Goal: Information Seeking & Learning: Learn about a topic

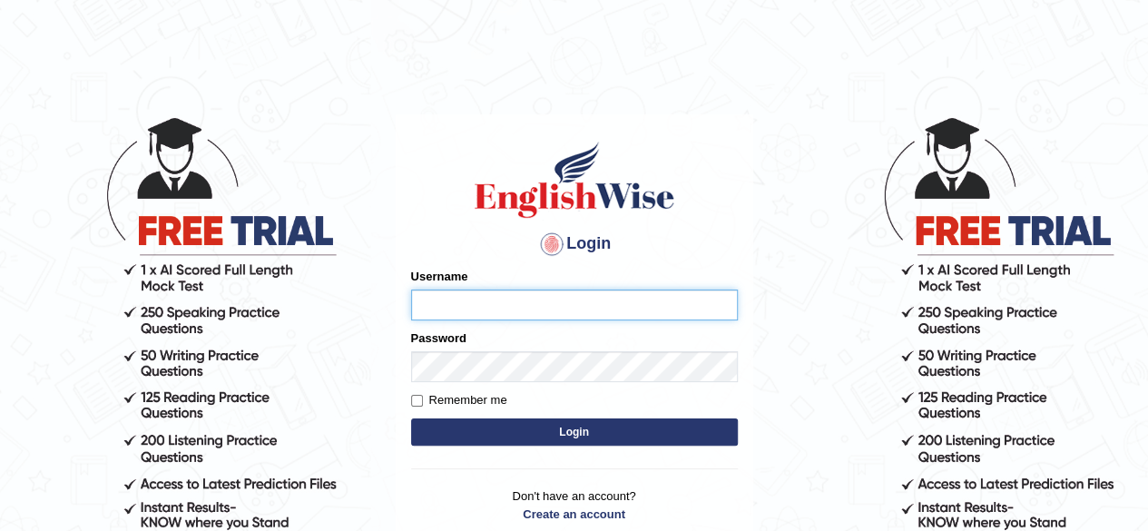
click at [564, 353] on form "Please fix the following errors: Username Password Remember me Login" at bounding box center [574, 359] width 327 height 182
type input "Damanjit"
click at [562, 440] on button "Login" at bounding box center [574, 431] width 327 height 27
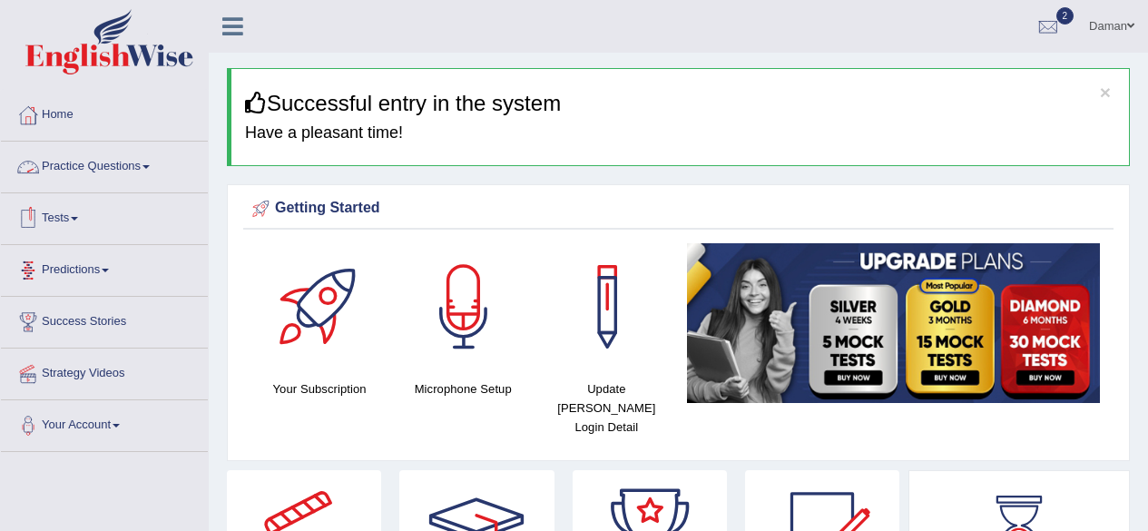
click at [87, 164] on link "Practice Questions" at bounding box center [104, 164] width 207 height 45
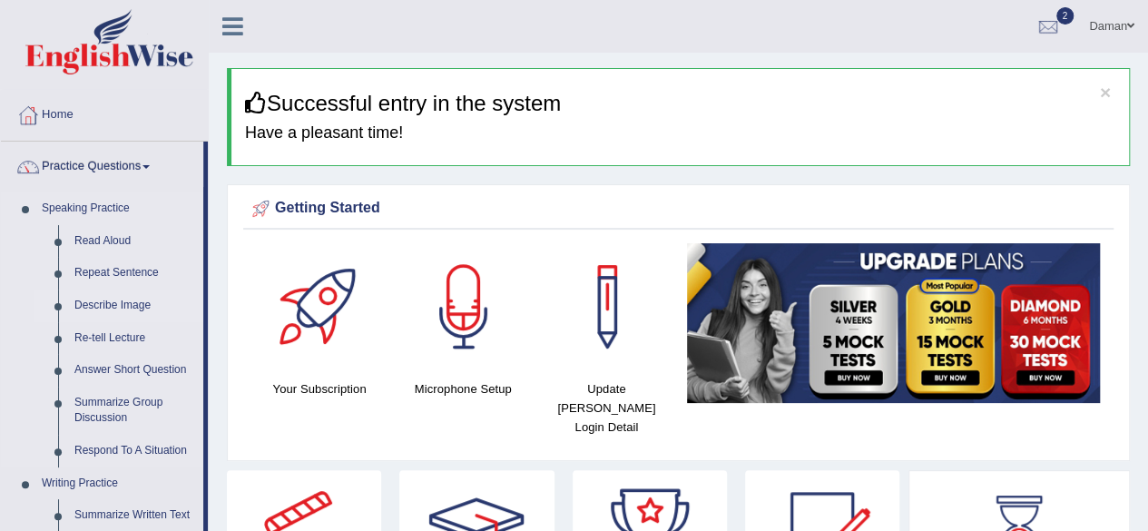
click at [114, 301] on link "Describe Image" at bounding box center [134, 305] width 137 height 33
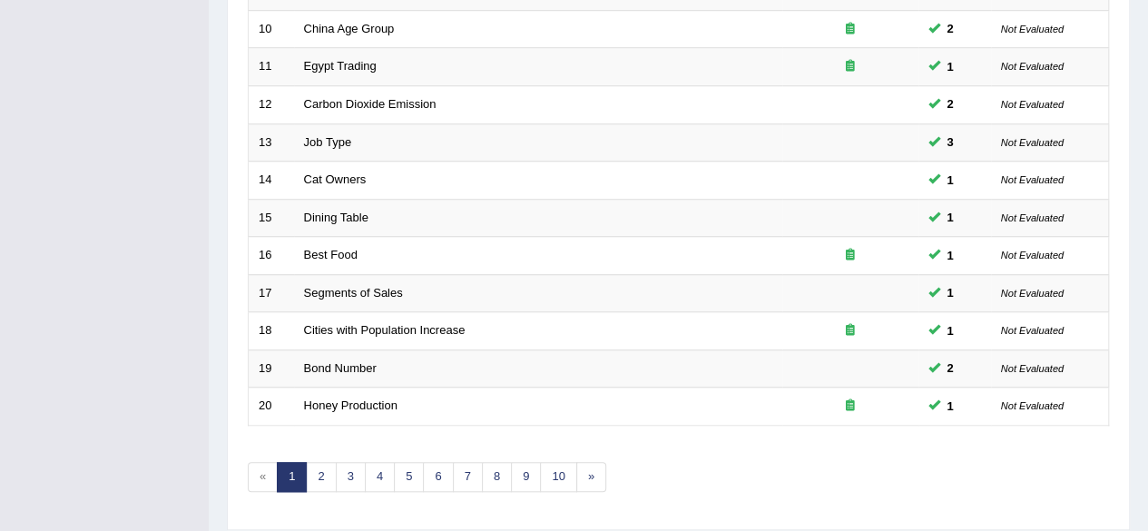
scroll to position [661, 0]
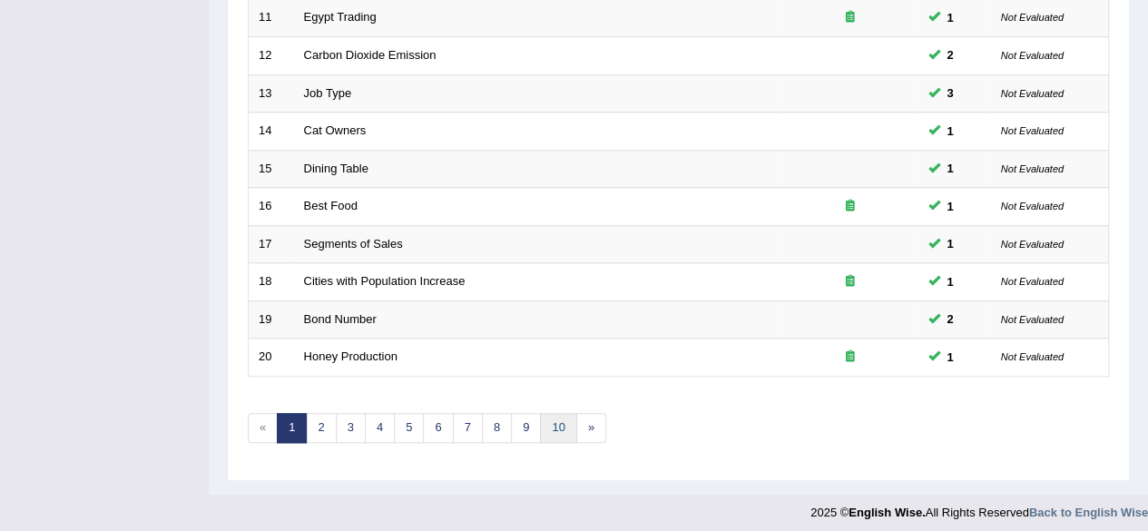
click at [552, 422] on link "10" at bounding box center [558, 428] width 36 height 30
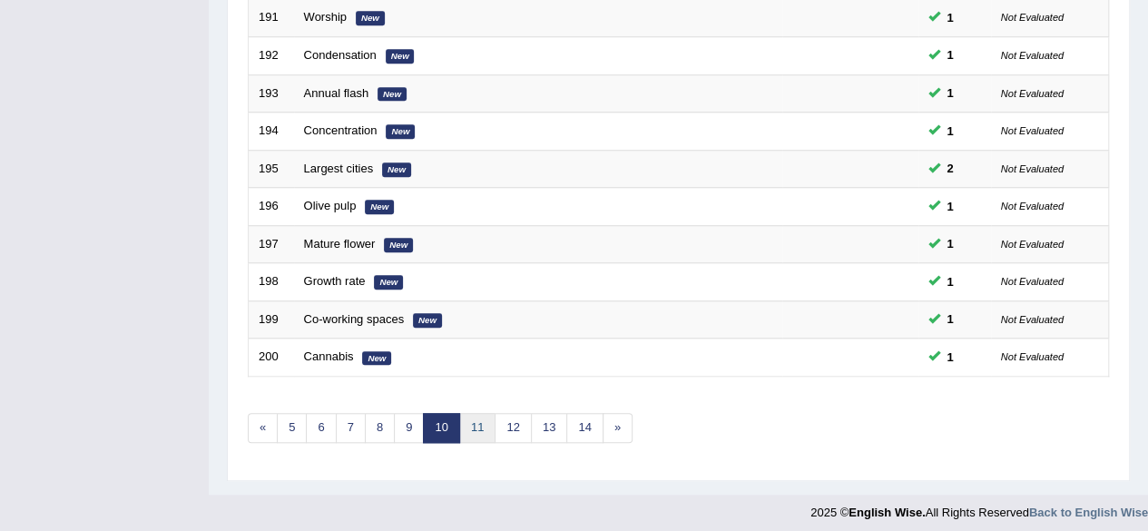
click at [467, 420] on link "11" at bounding box center [477, 428] width 36 height 30
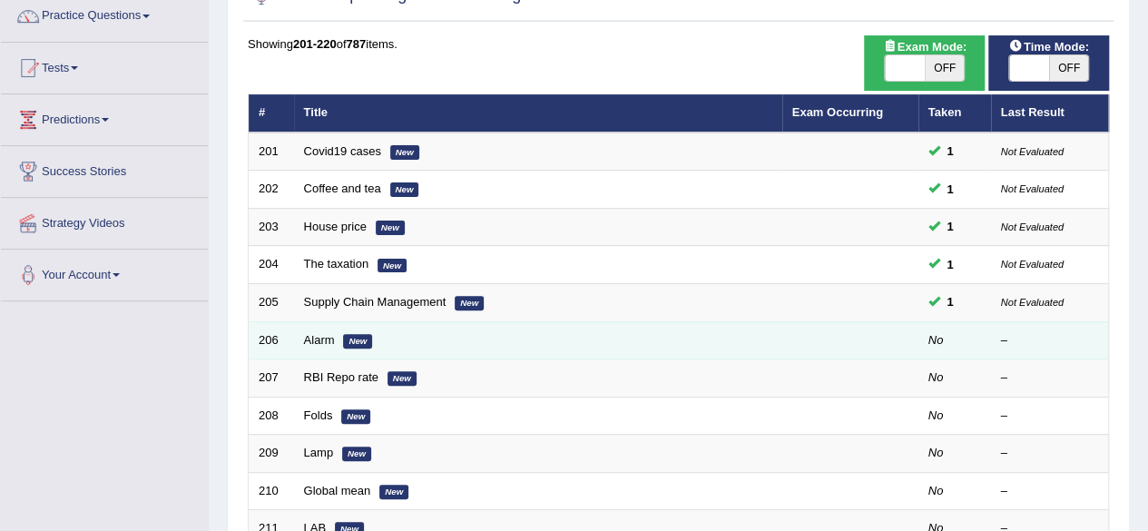
click at [339, 336] on td "Alarm New" at bounding box center [538, 340] width 488 height 38
click at [327, 334] on link "Alarm" at bounding box center [319, 340] width 31 height 14
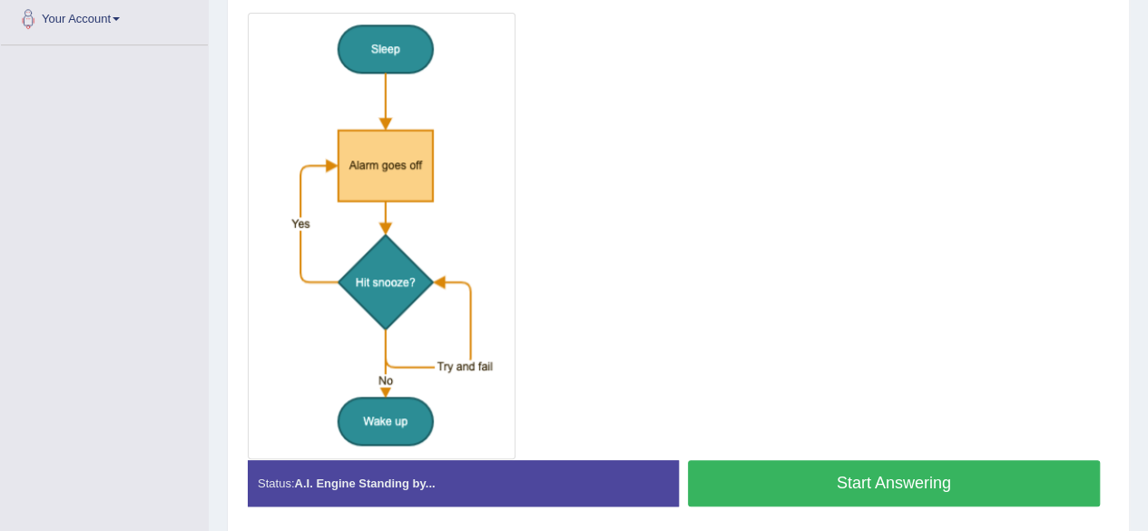
scroll to position [408, 0]
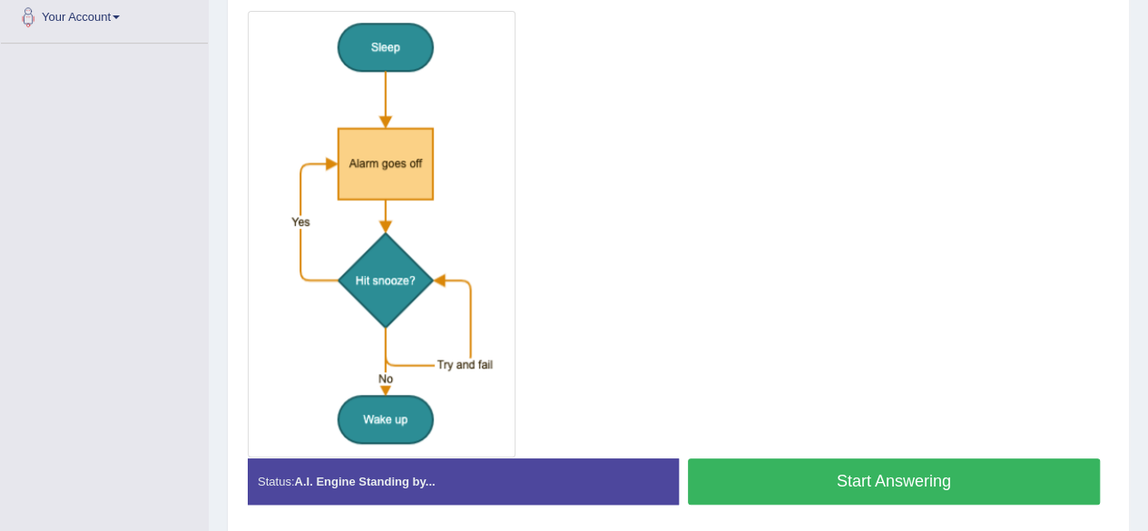
click at [858, 487] on button "Start Answering" at bounding box center [894, 481] width 413 height 46
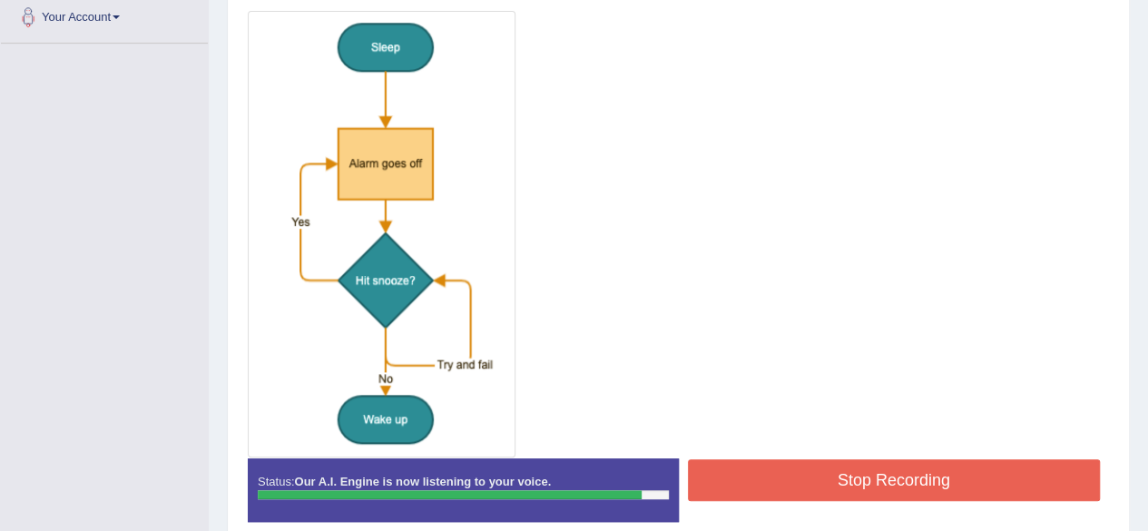
click at [885, 476] on button "Stop Recording" at bounding box center [894, 480] width 413 height 42
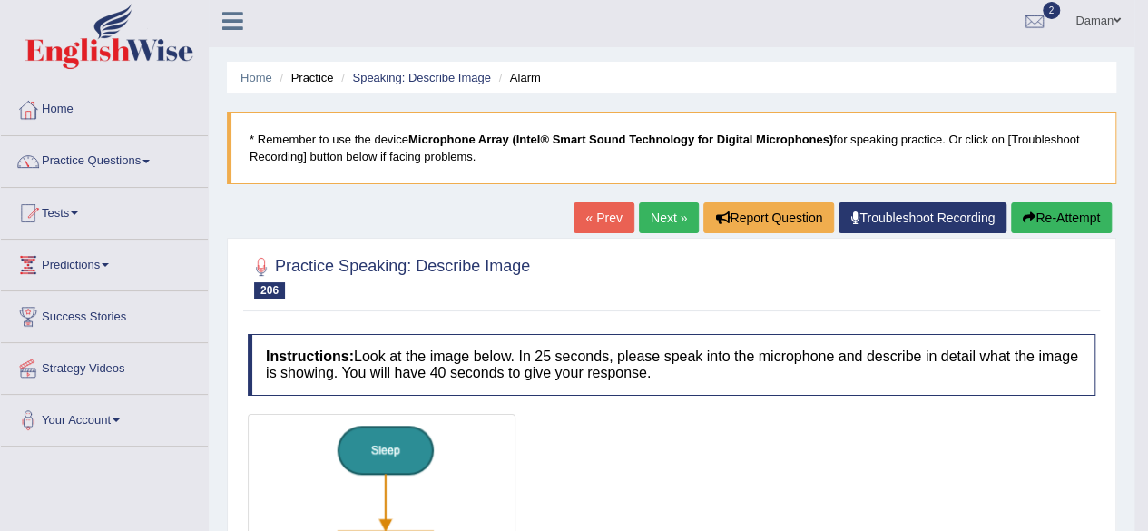
scroll to position [0, 0]
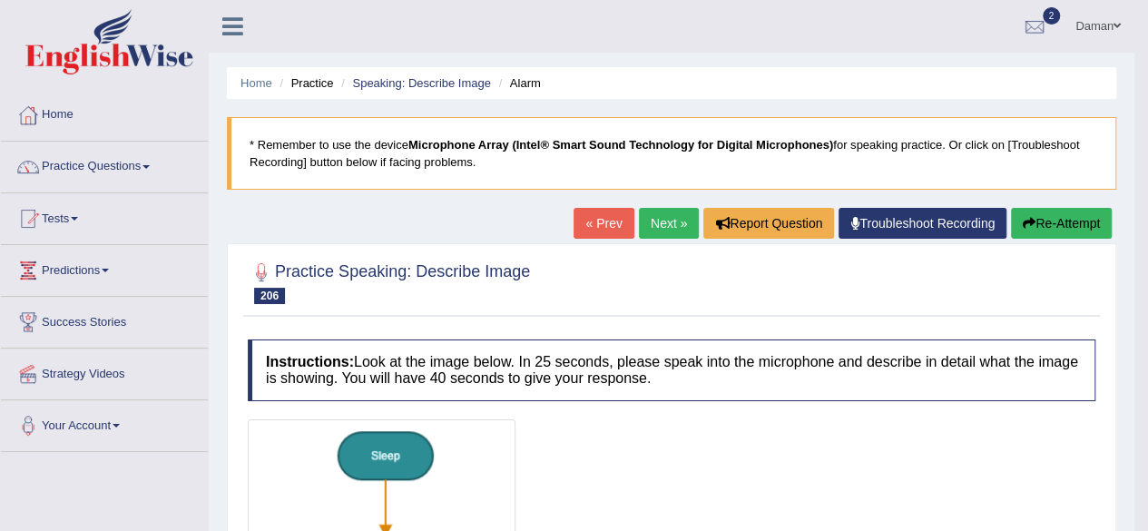
click at [671, 218] on link "Next »" at bounding box center [669, 223] width 60 height 31
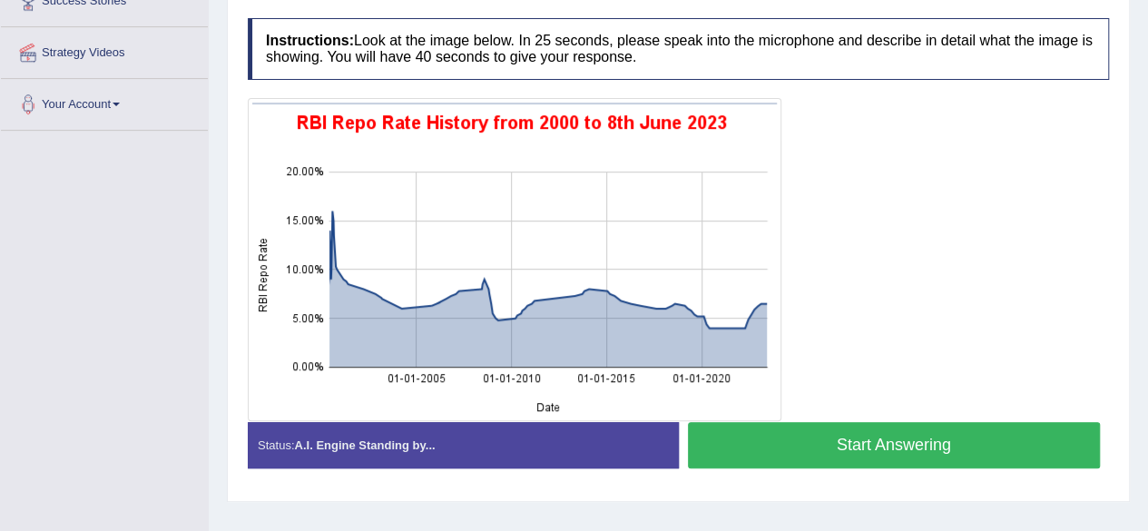
scroll to position [319, 0]
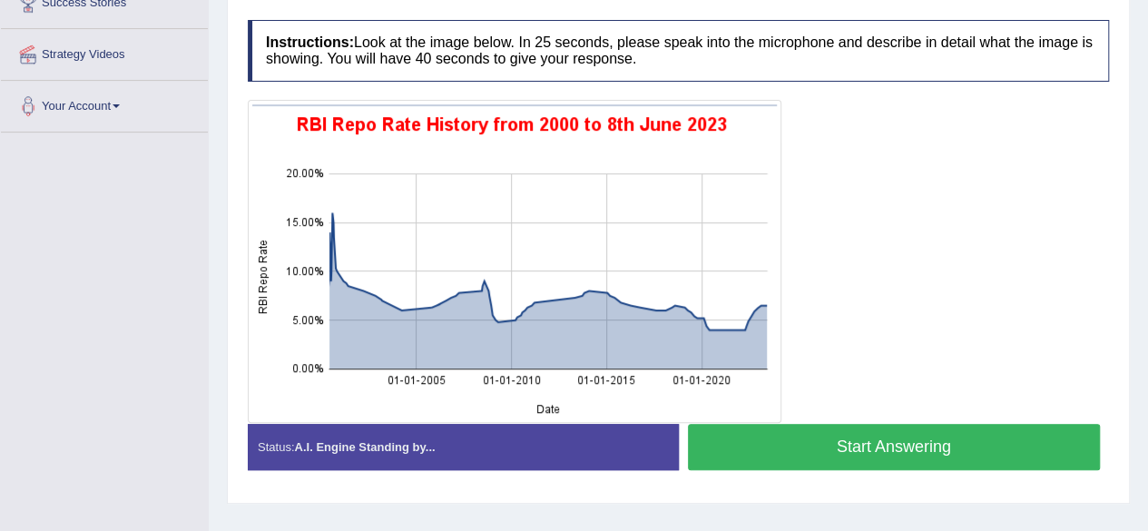
click at [949, 444] on button "Start Answering" at bounding box center [894, 447] width 413 height 46
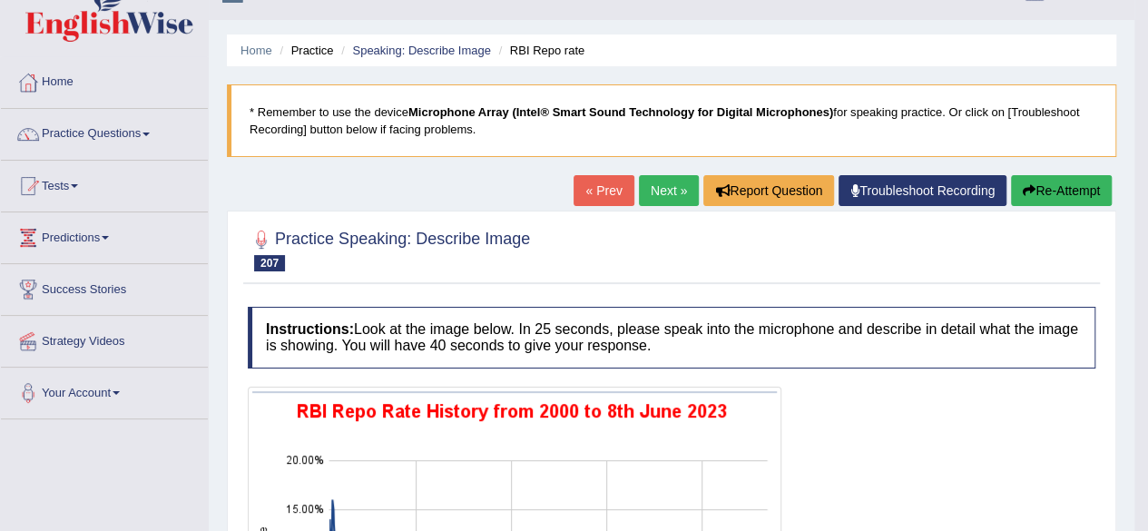
scroll to position [31, 0]
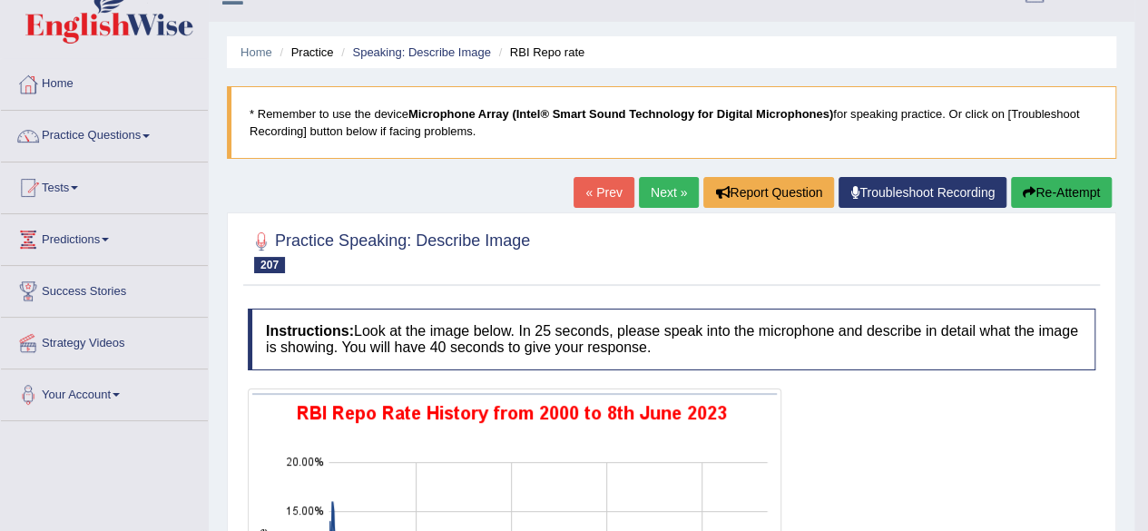
click at [1049, 191] on button "Re-Attempt" at bounding box center [1061, 192] width 101 height 31
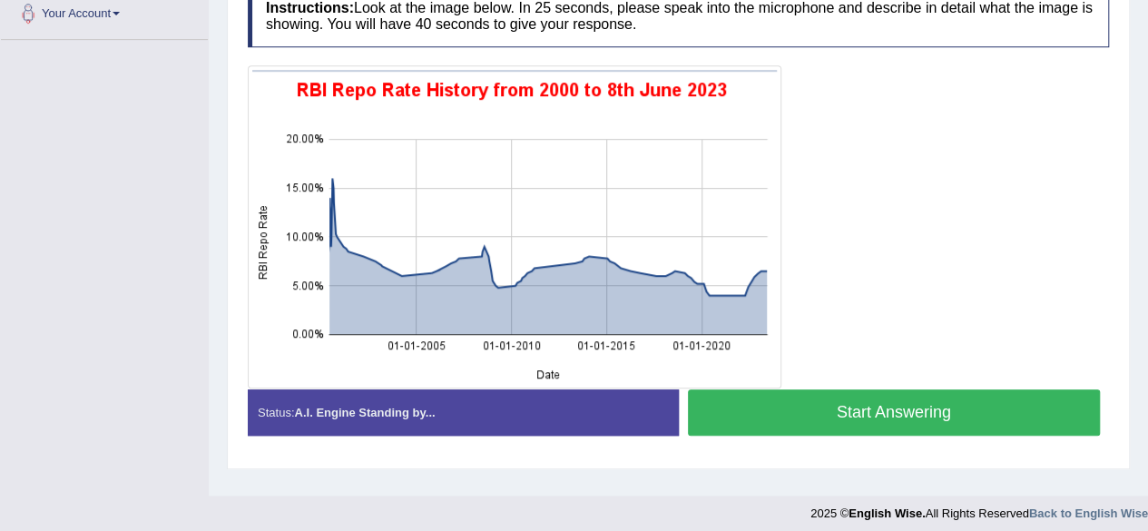
click at [867, 413] on button "Start Answering" at bounding box center [894, 412] width 413 height 46
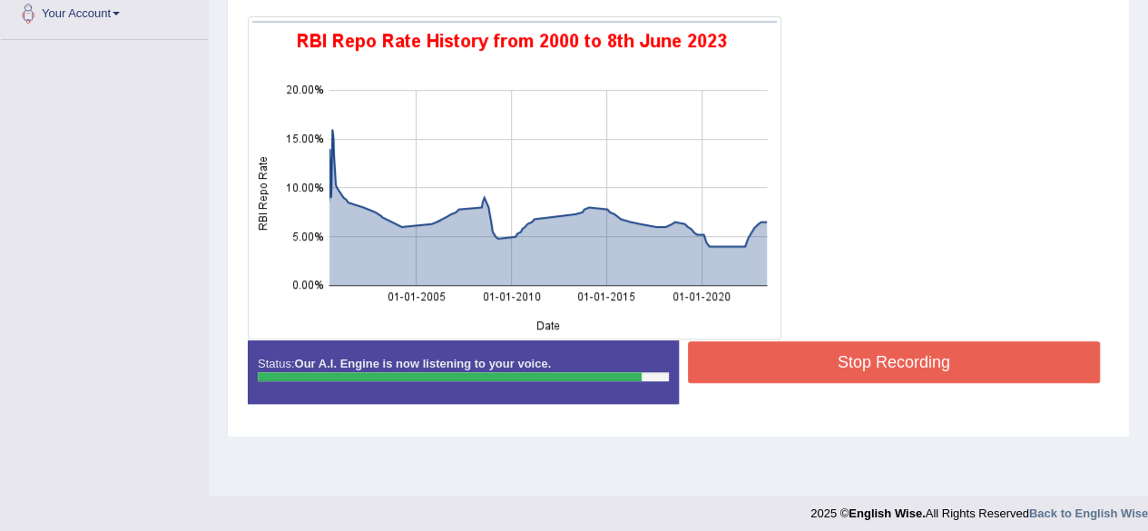
click at [941, 173] on div at bounding box center [678, 177] width 861 height 323
click at [905, 357] on button "Stop Recording" at bounding box center [894, 362] width 413 height 42
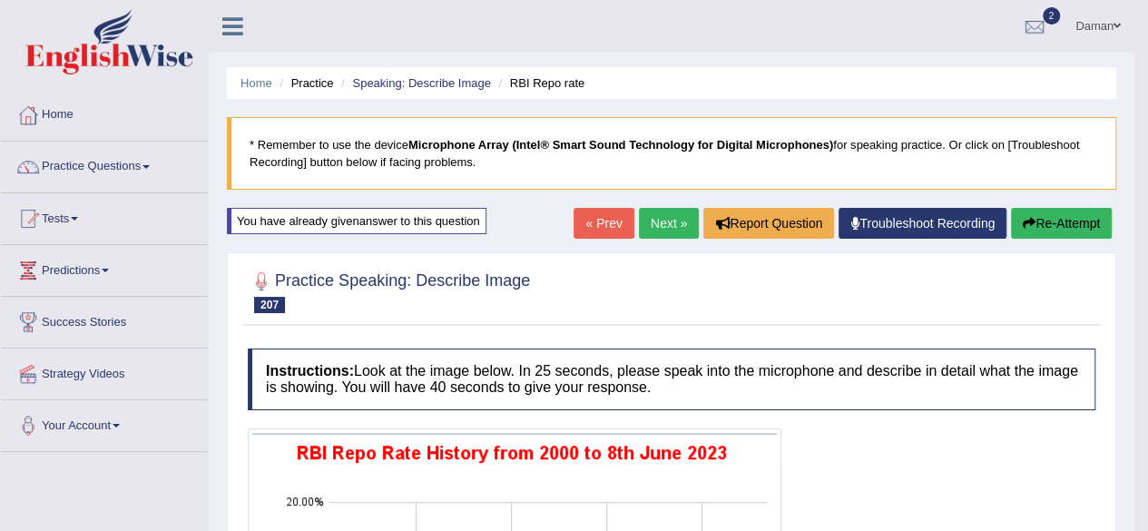
click at [668, 228] on link "Next »" at bounding box center [669, 223] width 60 height 31
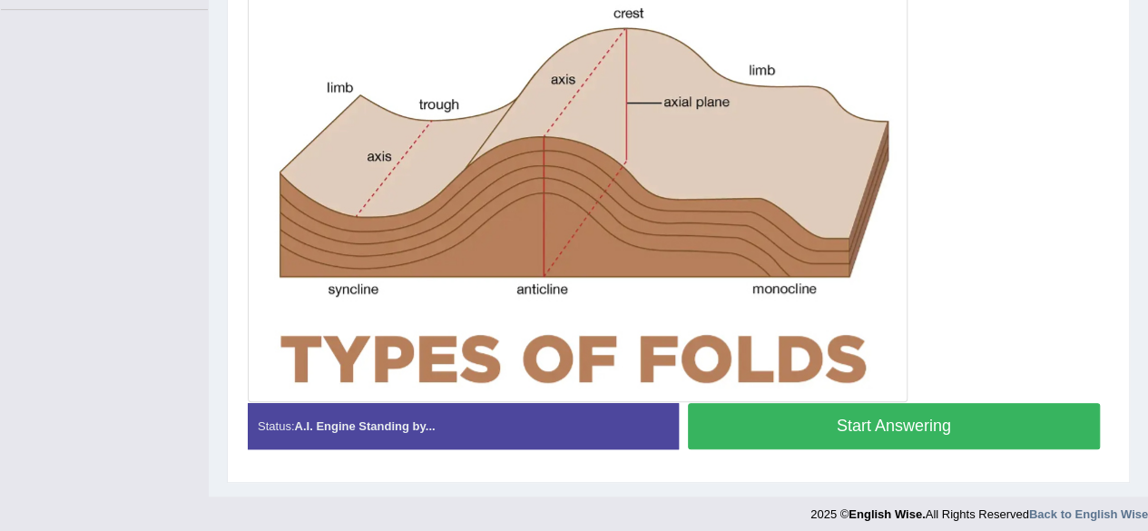
scroll to position [448, 0]
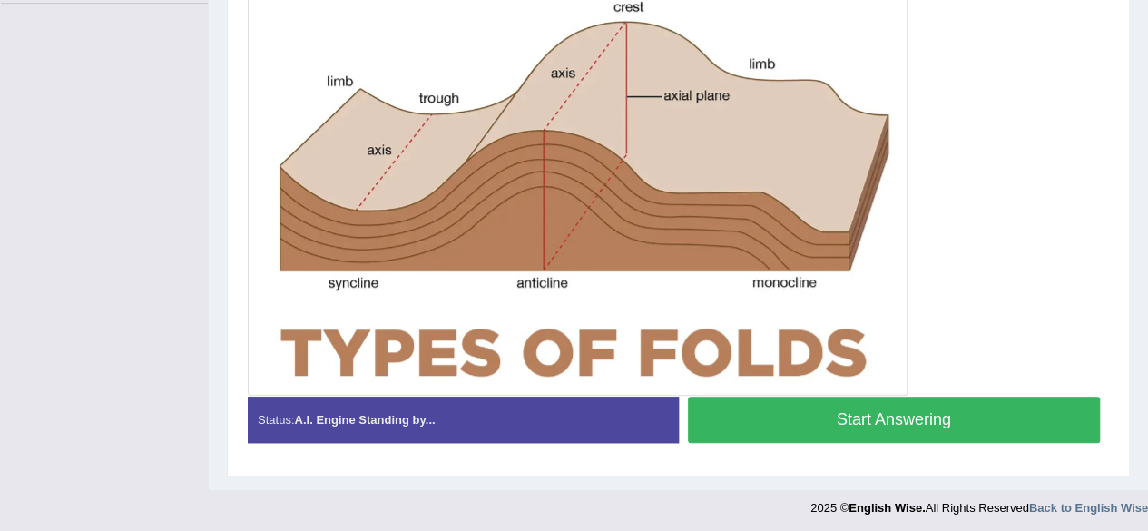
click at [920, 413] on button "Start Answering" at bounding box center [894, 419] width 413 height 46
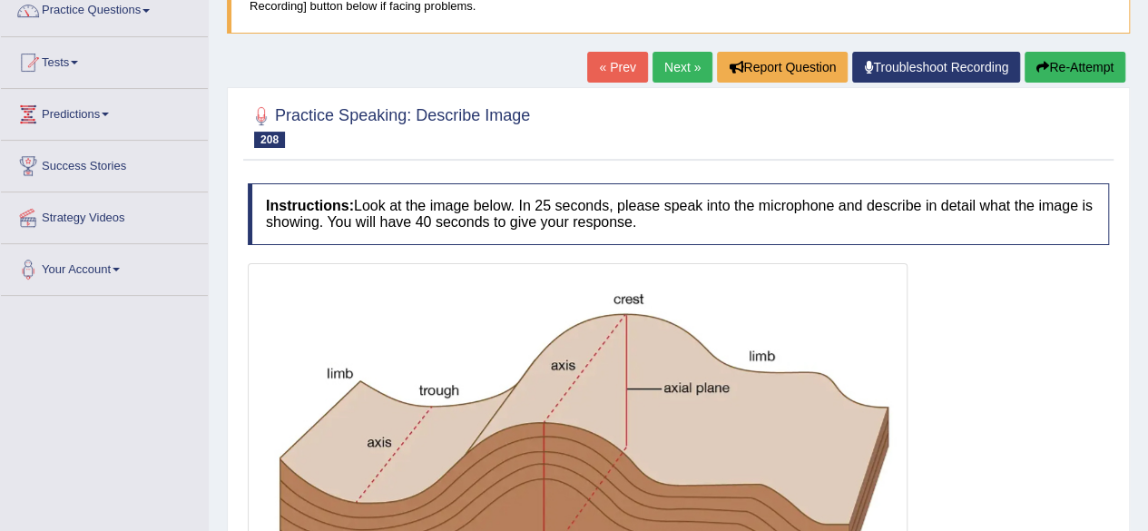
scroll to position [156, 0]
click at [627, 70] on link "« Prev" at bounding box center [617, 67] width 60 height 31
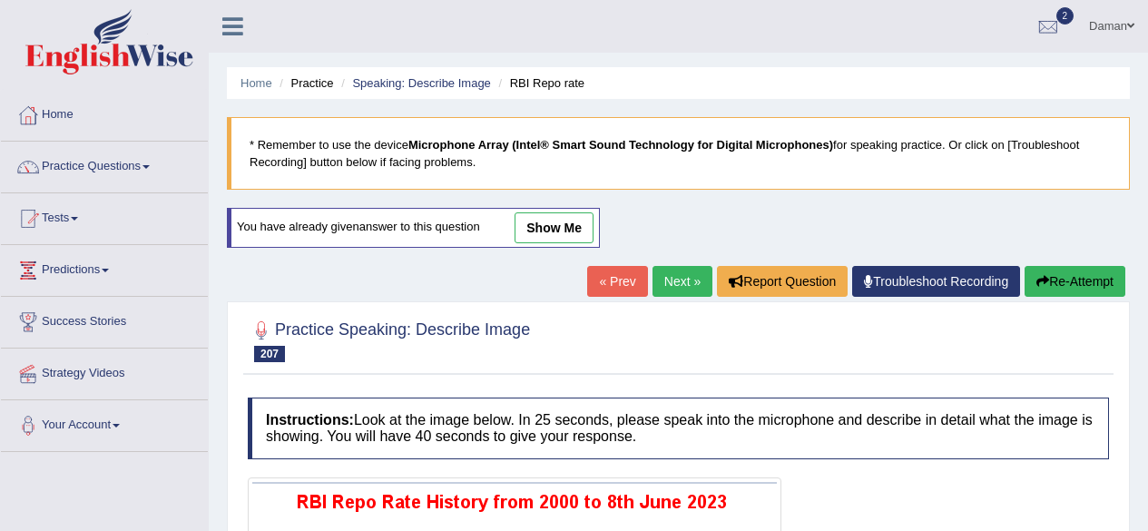
click at [684, 280] on link "Next »" at bounding box center [682, 281] width 60 height 31
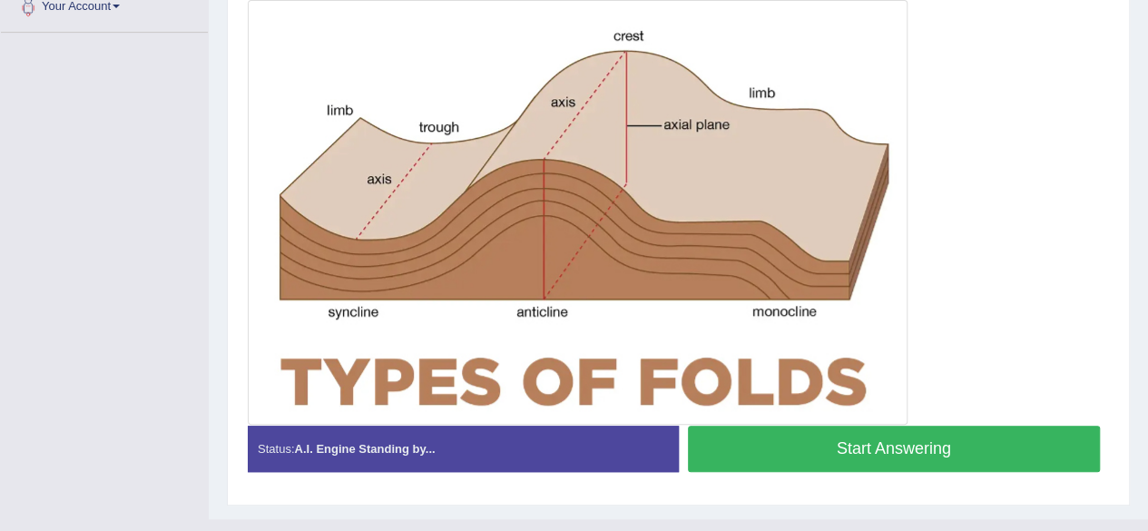
scroll to position [419, 0]
click at [869, 447] on button "Start Answering" at bounding box center [894, 449] width 413 height 46
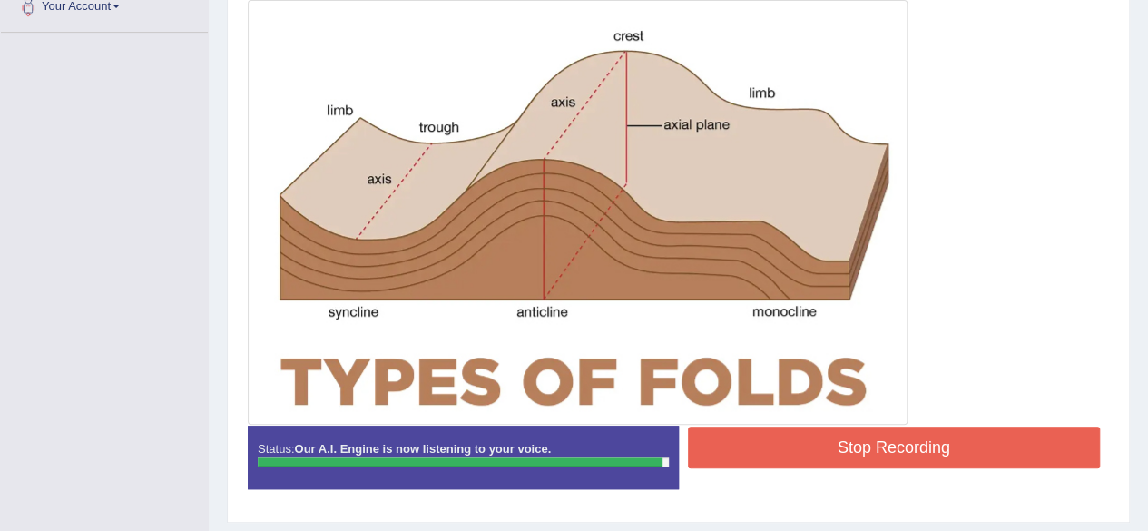
click at [945, 435] on button "Stop Recording" at bounding box center [894, 447] width 413 height 42
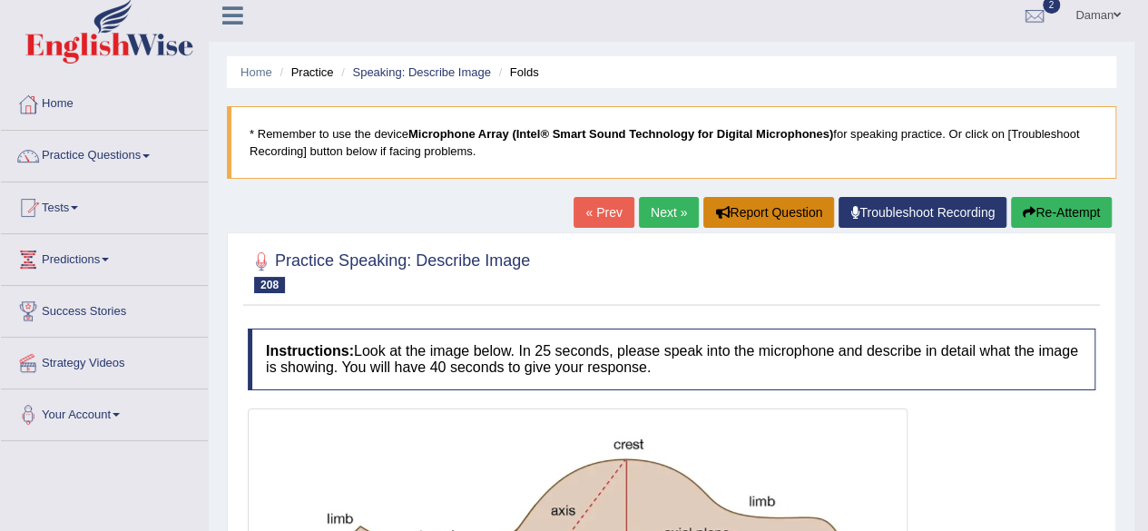
scroll to position [0, 0]
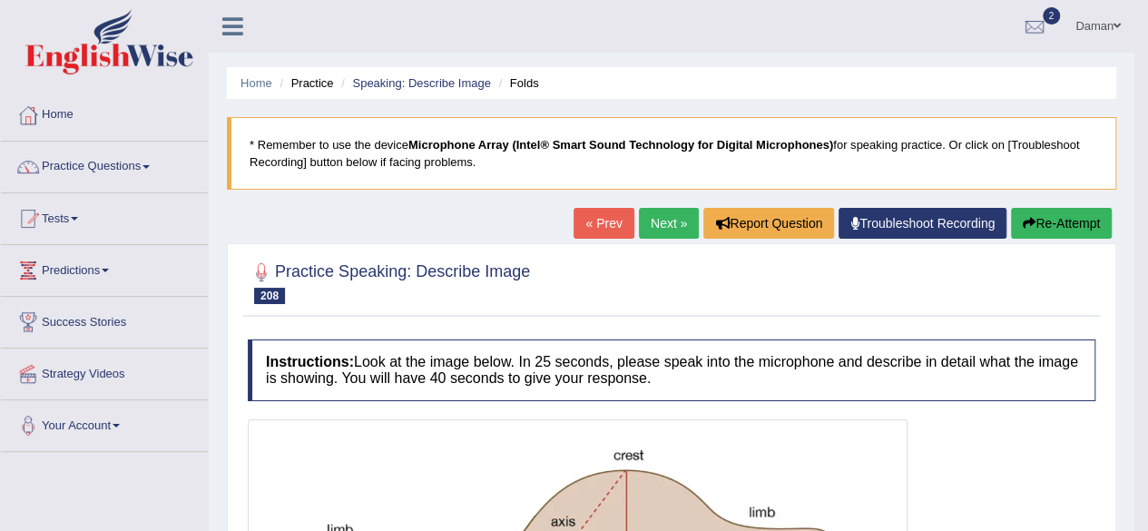
click at [670, 225] on link "Next »" at bounding box center [669, 223] width 60 height 31
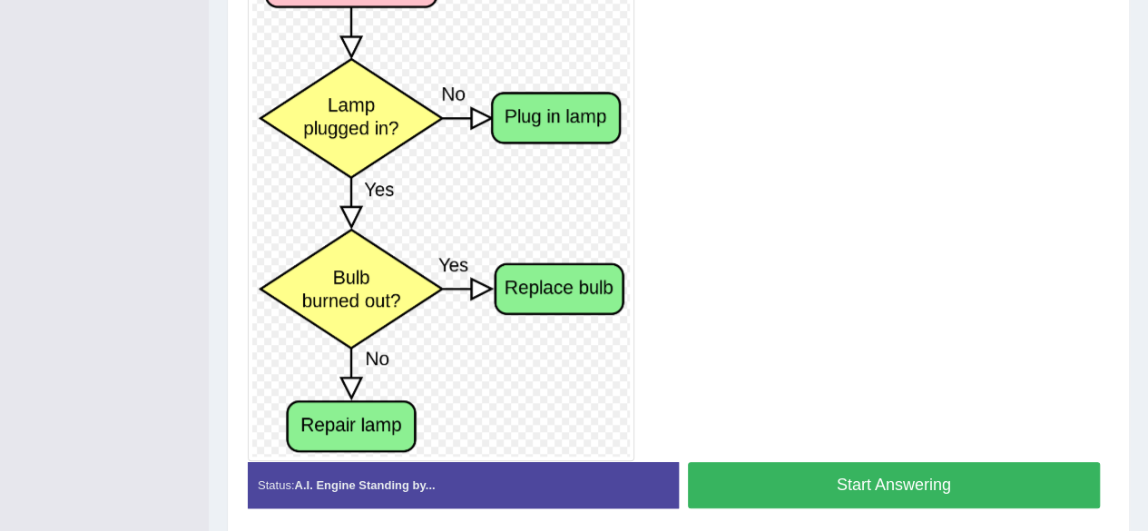
scroll to position [479, 0]
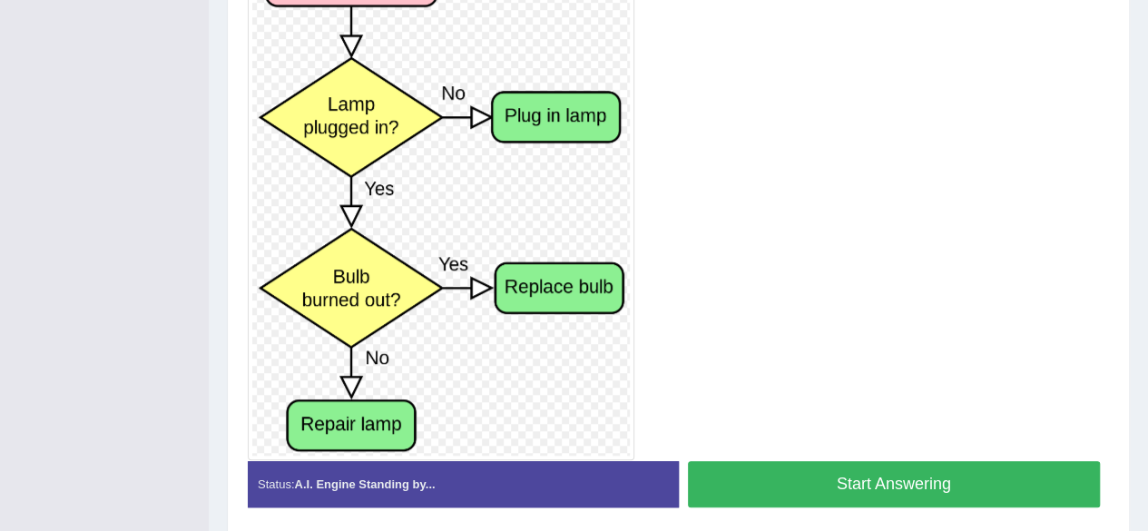
click at [860, 480] on button "Start Answering" at bounding box center [894, 484] width 413 height 46
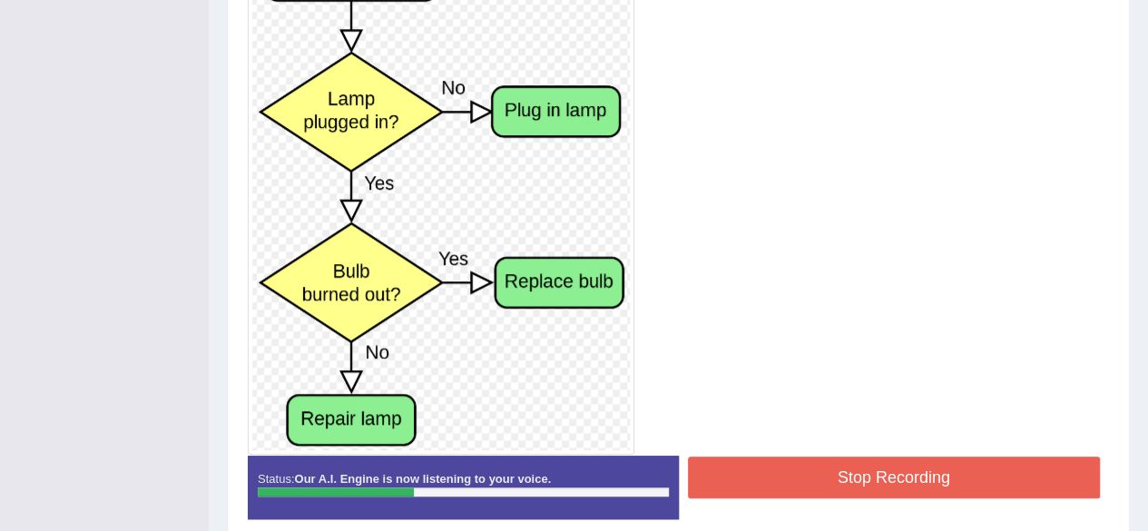
scroll to position [485, 0]
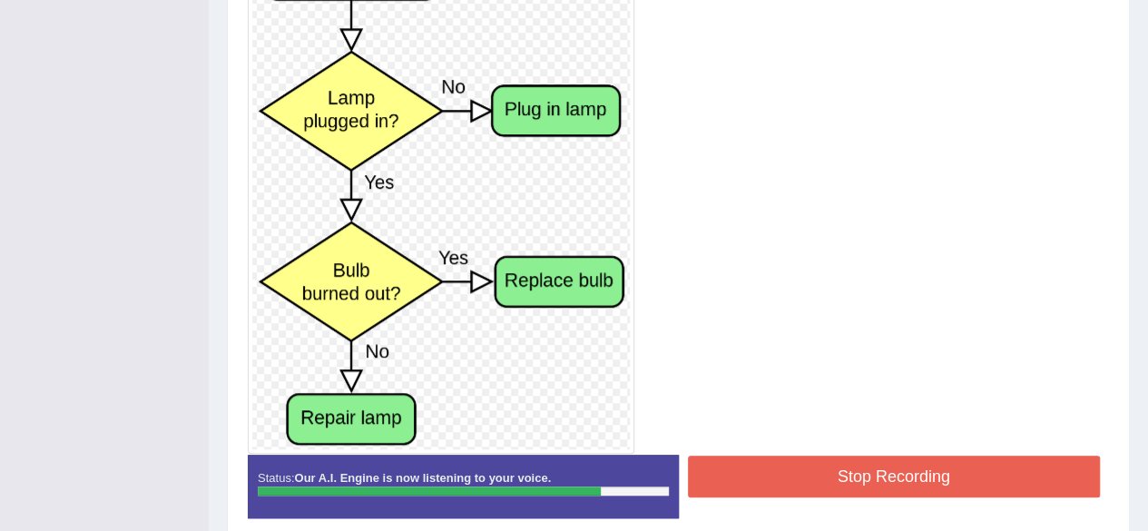
click at [898, 482] on button "Stop Recording" at bounding box center [894, 476] width 413 height 42
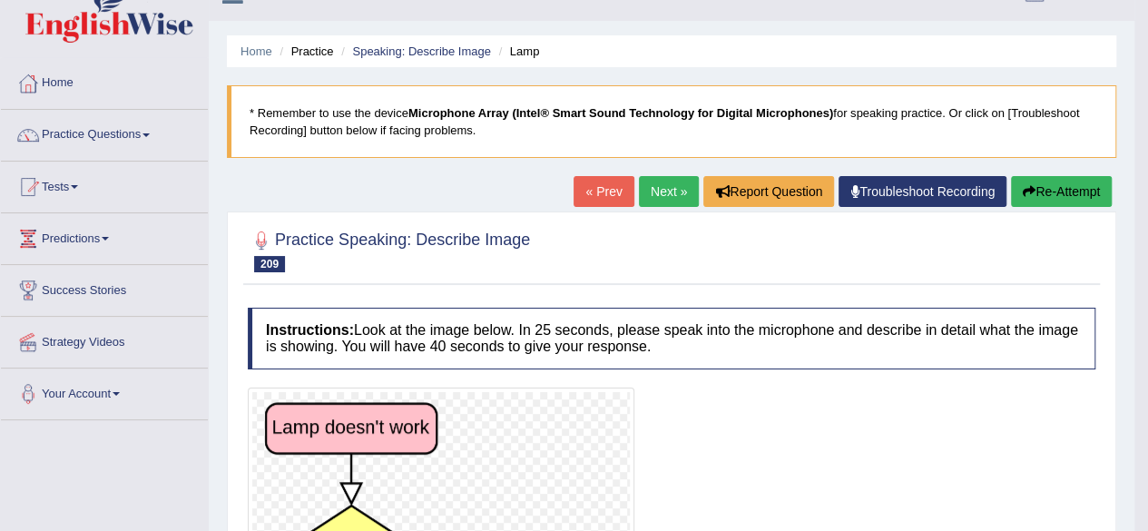
scroll to position [24, 0]
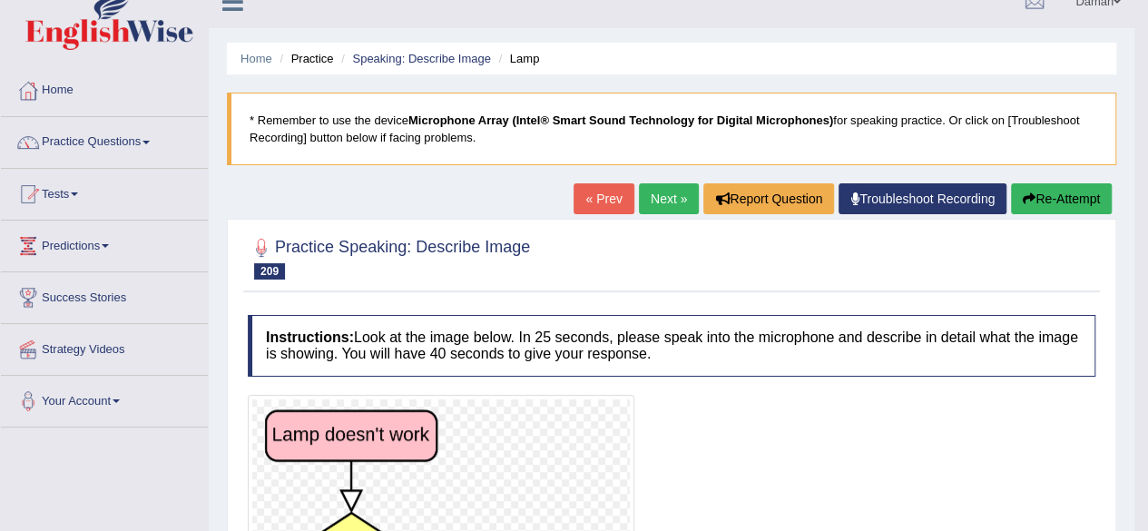
click at [667, 207] on link "Next »" at bounding box center [669, 198] width 60 height 31
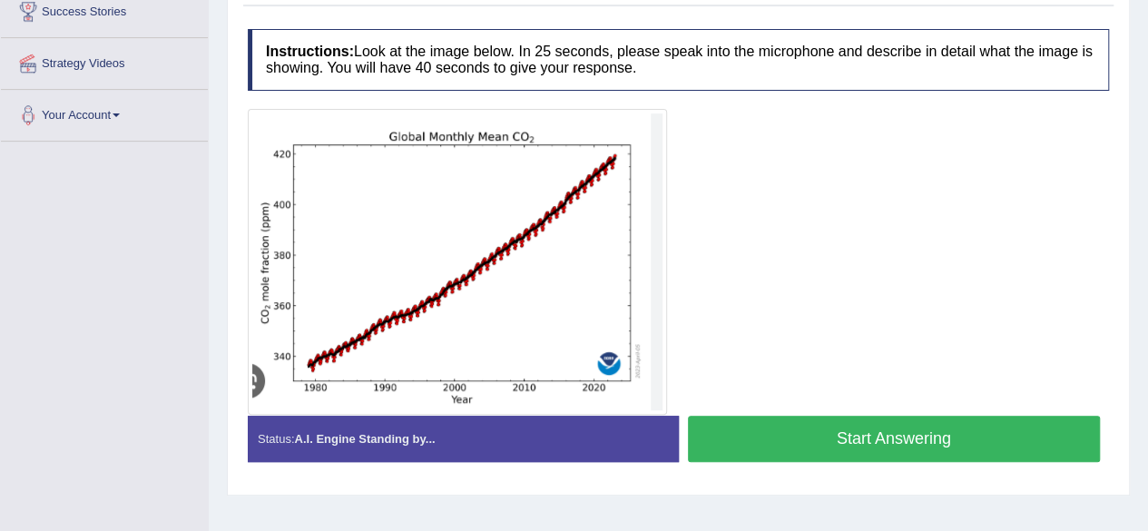
scroll to position [309, 0]
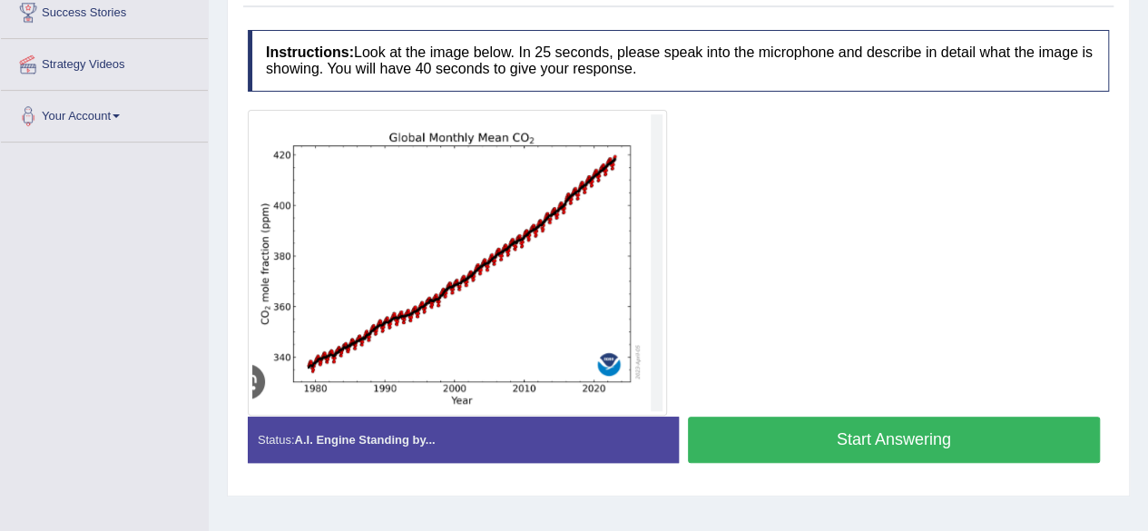
click at [817, 444] on button "Start Answering" at bounding box center [894, 439] width 413 height 46
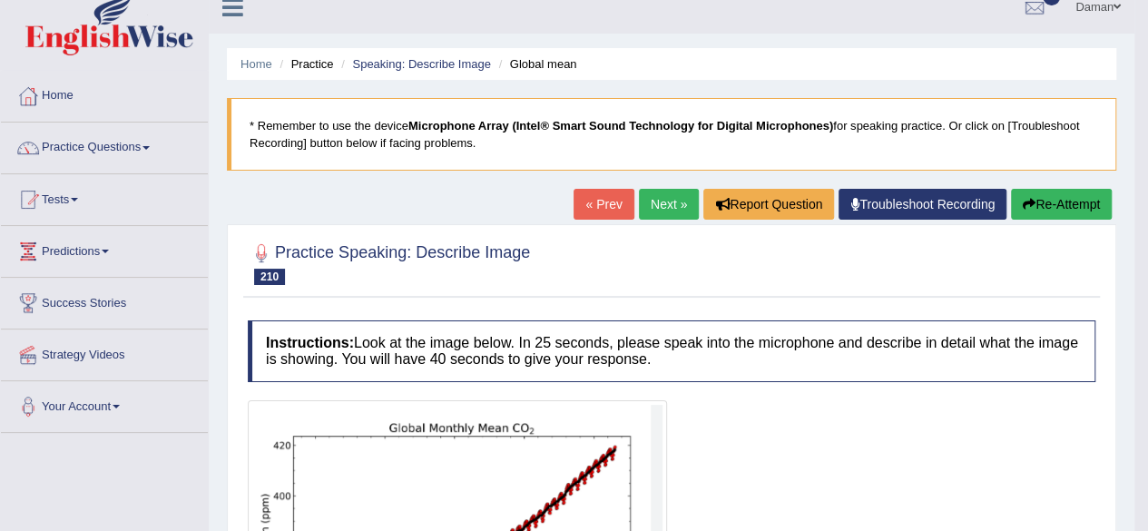
scroll to position [14, 0]
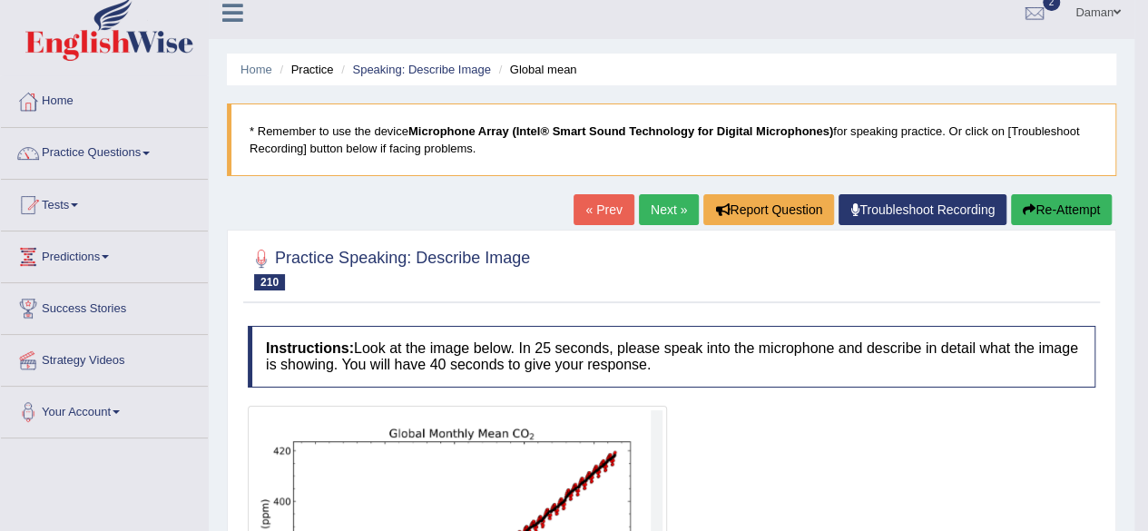
click at [664, 206] on link "Next »" at bounding box center [669, 209] width 60 height 31
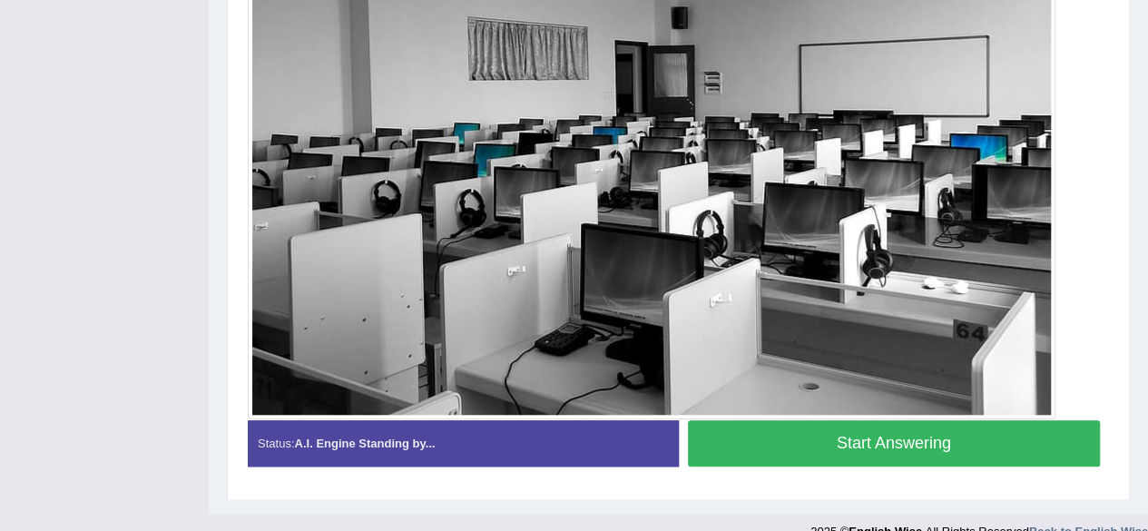
scroll to position [610, 0]
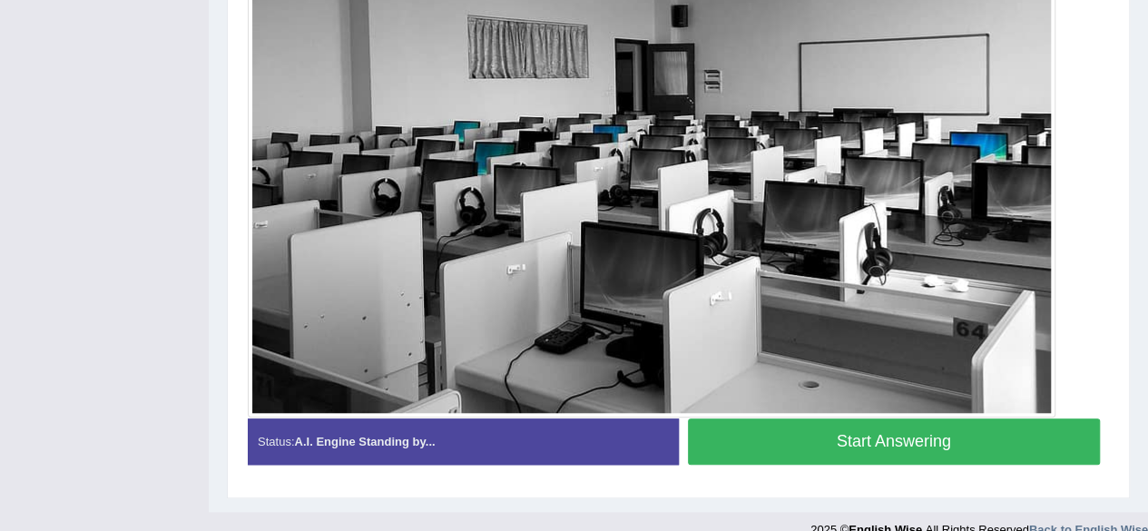
click at [864, 445] on button "Start Answering" at bounding box center [894, 441] width 413 height 46
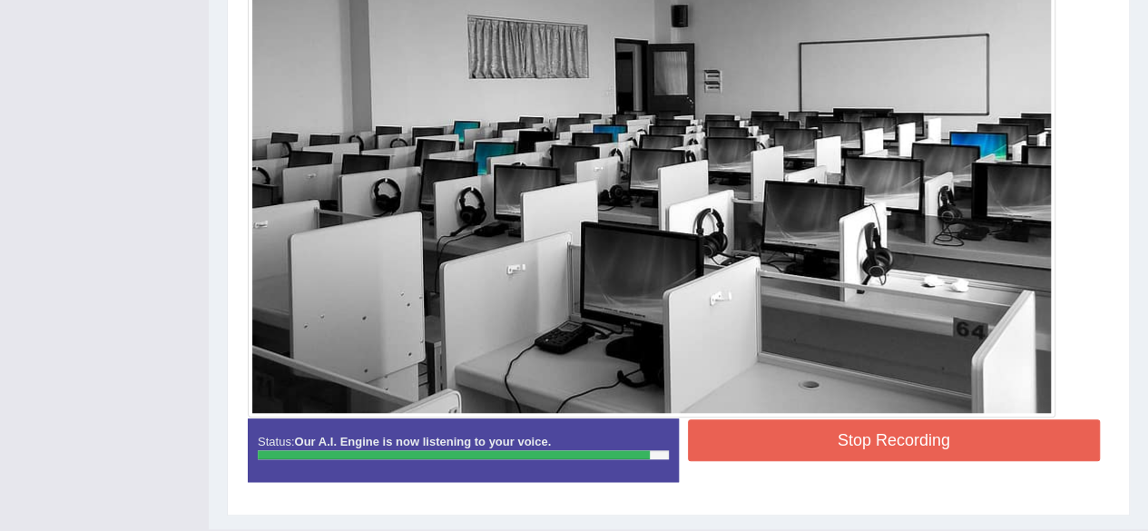
click at [932, 445] on button "Stop Recording" at bounding box center [894, 440] width 413 height 42
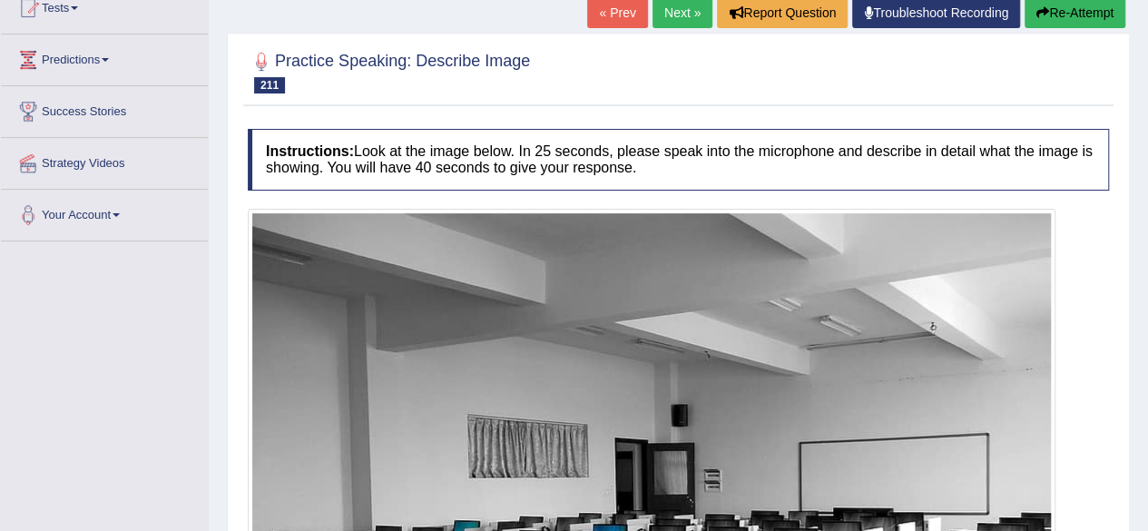
scroll to position [85, 0]
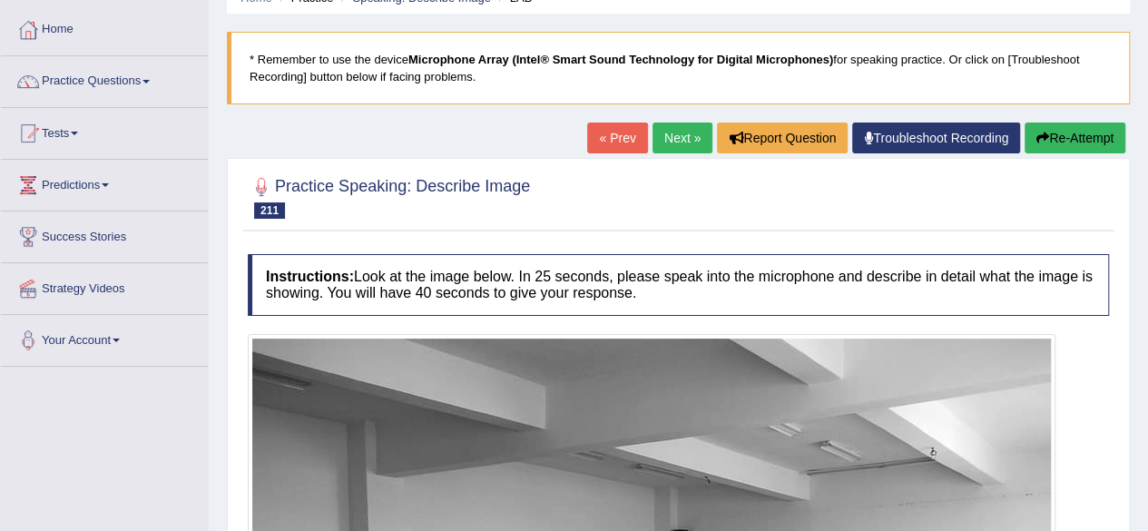
click at [604, 135] on link "« Prev" at bounding box center [617, 137] width 60 height 31
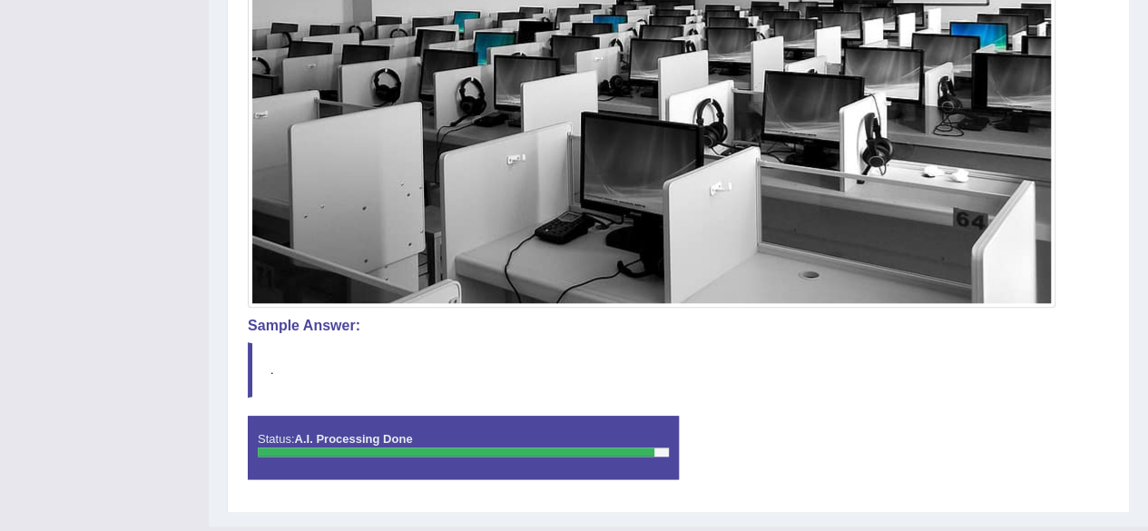
scroll to position [757, 0]
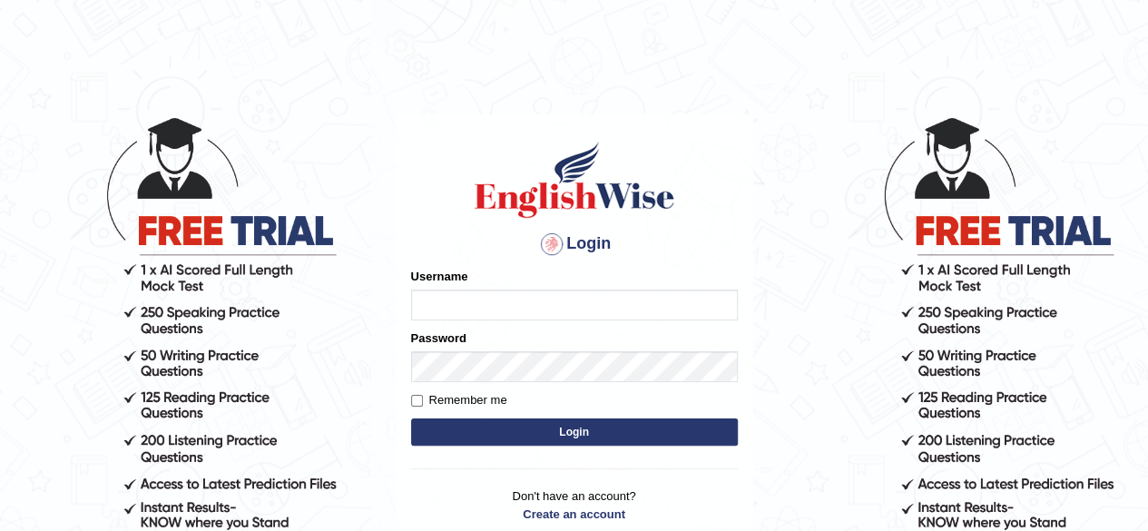
click at [555, 302] on input "Username" at bounding box center [574, 304] width 327 height 31
type input "[PERSON_NAME]"
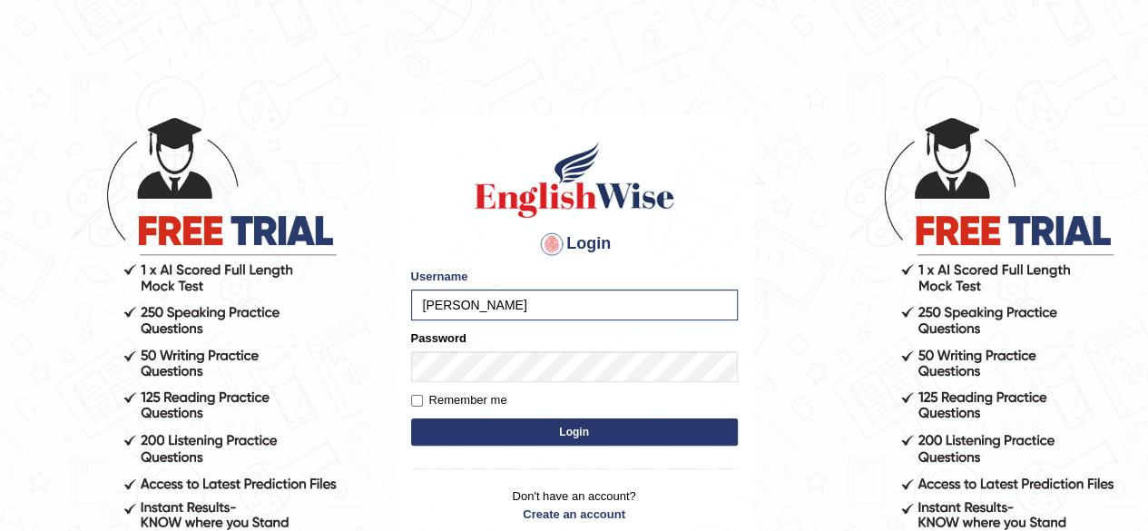
click at [541, 428] on button "Login" at bounding box center [574, 431] width 327 height 27
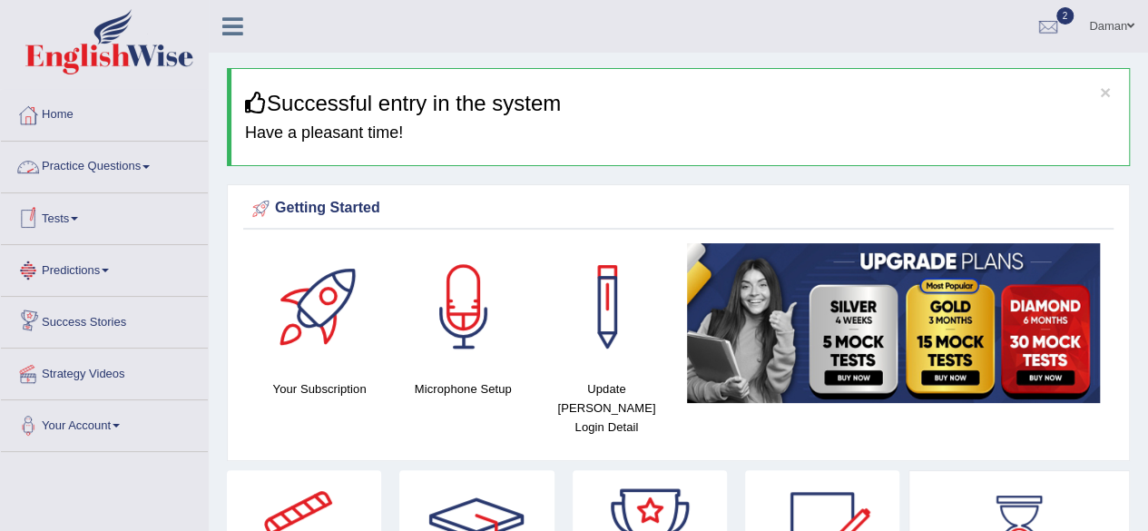
click at [103, 168] on link "Practice Questions" at bounding box center [104, 164] width 207 height 45
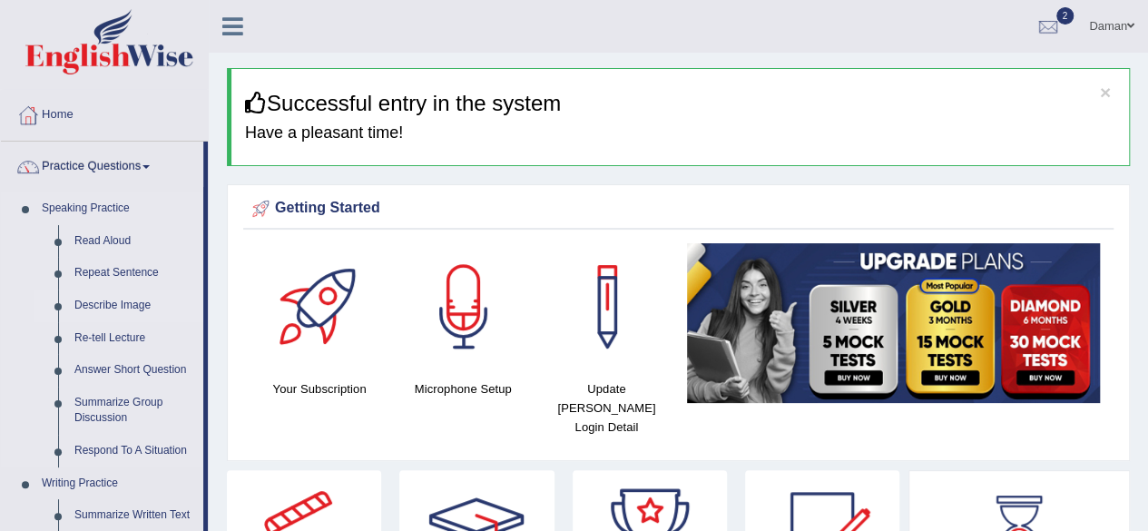
click at [120, 306] on link "Describe Image" at bounding box center [134, 305] width 137 height 33
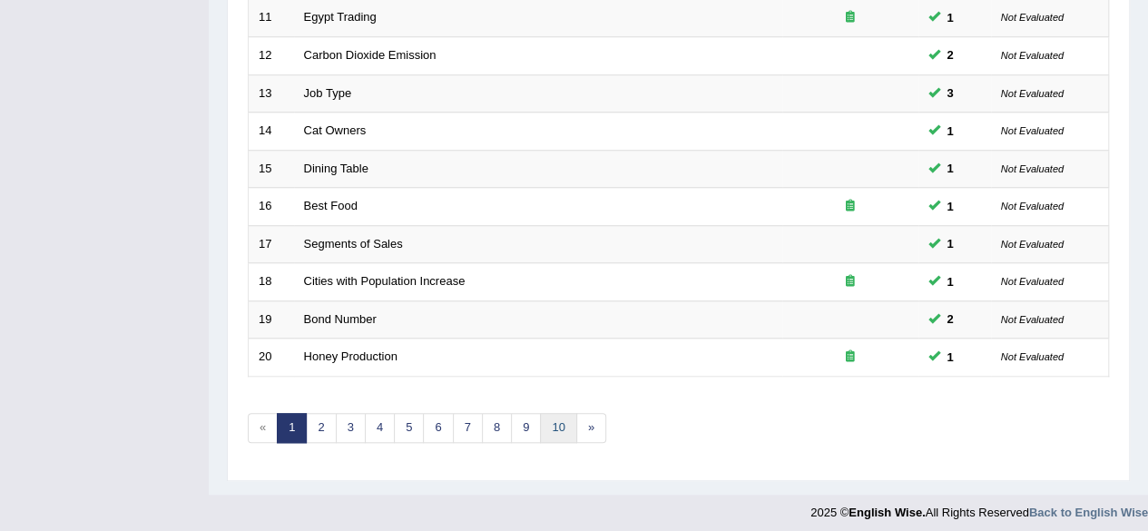
click at [554, 420] on link "10" at bounding box center [558, 428] width 36 height 30
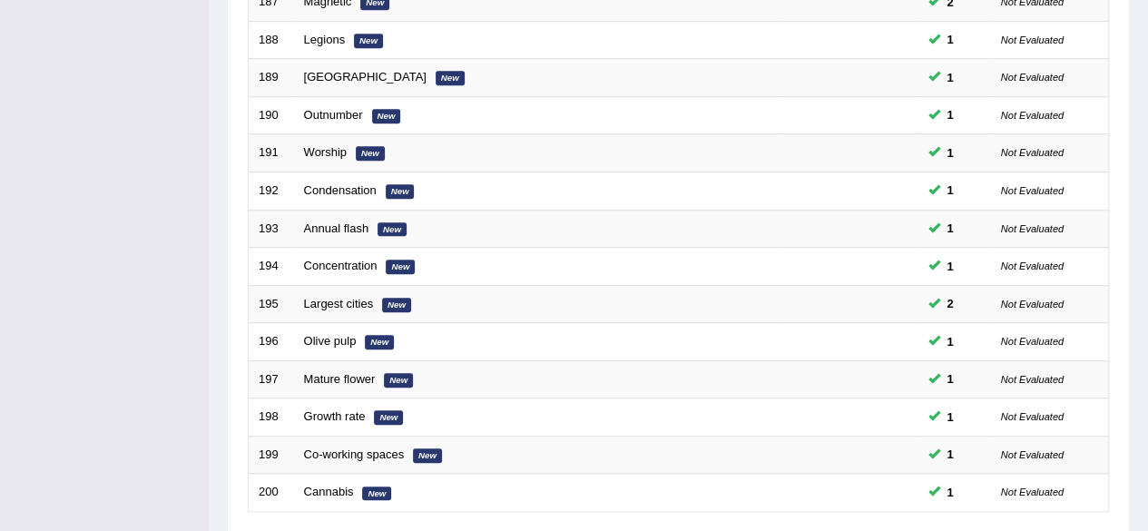
scroll to position [661, 0]
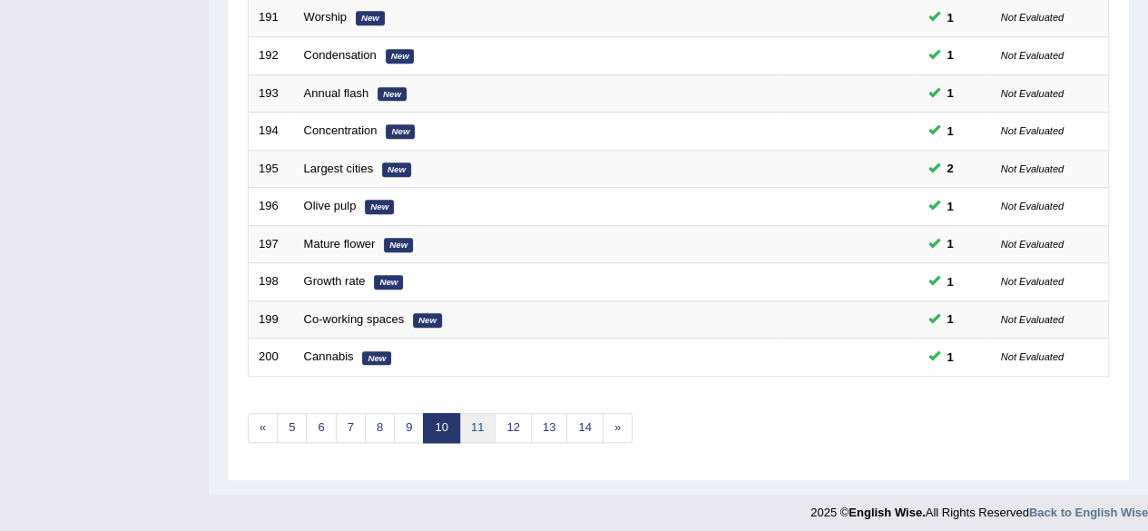
click at [468, 423] on link "11" at bounding box center [477, 428] width 36 height 30
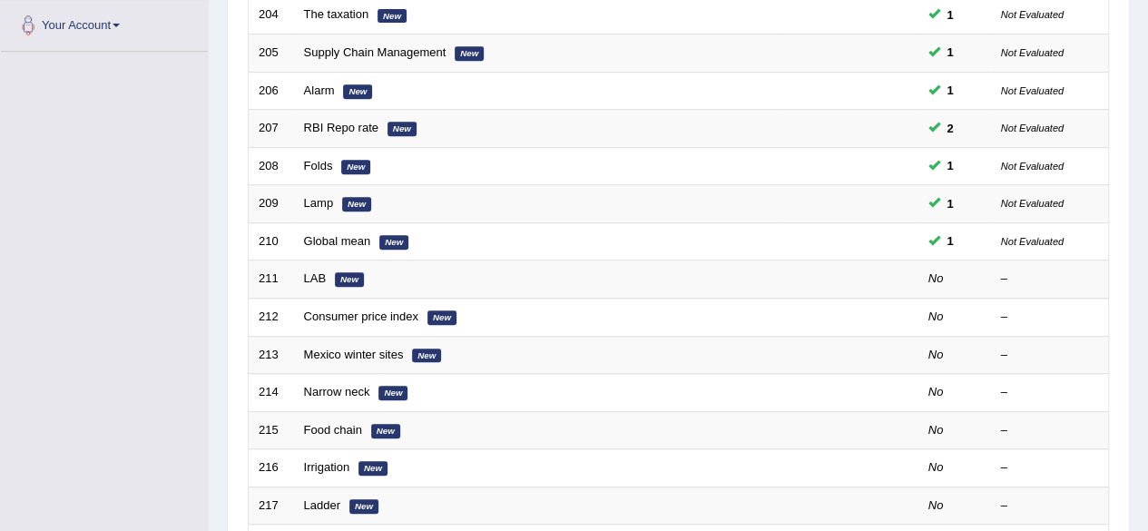
scroll to position [402, 0]
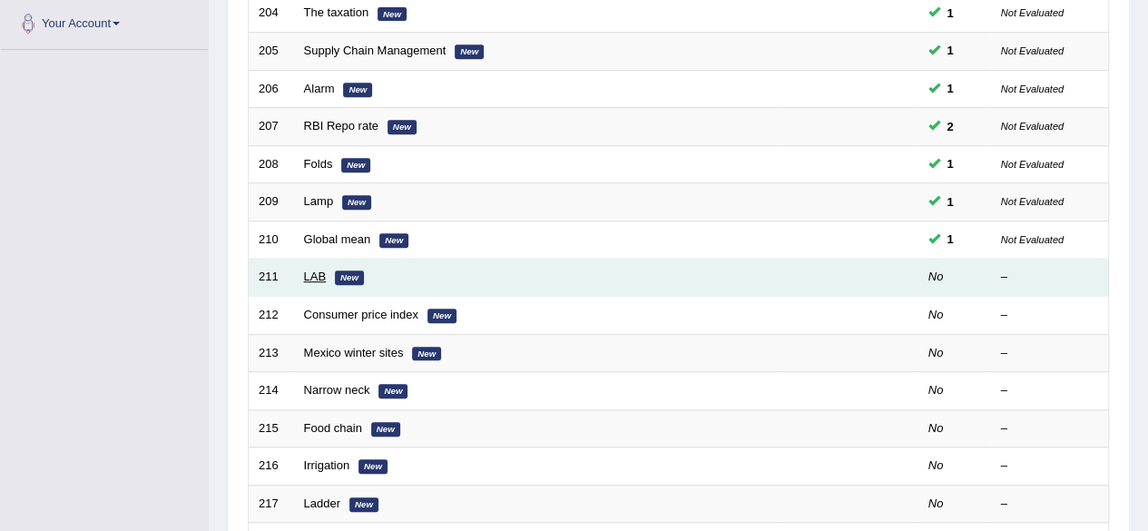
click at [313, 274] on link "LAB" at bounding box center [315, 276] width 23 height 14
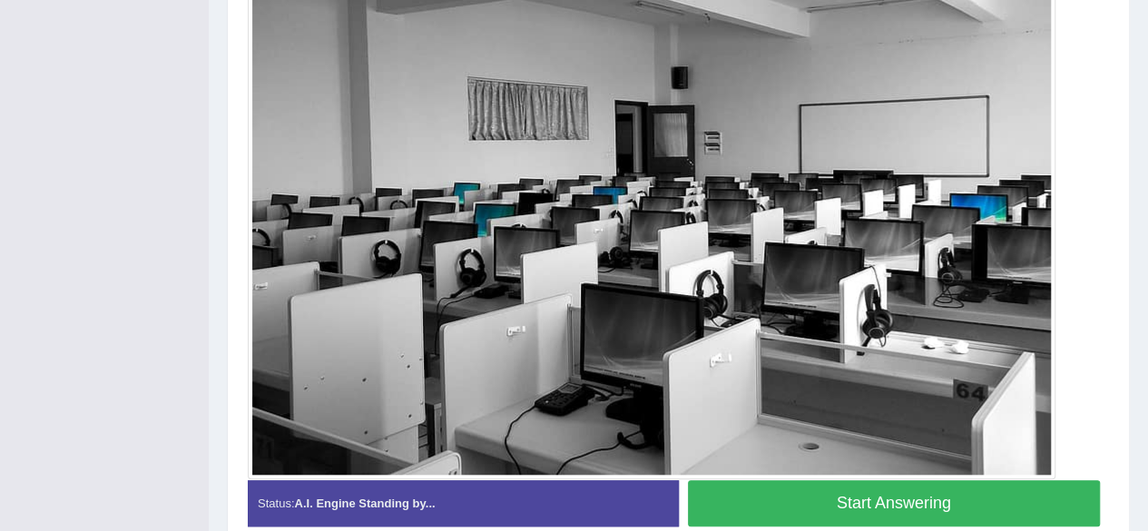
scroll to position [631, 0]
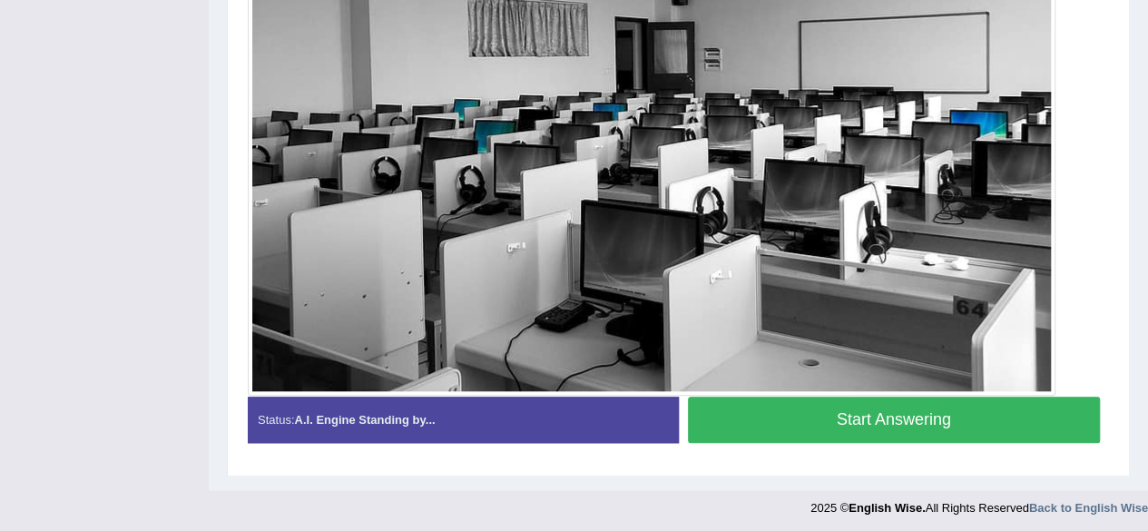
click at [802, 416] on button "Start Answering" at bounding box center [894, 419] width 413 height 46
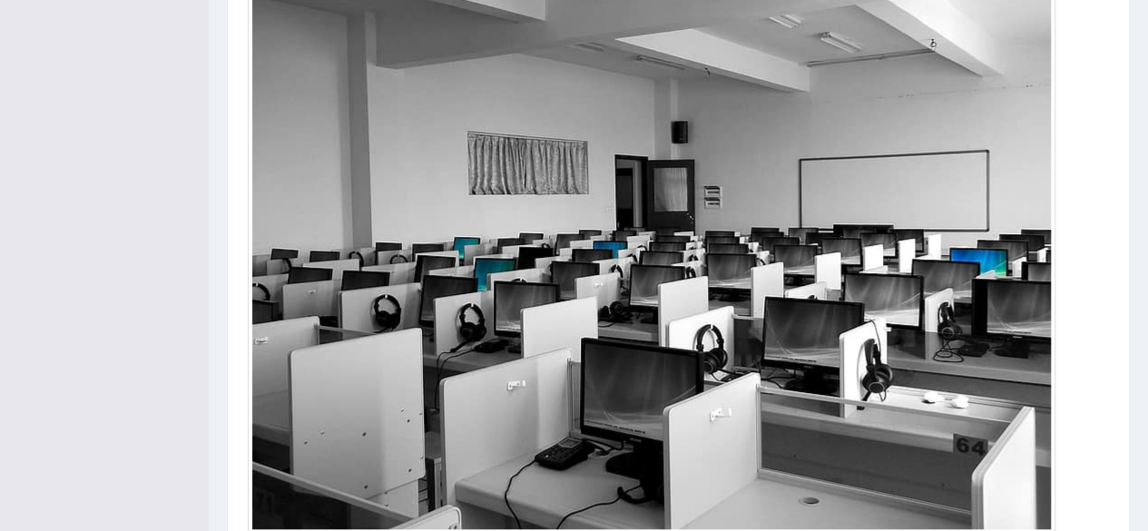
scroll to position [216, 0]
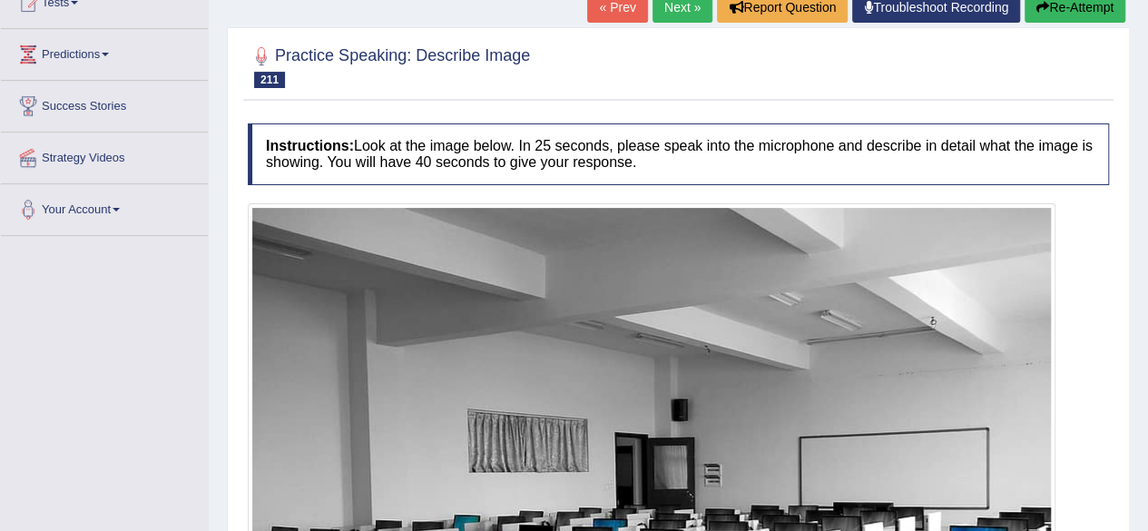
click at [601, 6] on link "« Prev" at bounding box center [617, 7] width 60 height 31
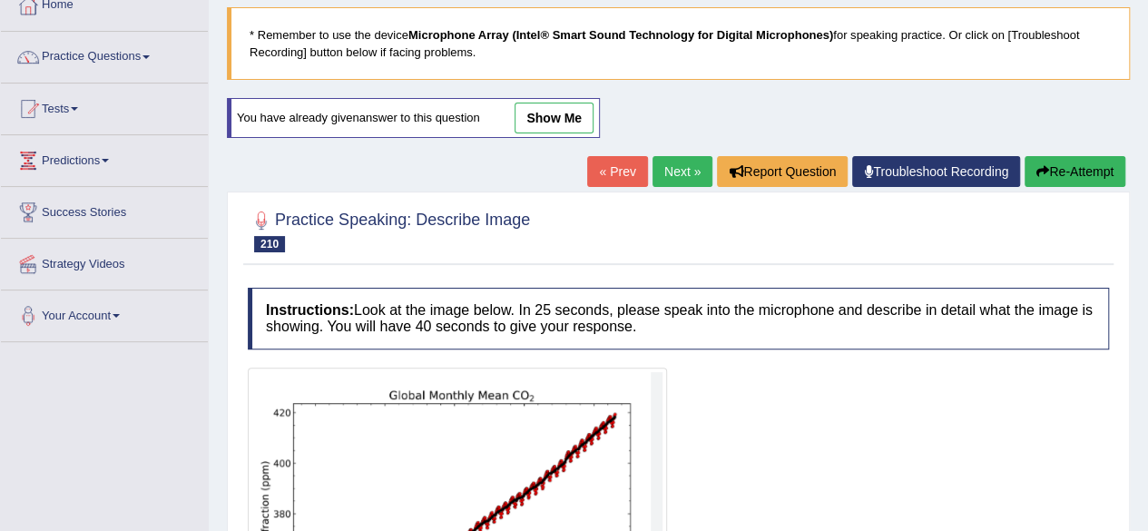
click at [660, 171] on link "Next »" at bounding box center [682, 171] width 60 height 31
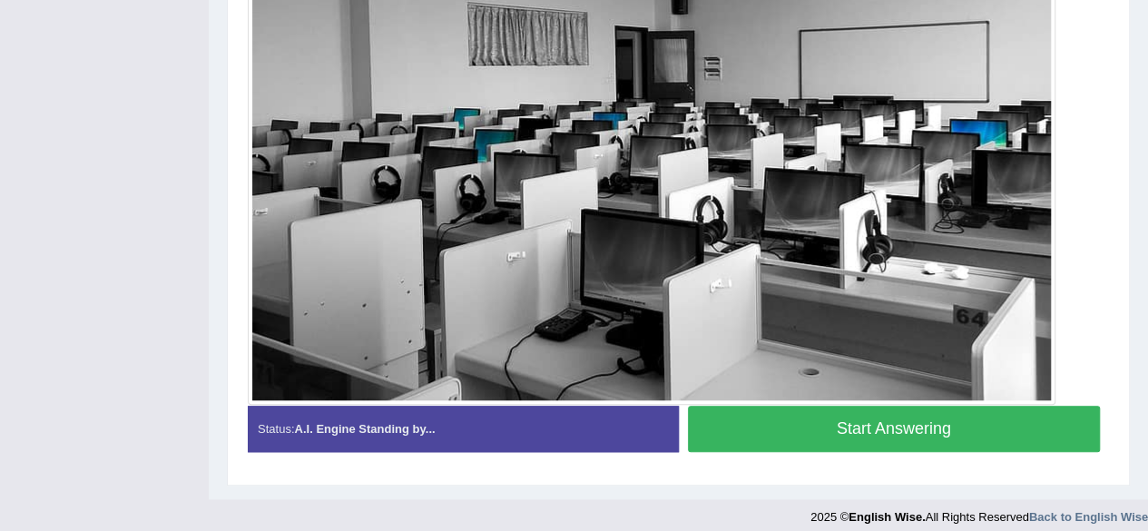
scroll to position [631, 0]
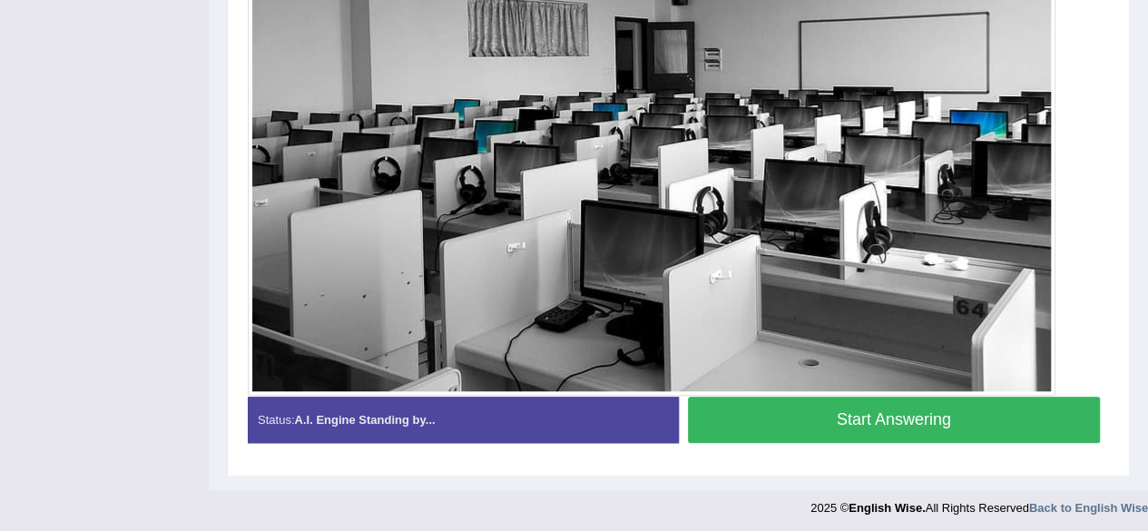
click at [839, 413] on button "Start Answering" at bounding box center [894, 419] width 413 height 46
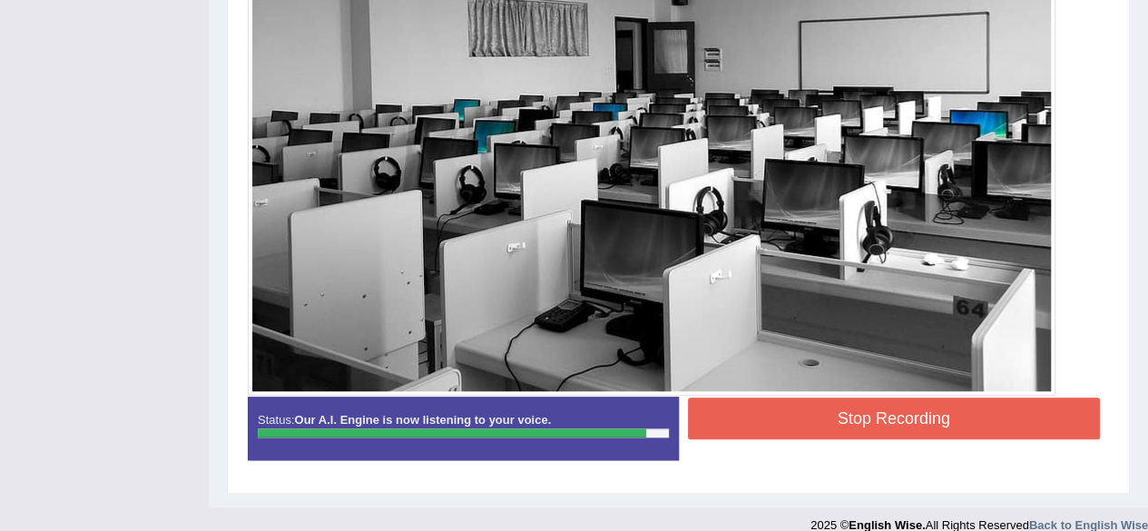
click at [875, 421] on button "Stop Recording" at bounding box center [894, 418] width 413 height 42
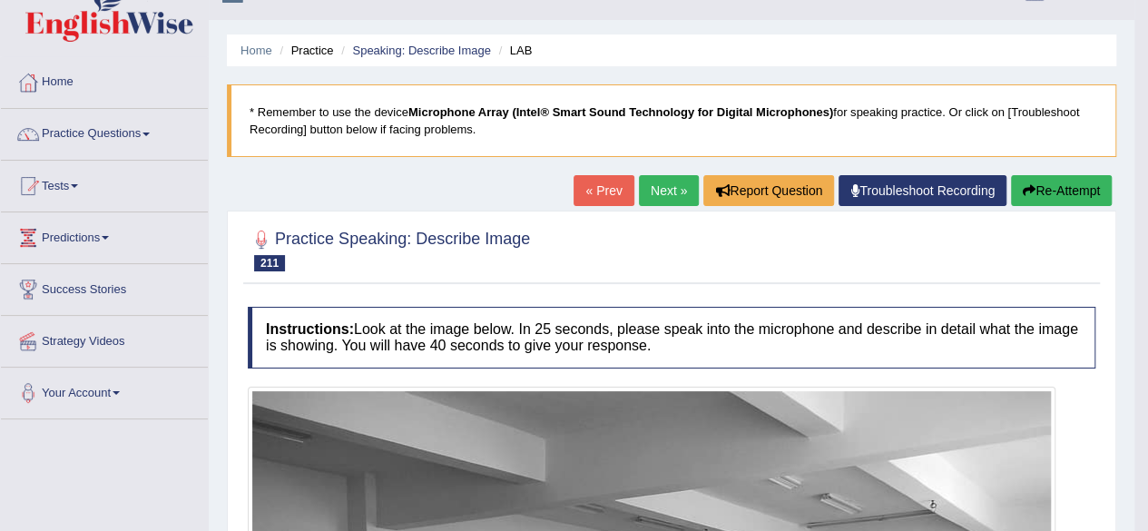
scroll to position [30, 0]
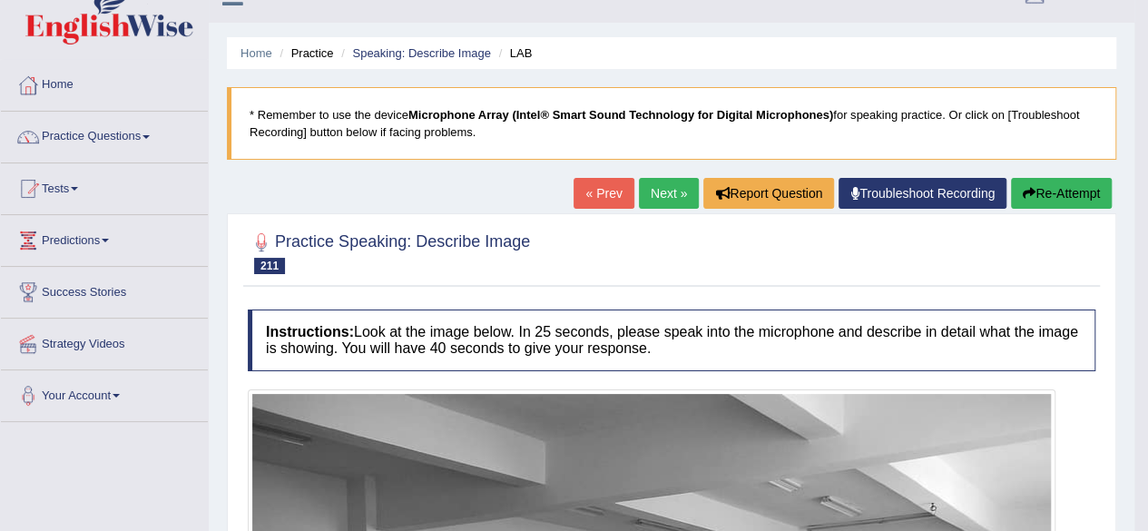
click at [1087, 192] on button "Re-Attempt" at bounding box center [1061, 193] width 101 height 31
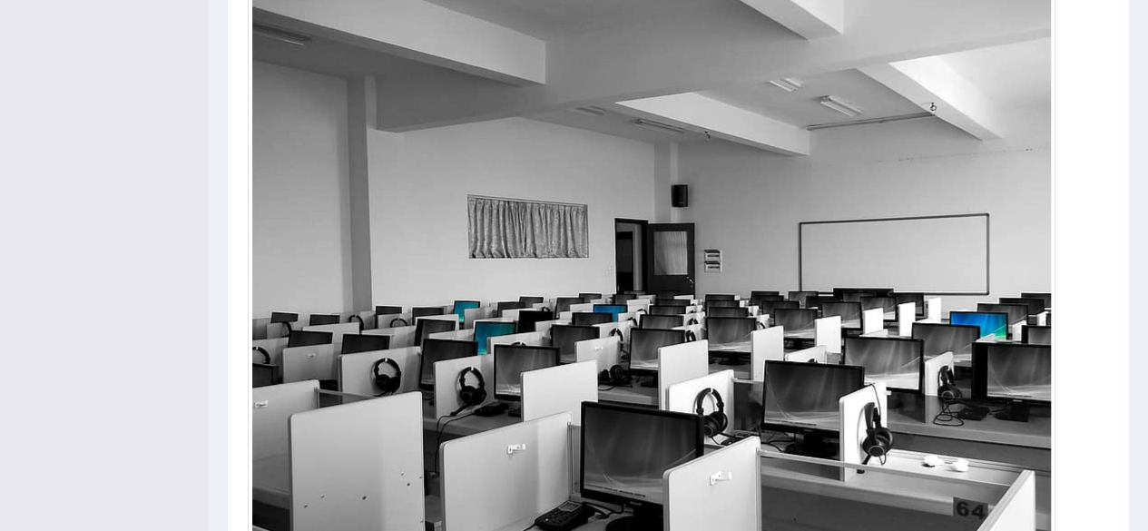
scroll to position [689, 0]
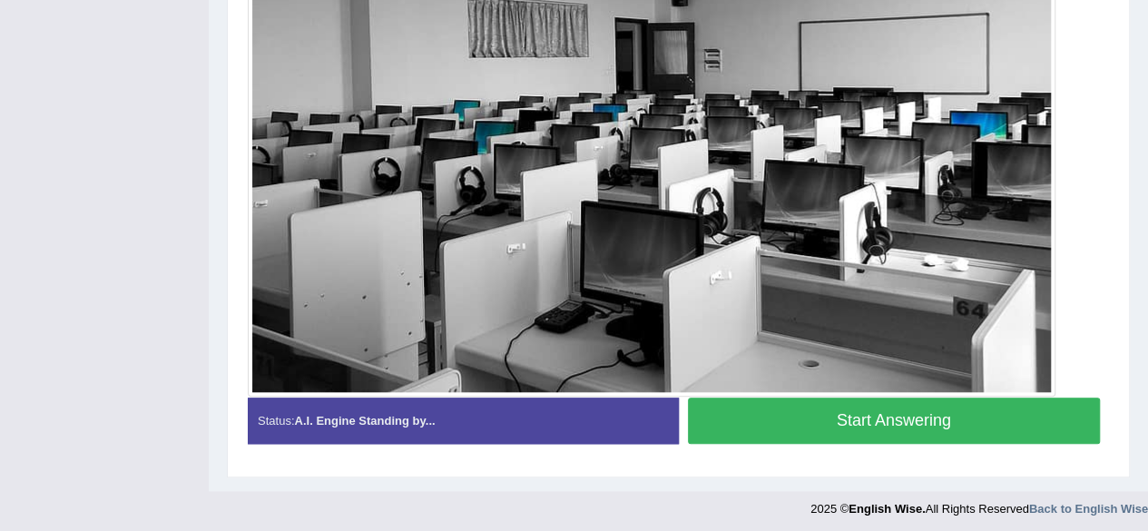
click at [880, 406] on button "Start Answering" at bounding box center [894, 420] width 413 height 46
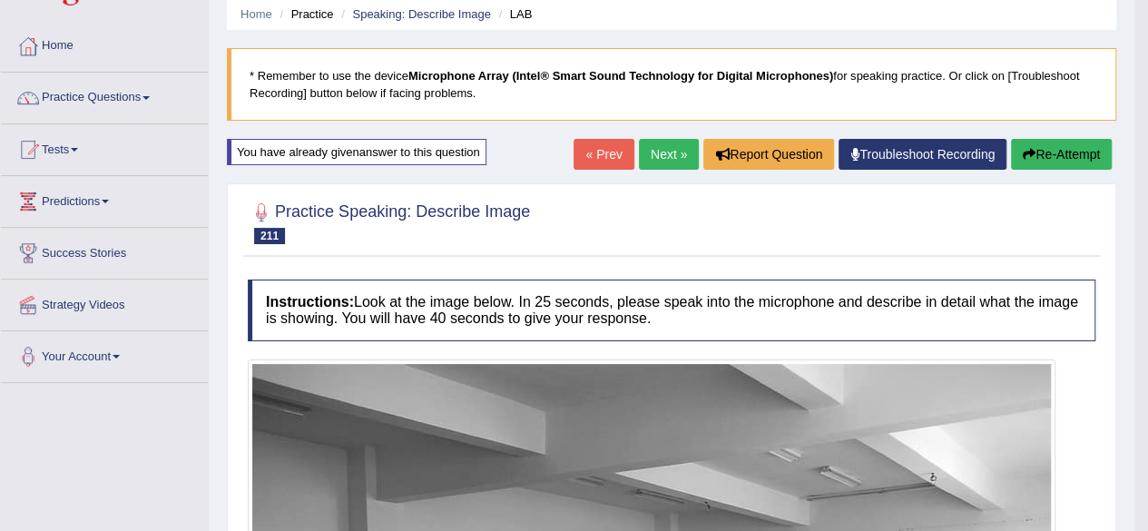
scroll to position [67, 0]
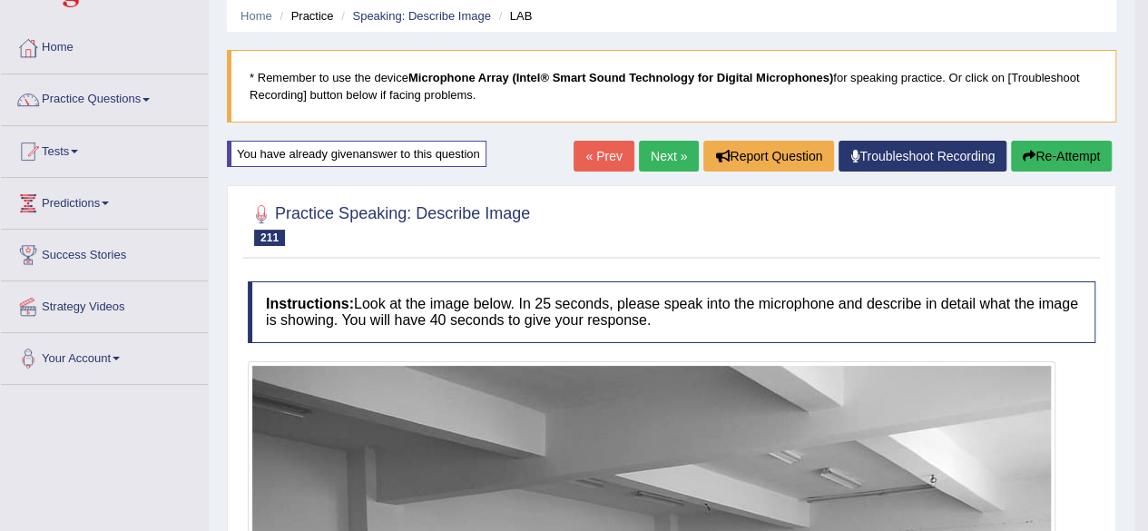
click at [1039, 159] on button "Re-Attempt" at bounding box center [1061, 156] width 101 height 31
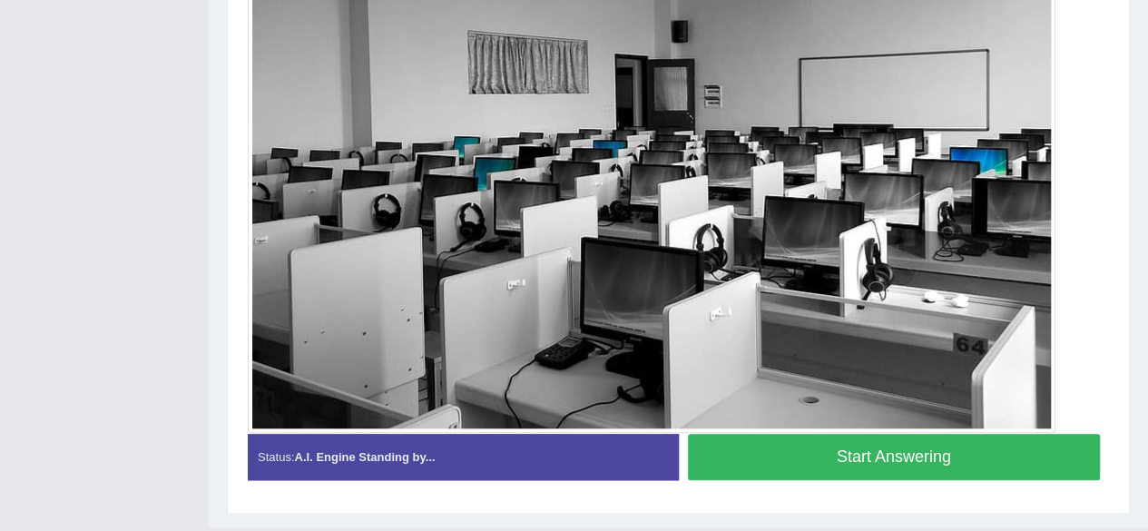
scroll to position [655, 0]
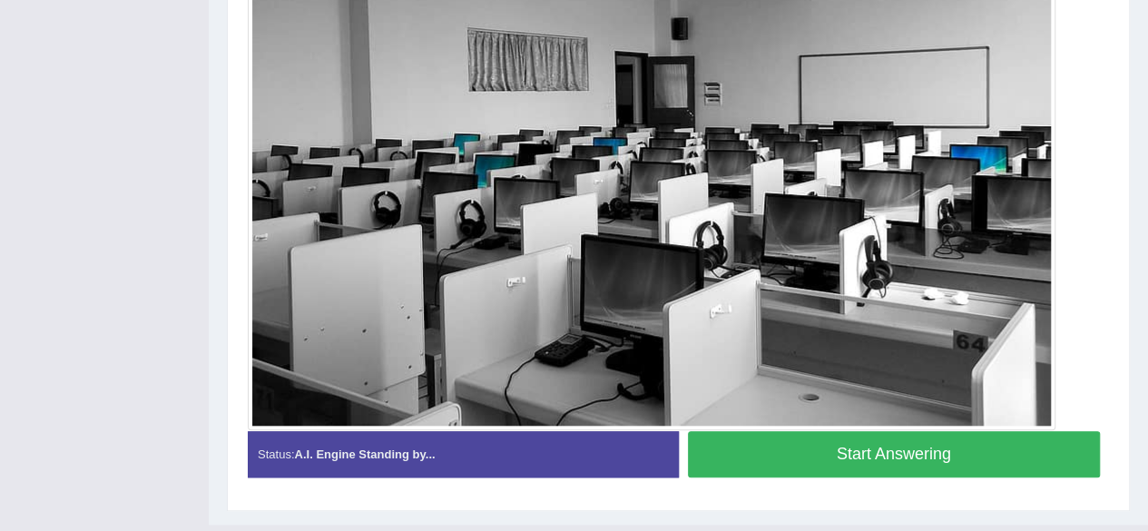
click at [896, 456] on button "Start Answering" at bounding box center [894, 454] width 413 height 46
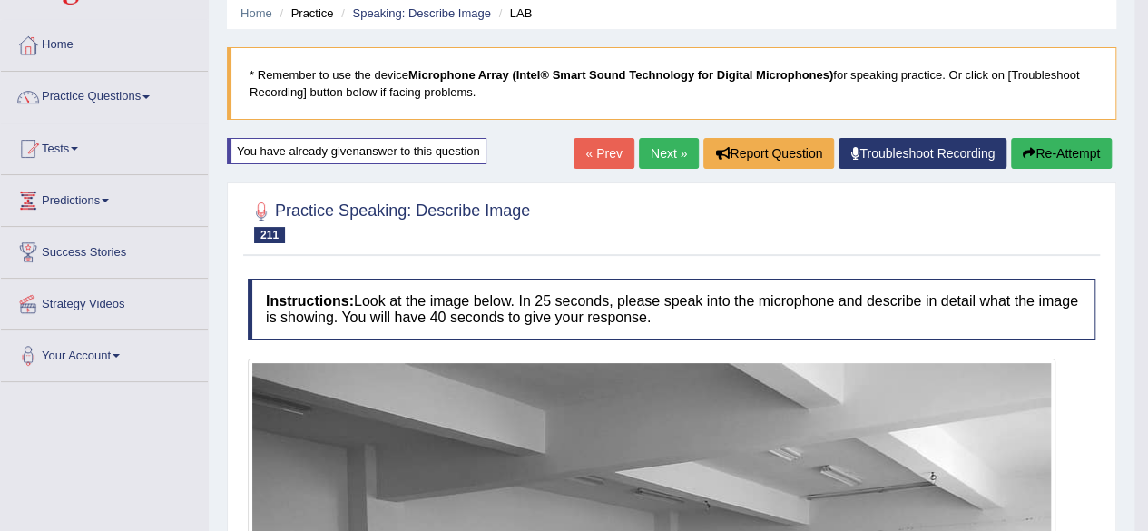
scroll to position [69, 0]
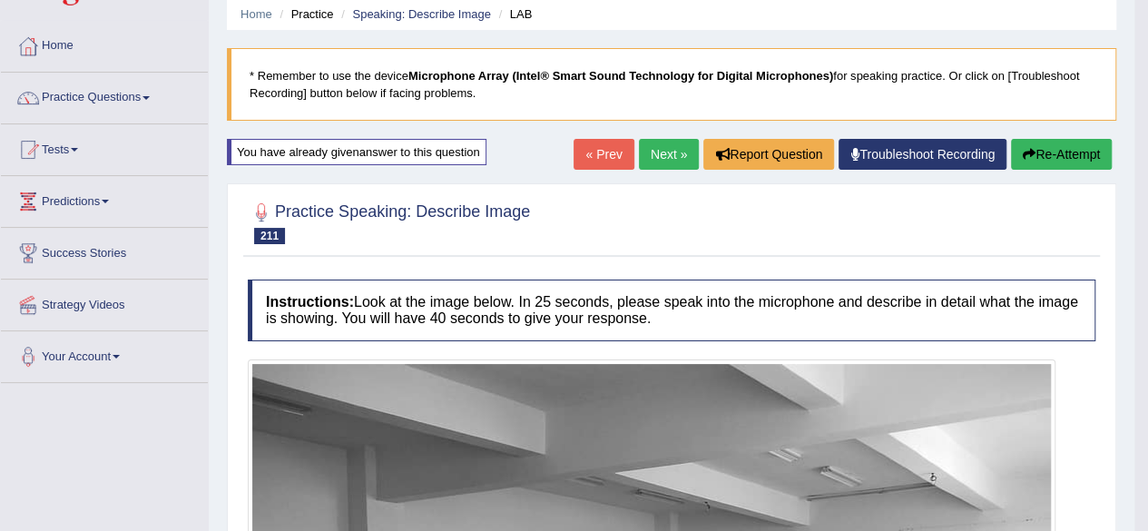
click at [1058, 153] on button "Re-Attempt" at bounding box center [1061, 154] width 101 height 31
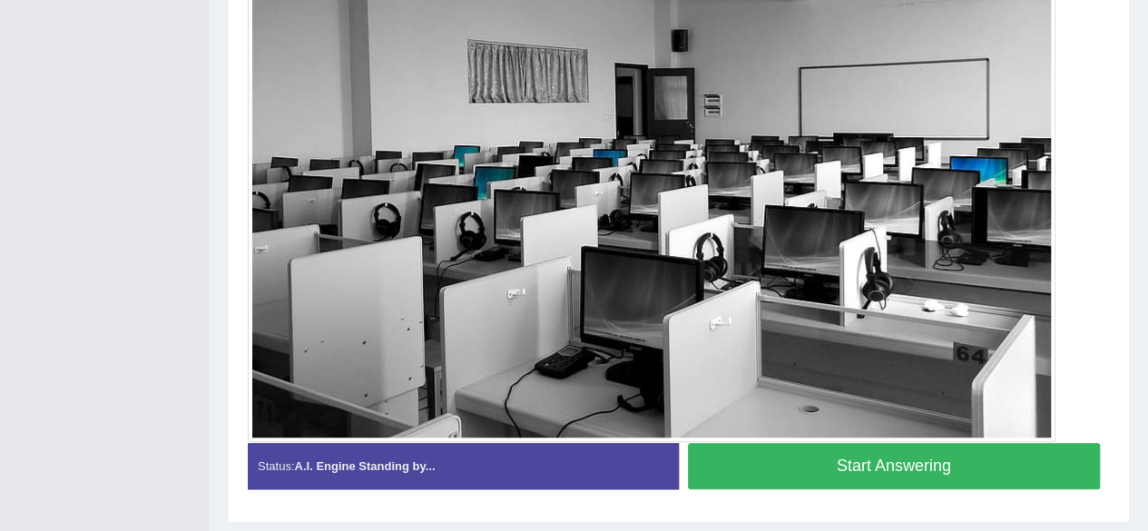
scroll to position [689, 0]
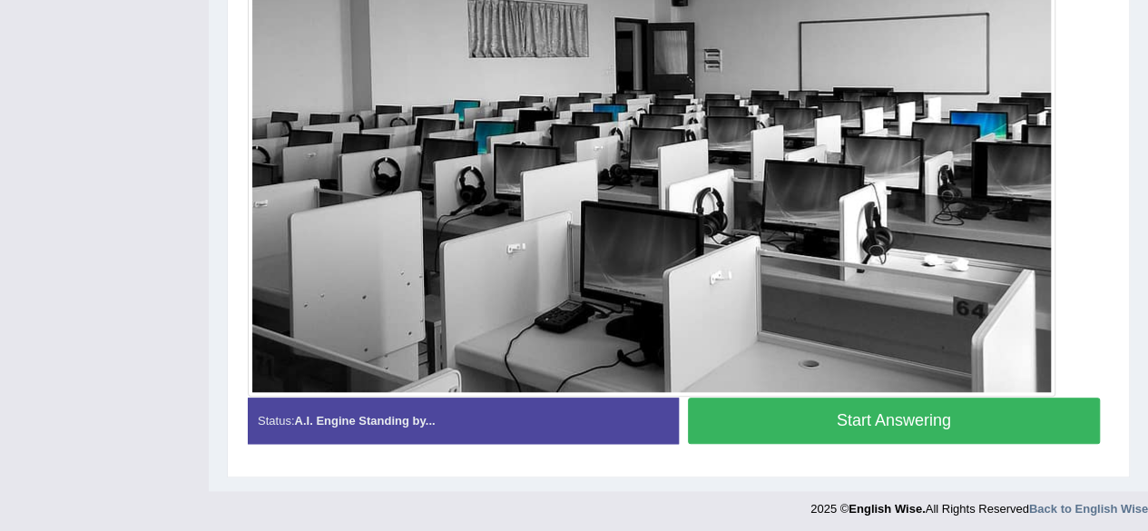
click at [887, 388] on div at bounding box center [651, 93] width 807 height 608
click at [909, 417] on button "Start Answering" at bounding box center [894, 420] width 413 height 46
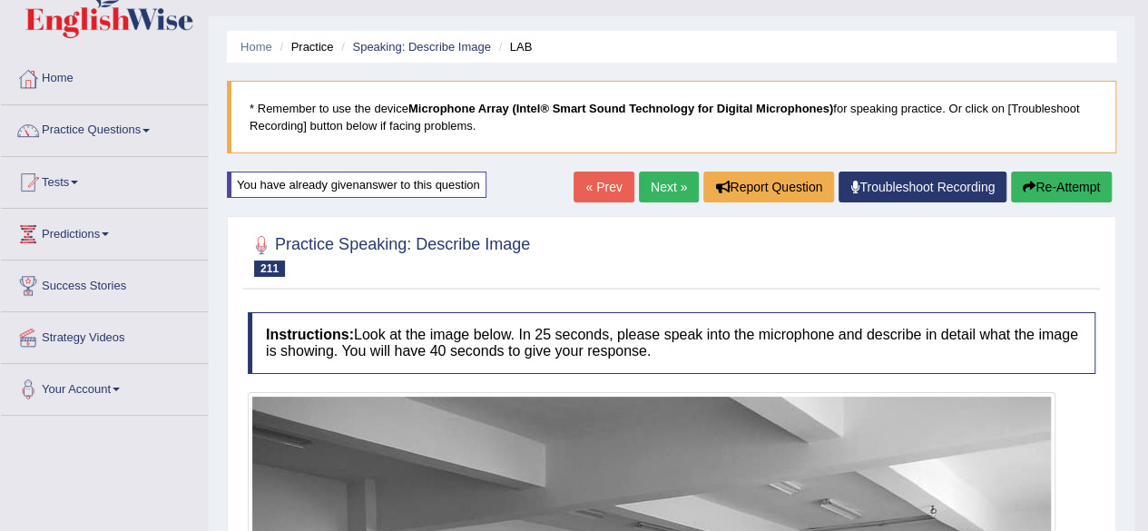
scroll to position [34, 0]
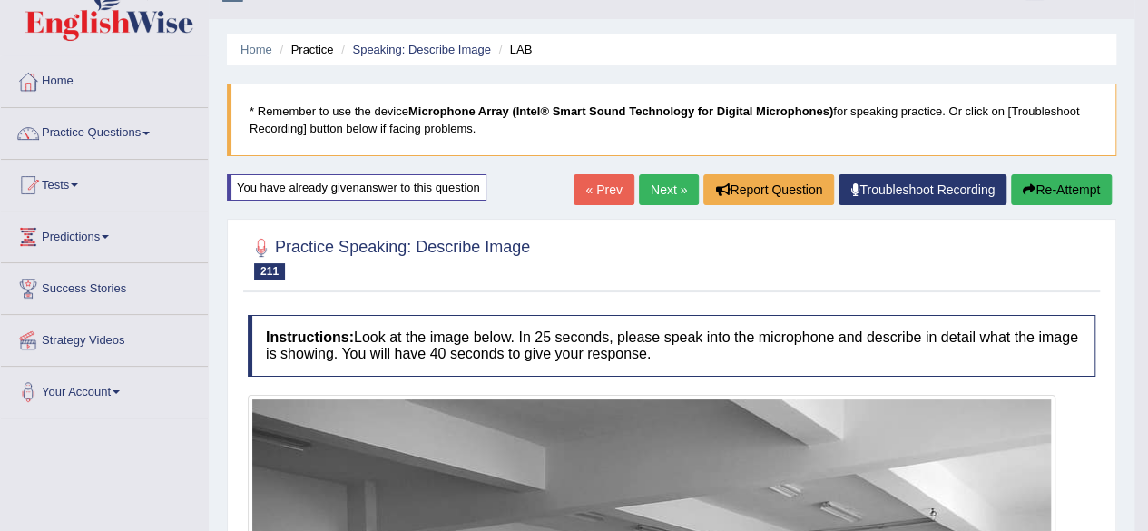
click at [1042, 195] on button "Re-Attempt" at bounding box center [1061, 189] width 101 height 31
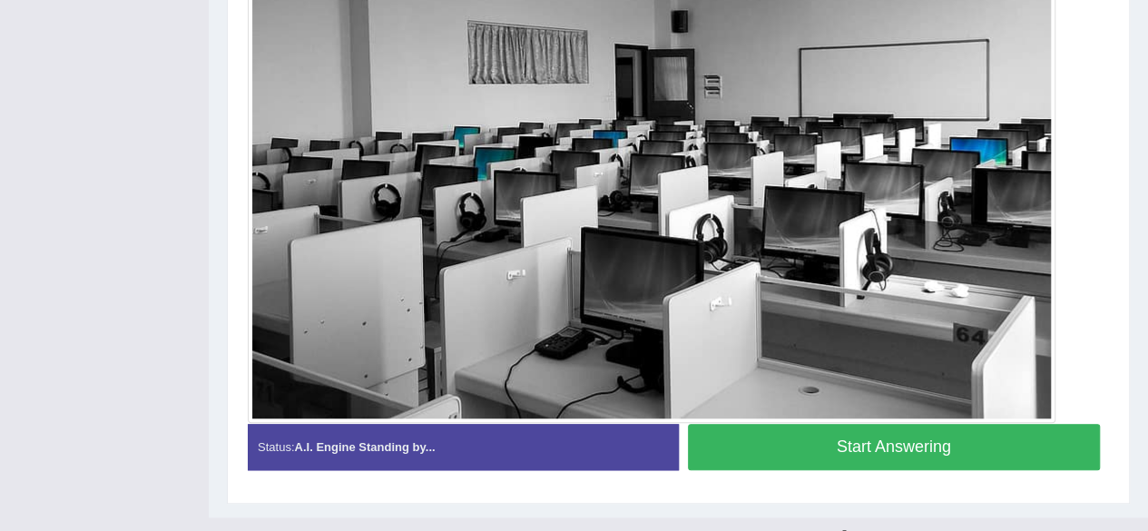
scroll to position [689, 0]
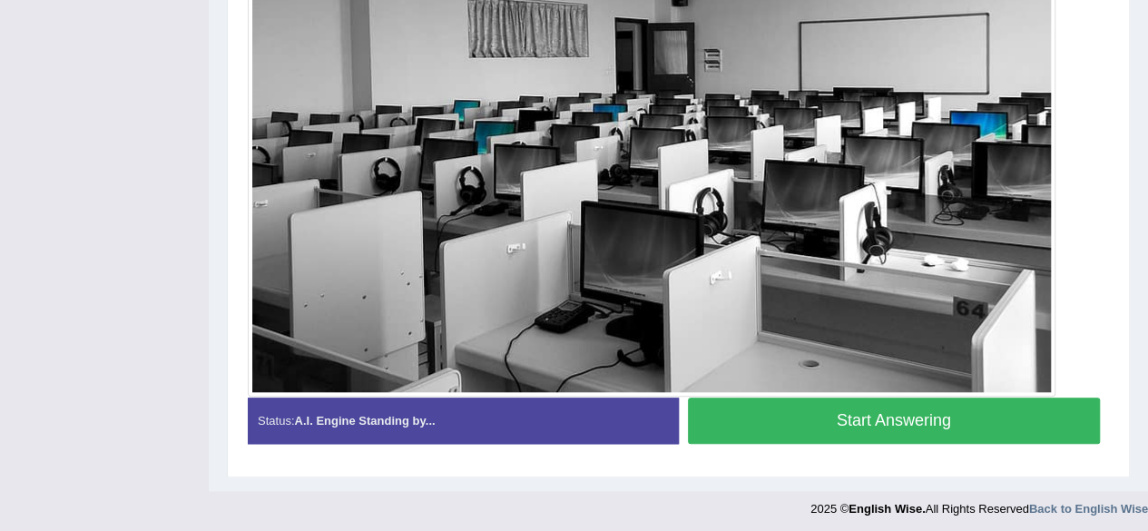
click at [844, 423] on button "Start Answering" at bounding box center [894, 420] width 413 height 46
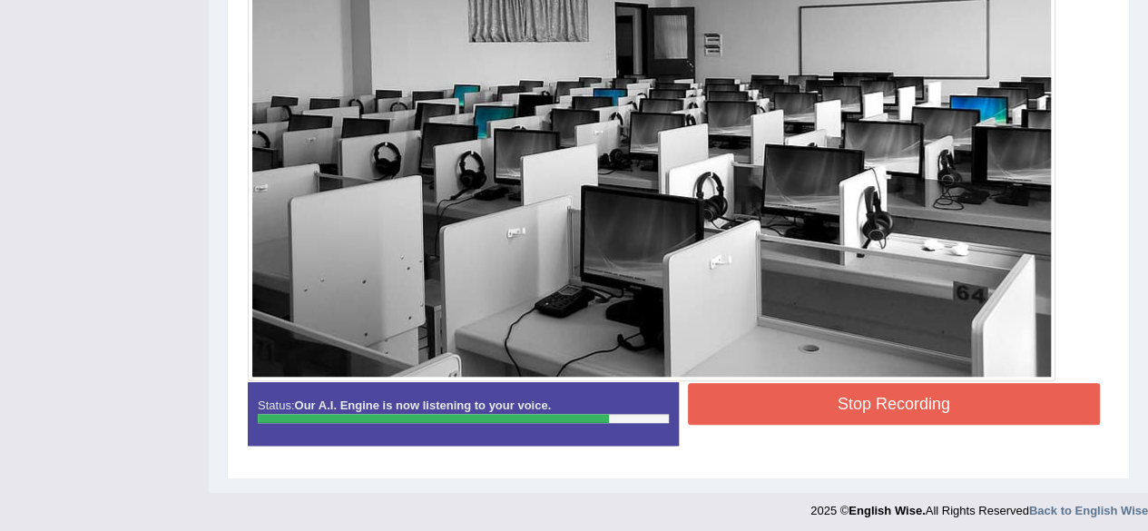
scroll to position [659, 0]
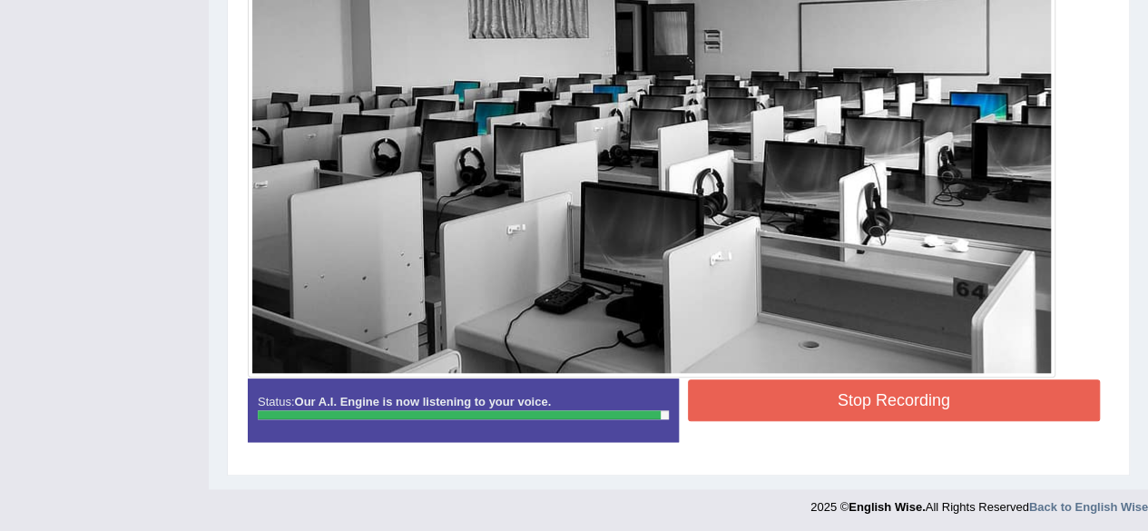
click at [941, 406] on button "Stop Recording" at bounding box center [894, 400] width 413 height 42
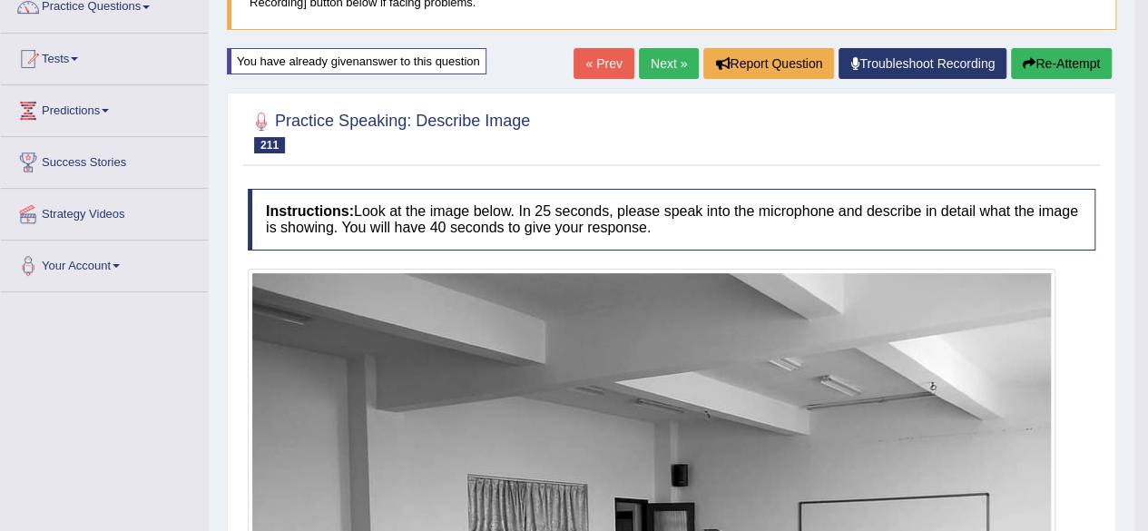
scroll to position [159, 0]
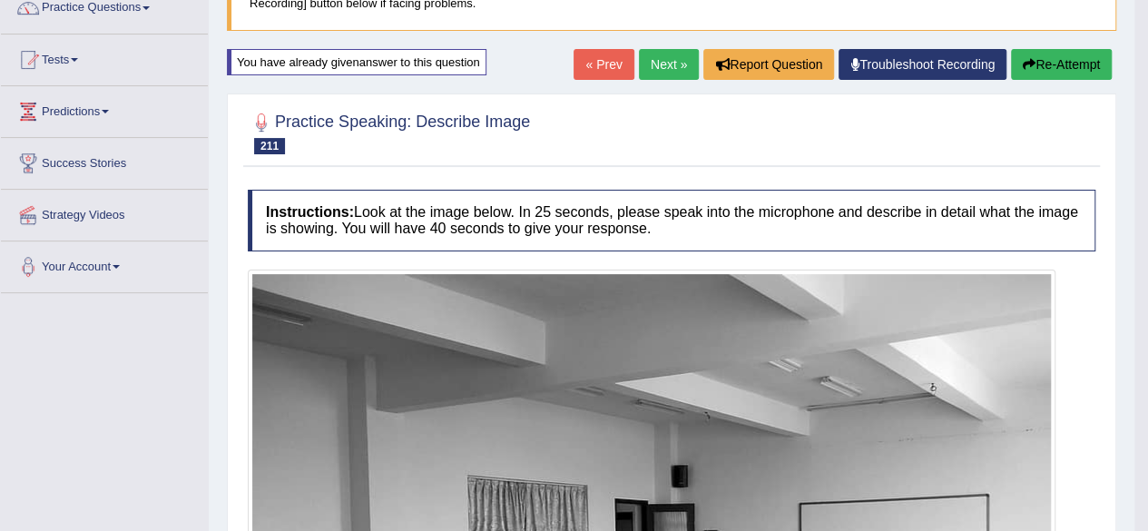
click at [1063, 63] on button "Re-Attempt" at bounding box center [1061, 64] width 101 height 31
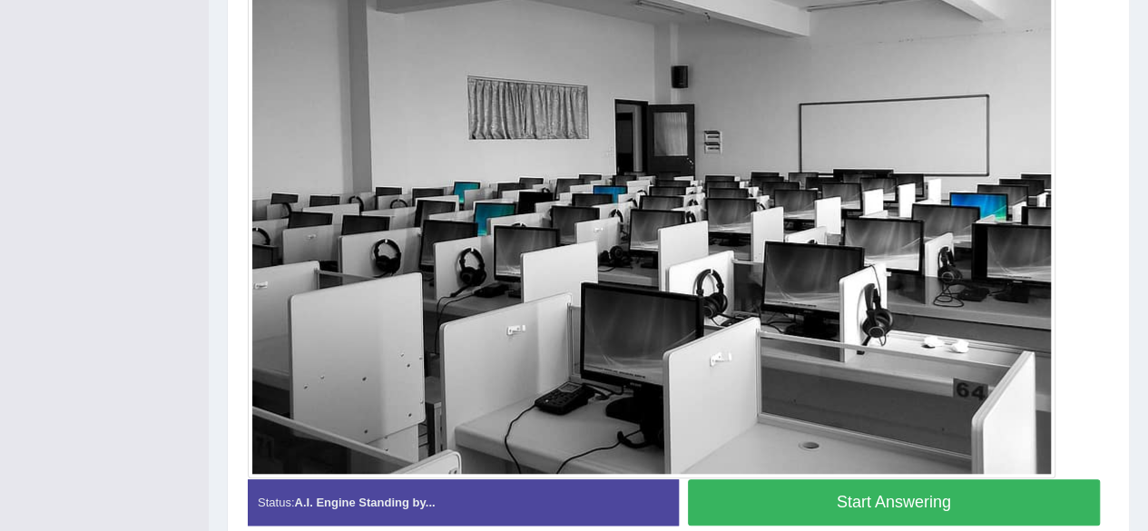
click at [855, 490] on button "Start Answering" at bounding box center [894, 502] width 413 height 46
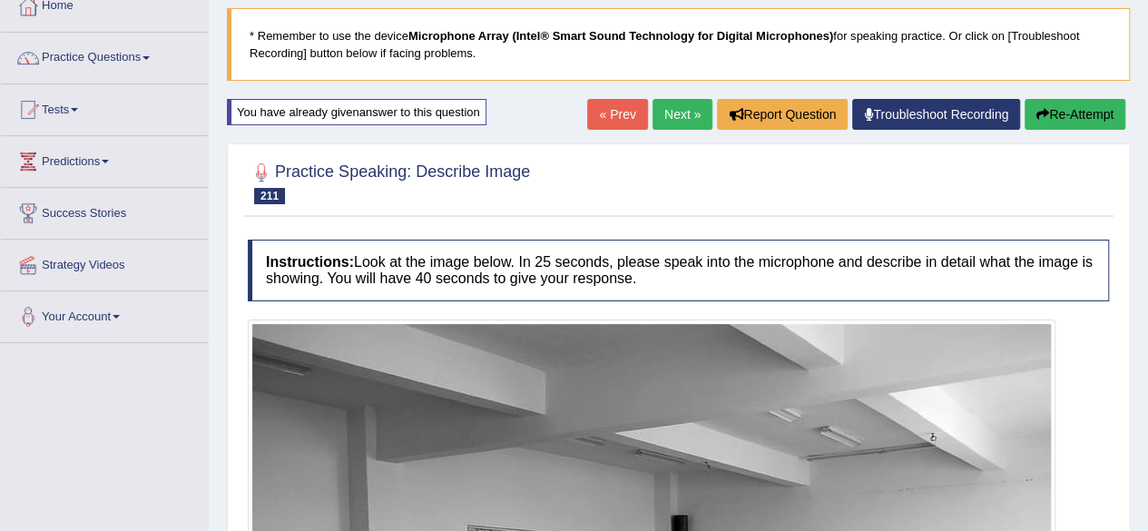
scroll to position [109, 0]
click at [621, 114] on link "« Prev" at bounding box center [617, 114] width 60 height 31
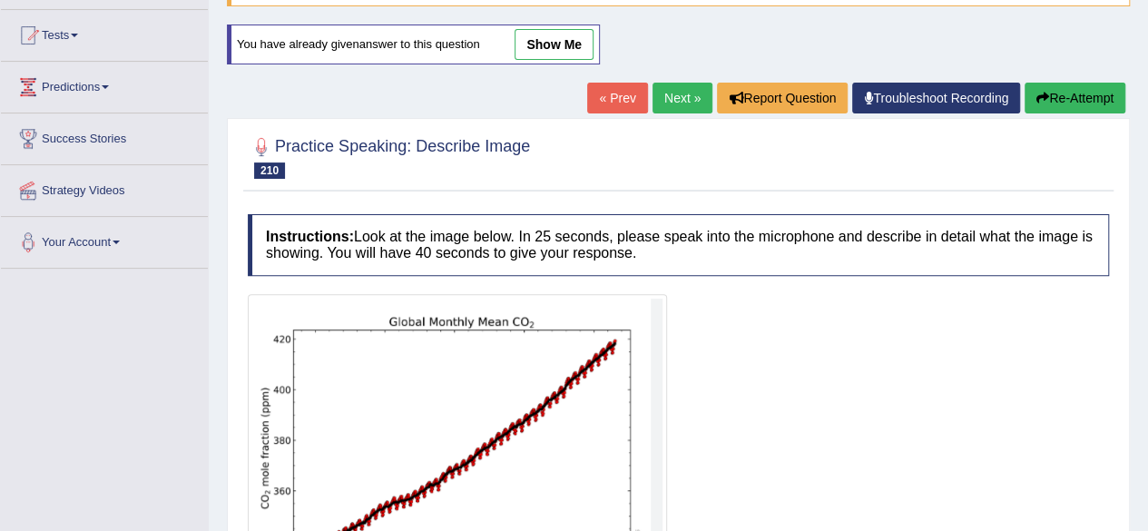
scroll to position [178, 0]
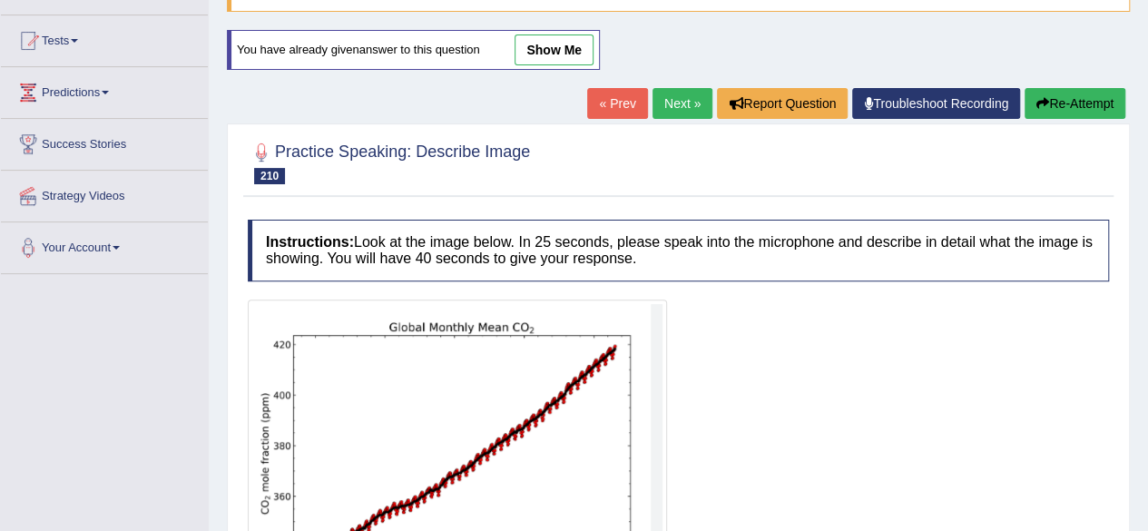
click at [680, 105] on link "Next »" at bounding box center [682, 103] width 60 height 31
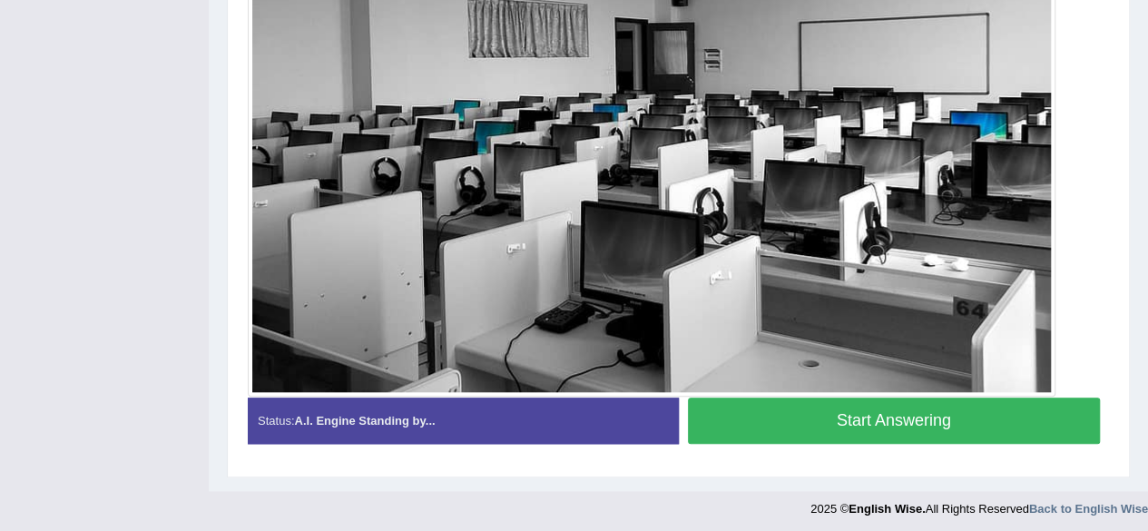
click at [839, 413] on button "Start Answering" at bounding box center [894, 420] width 413 height 46
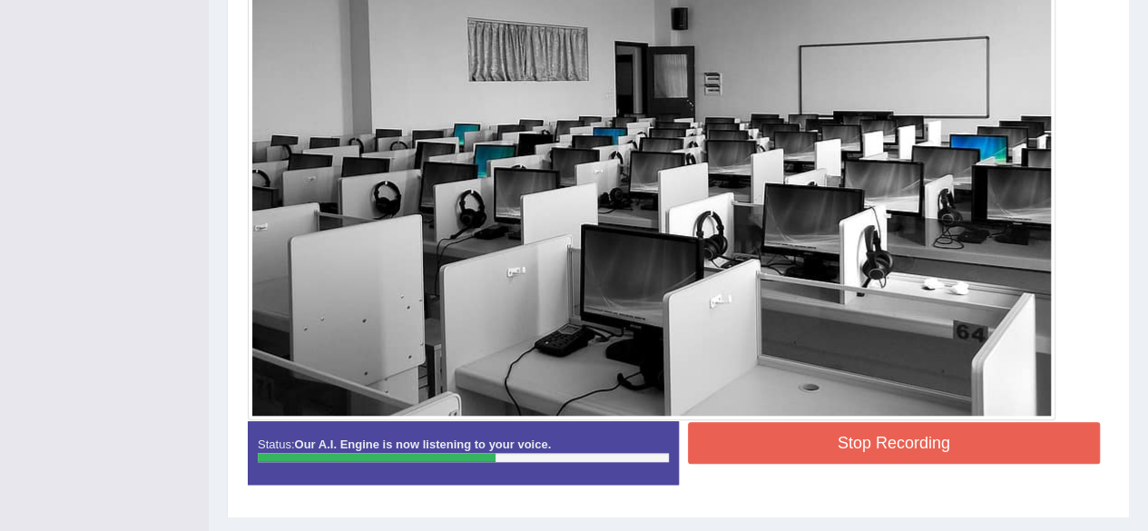
scroll to position [574, 0]
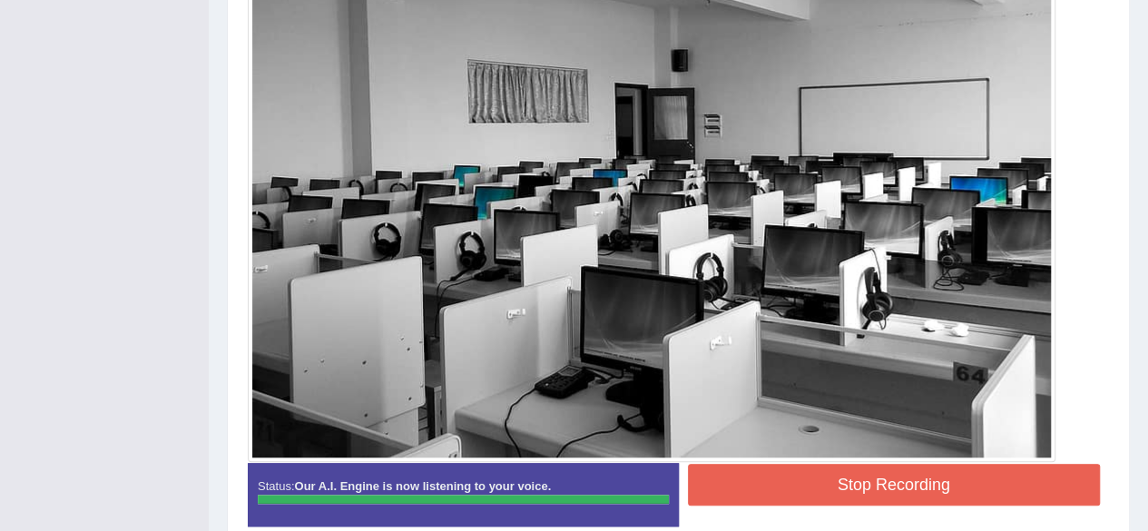
click at [932, 477] on div "Instructions: Look at the image below. In 25 seconds, please speak into the mic…" at bounding box center [678, 157] width 870 height 784
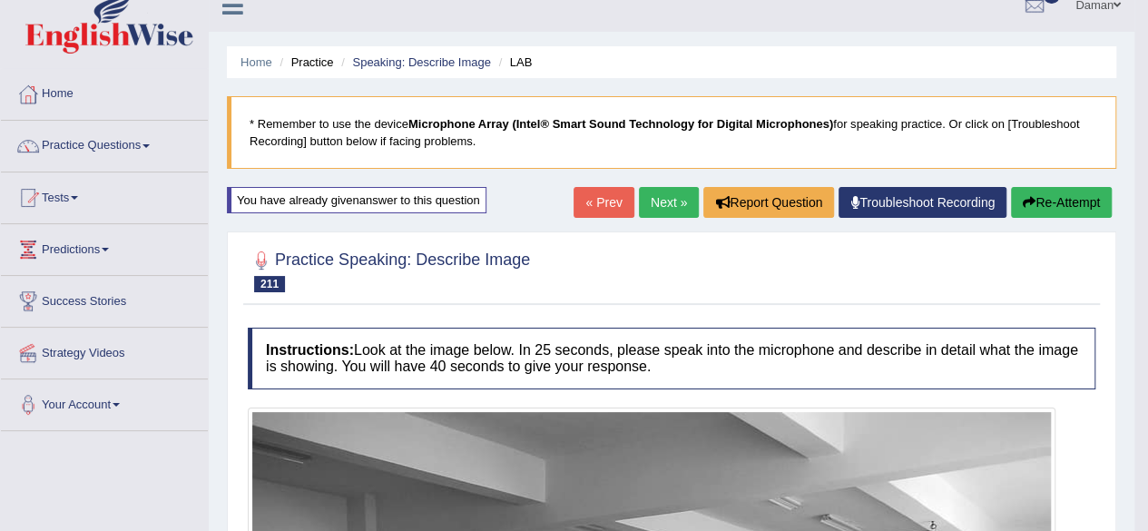
scroll to position [20, 0]
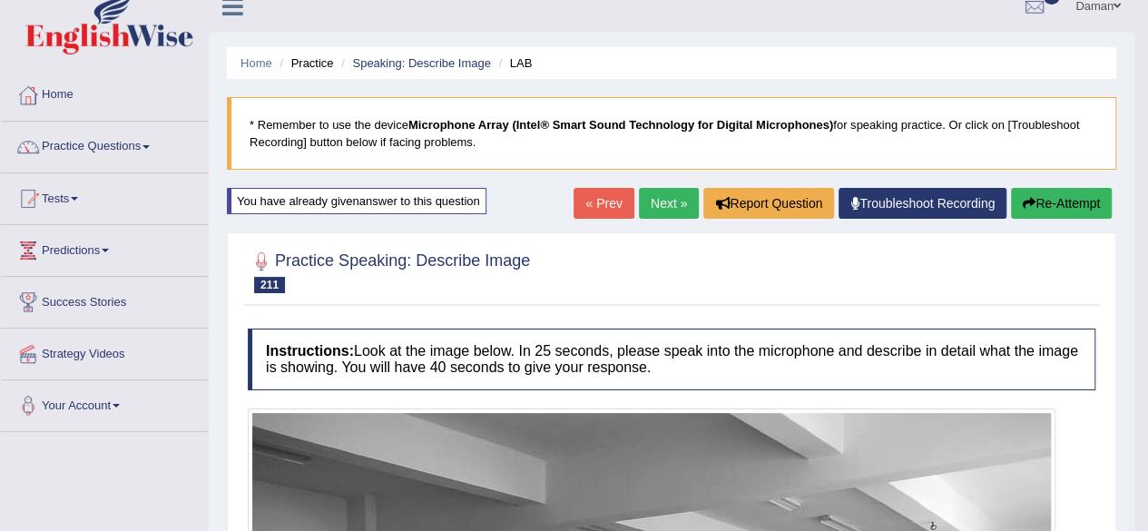
click at [672, 201] on link "Next »" at bounding box center [669, 203] width 60 height 31
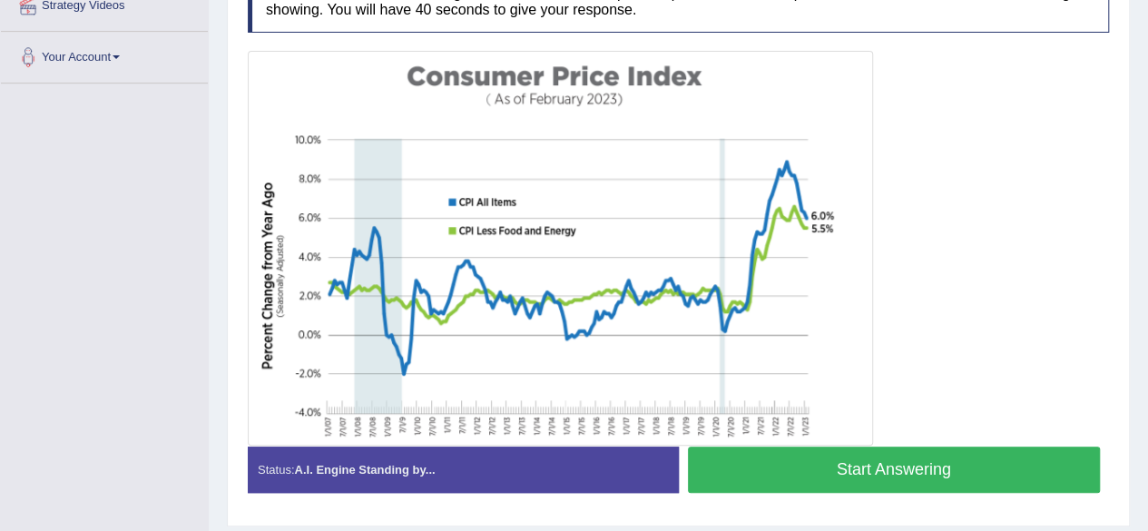
scroll to position [373, 0]
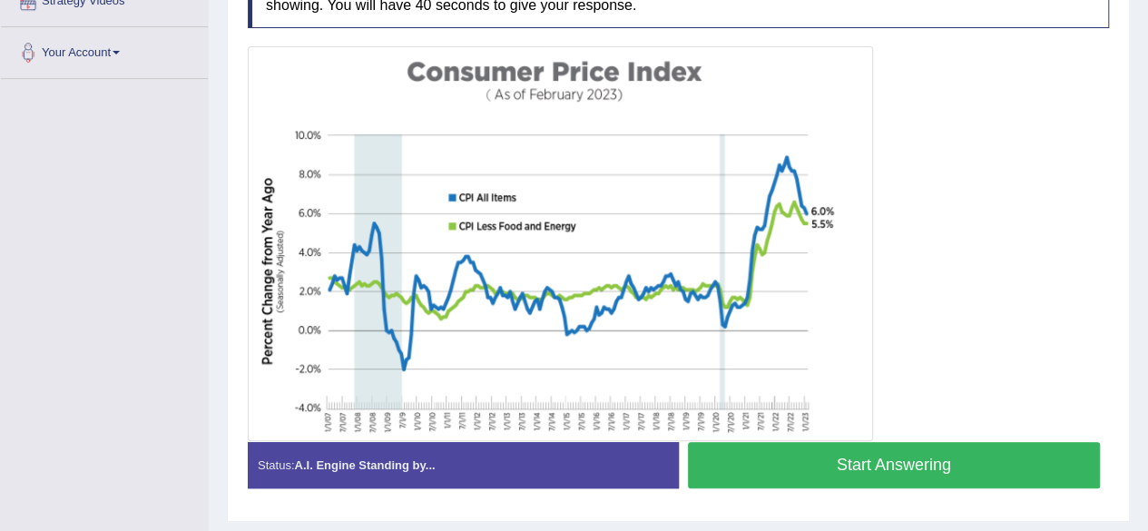
click at [876, 459] on button "Start Answering" at bounding box center [894, 465] width 413 height 46
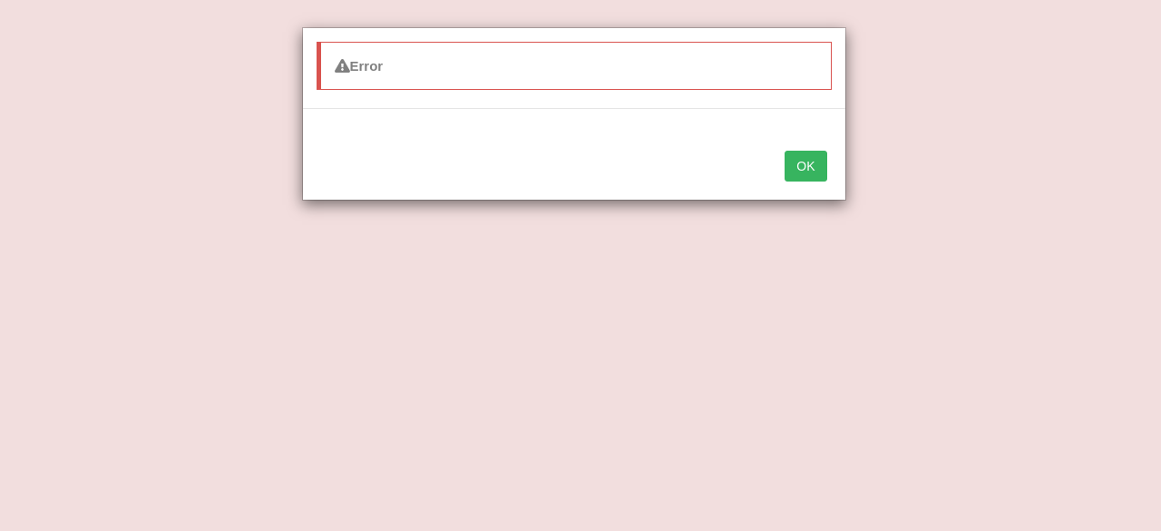
click at [819, 165] on button "OK" at bounding box center [806, 166] width 42 height 31
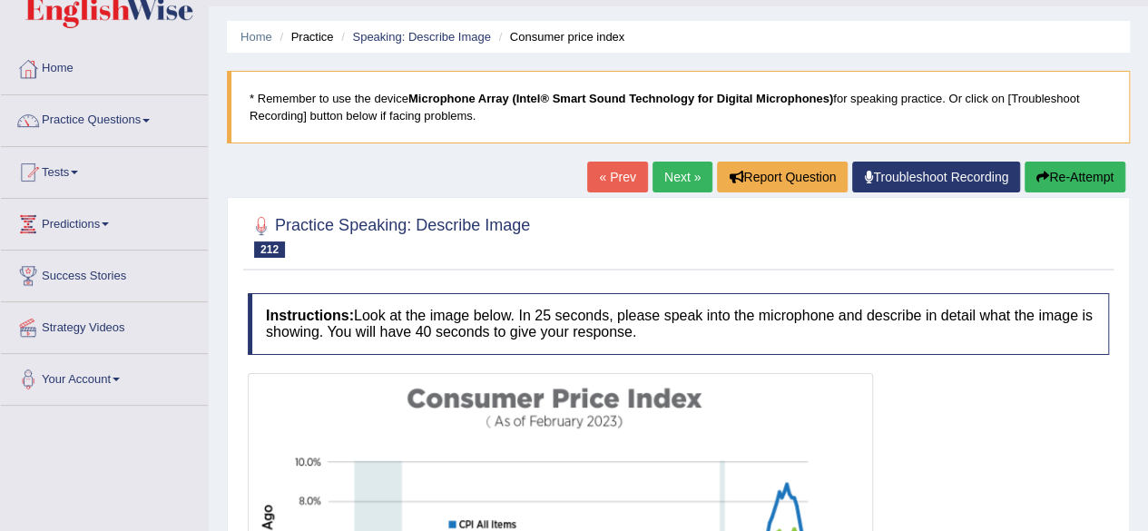
scroll to position [39, 0]
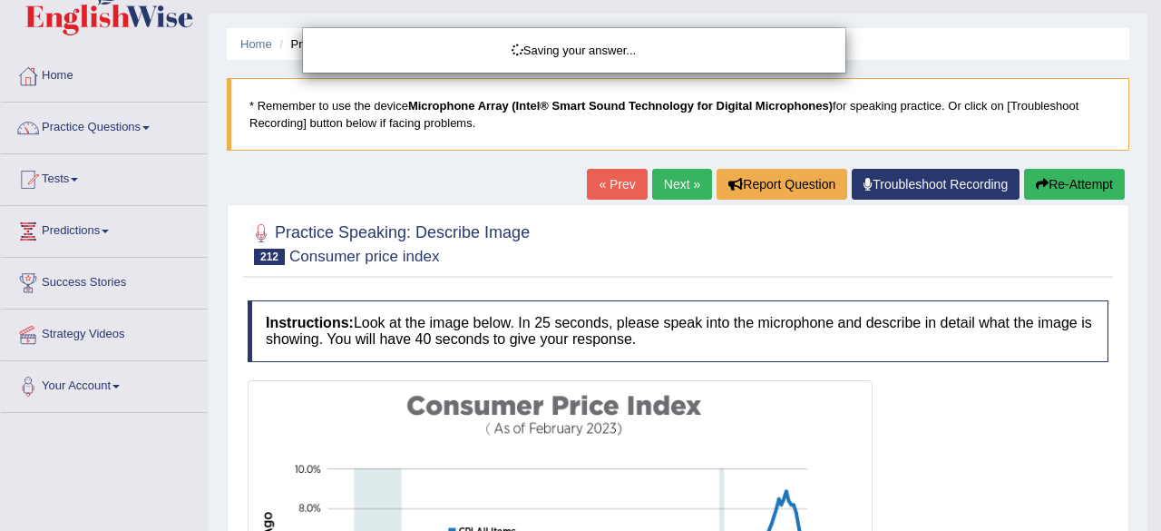
click at [612, 187] on div "Saving your answer..." at bounding box center [580, 265] width 1161 height 531
click at [668, 188] on div "Saving your answer..." at bounding box center [580, 265] width 1161 height 531
click at [617, 178] on div "Saving your answer..." at bounding box center [580, 265] width 1161 height 531
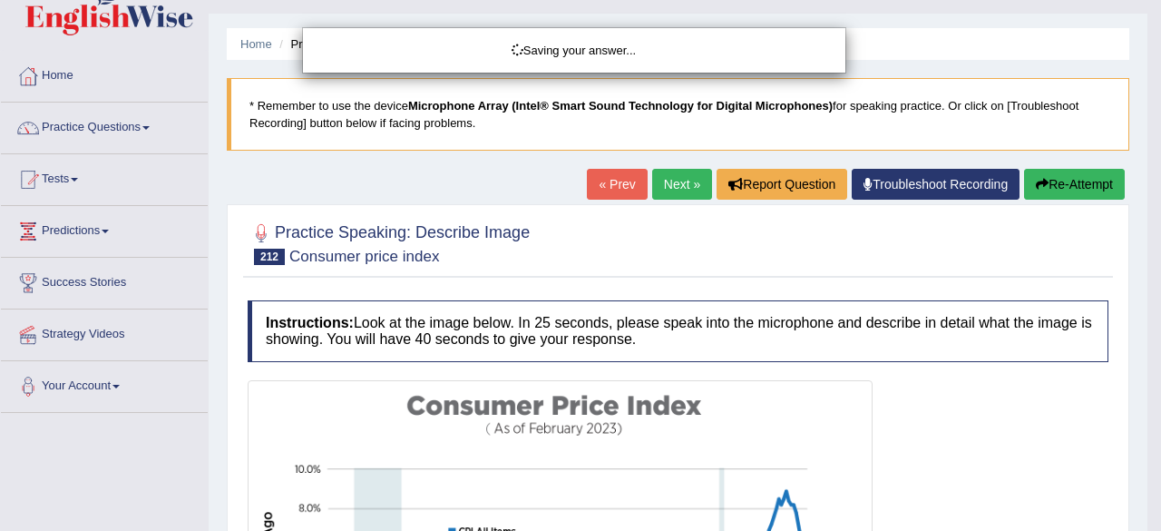
click at [669, 181] on div "Saving your answer..." at bounding box center [580, 265] width 1161 height 531
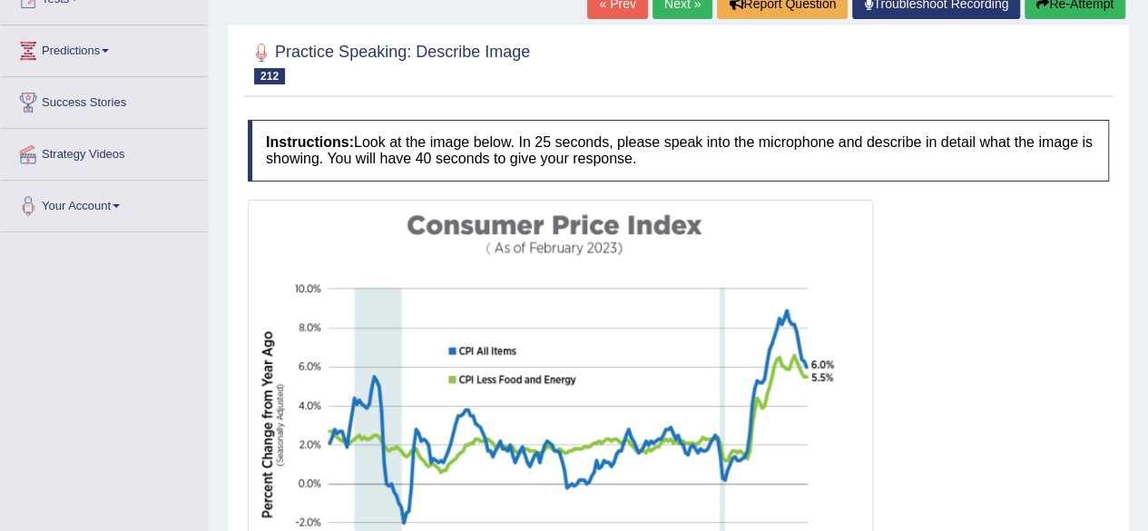
scroll to position [0, 0]
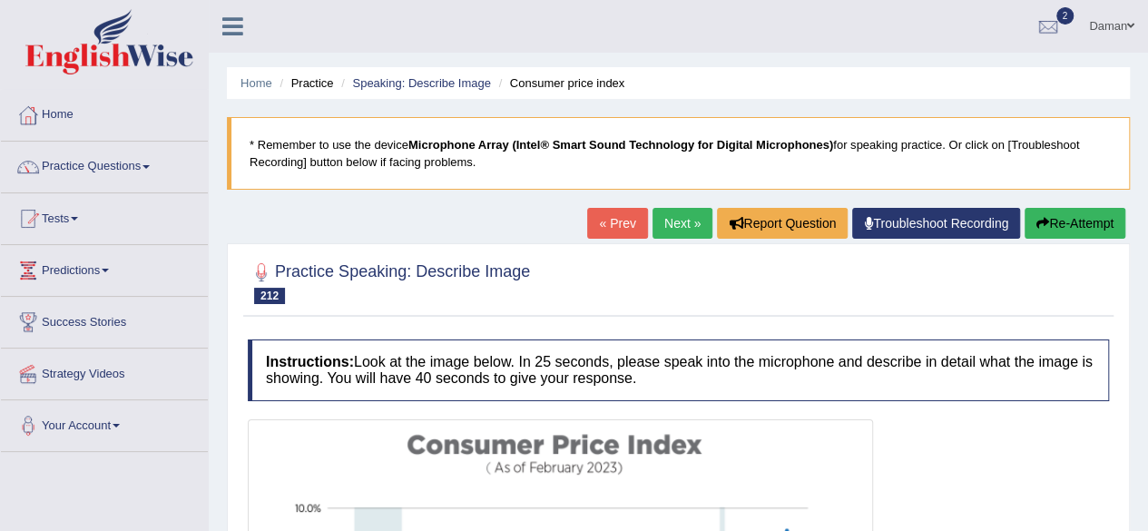
click at [609, 225] on link "« Prev" at bounding box center [617, 223] width 60 height 31
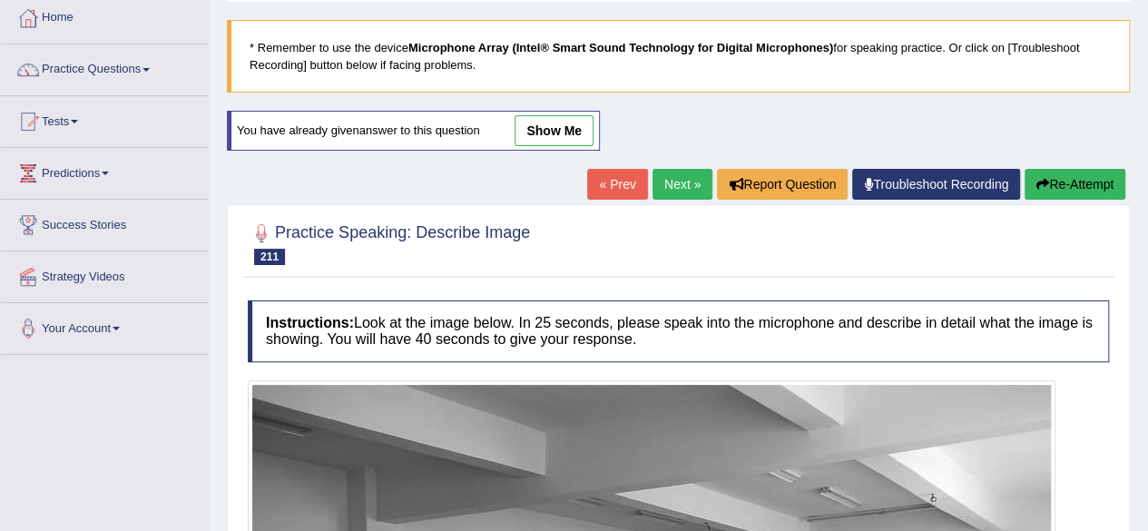
scroll to position [93, 0]
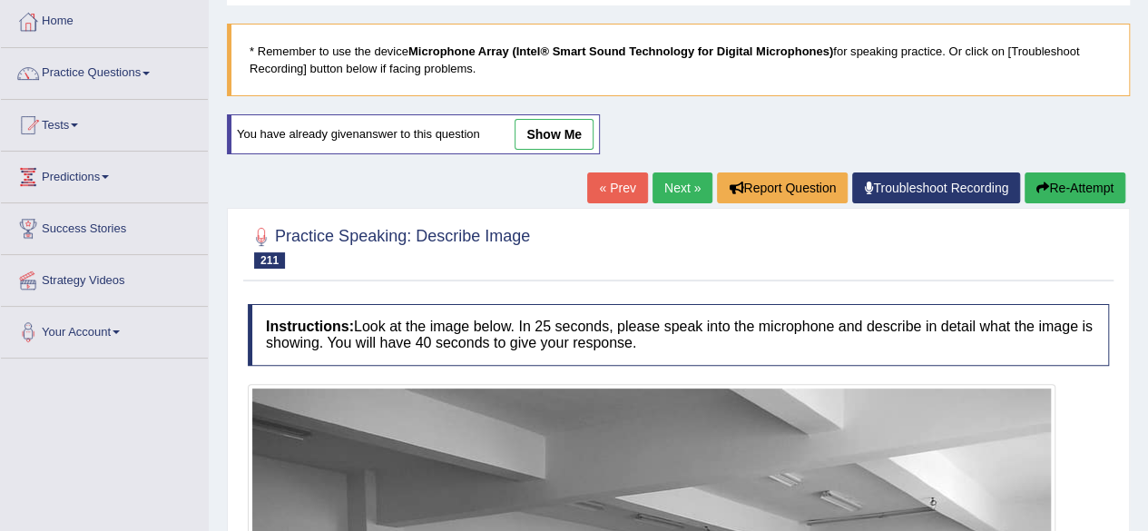
click at [684, 185] on link "Next »" at bounding box center [682, 187] width 60 height 31
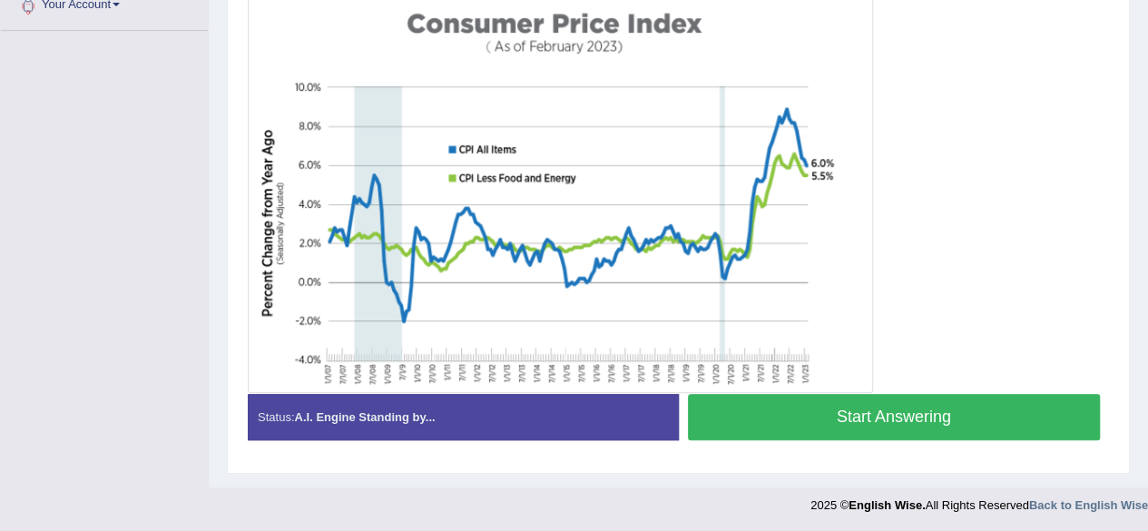
click at [917, 420] on button "Start Answering" at bounding box center [894, 417] width 413 height 46
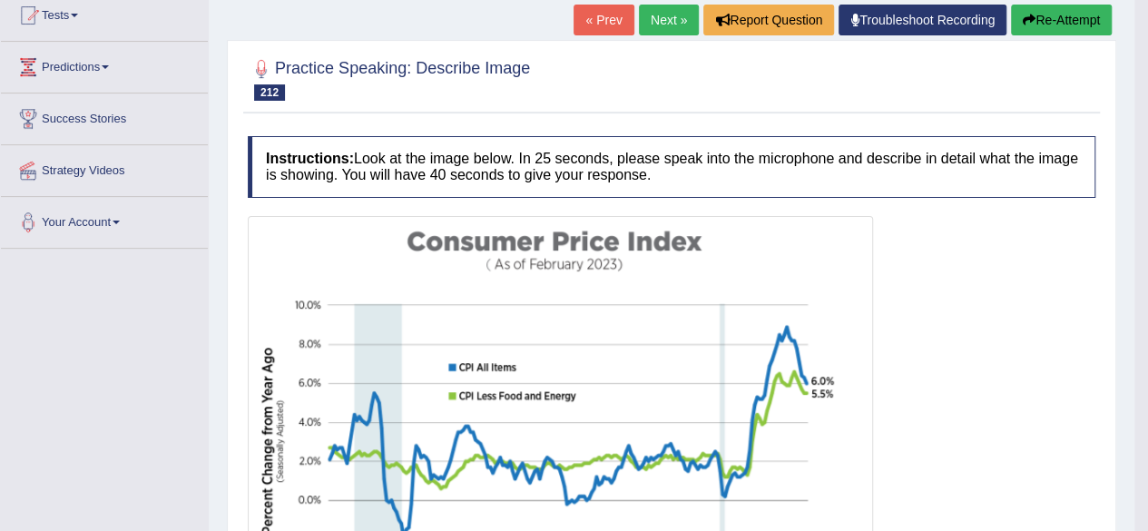
scroll to position [98, 0]
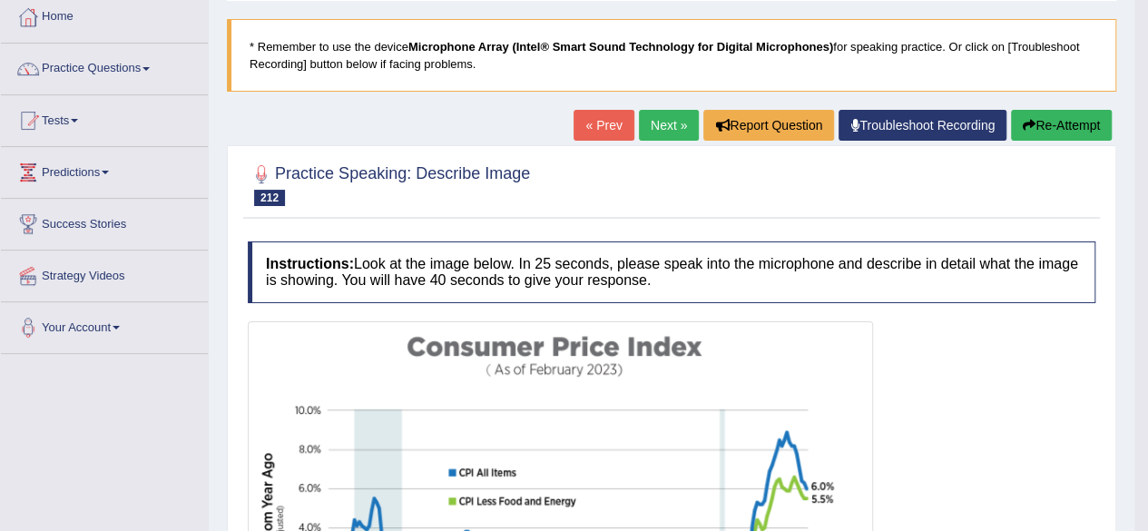
click at [1042, 131] on button "Re-Attempt" at bounding box center [1061, 125] width 101 height 31
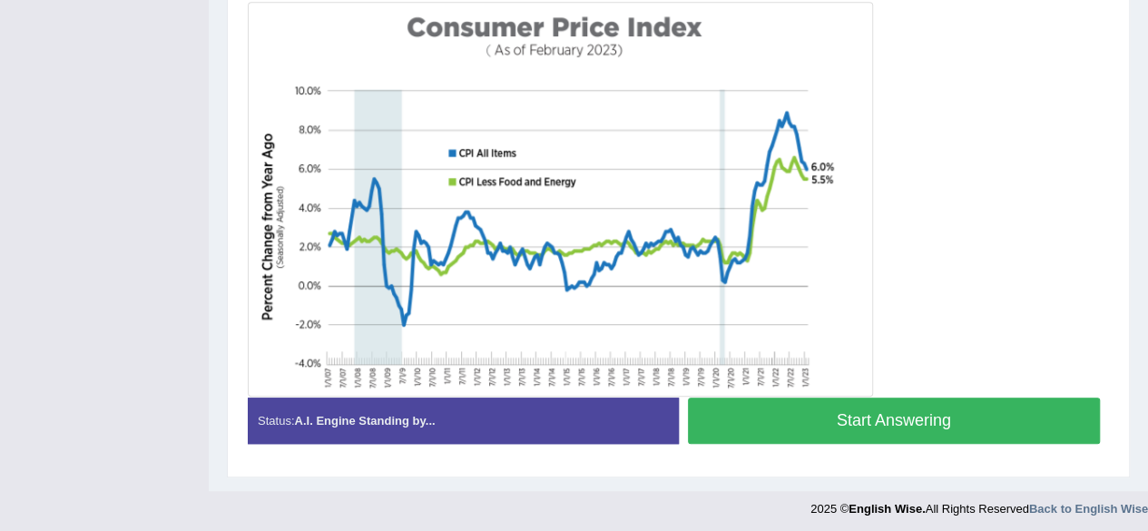
click at [887, 408] on button "Start Answering" at bounding box center [894, 420] width 413 height 46
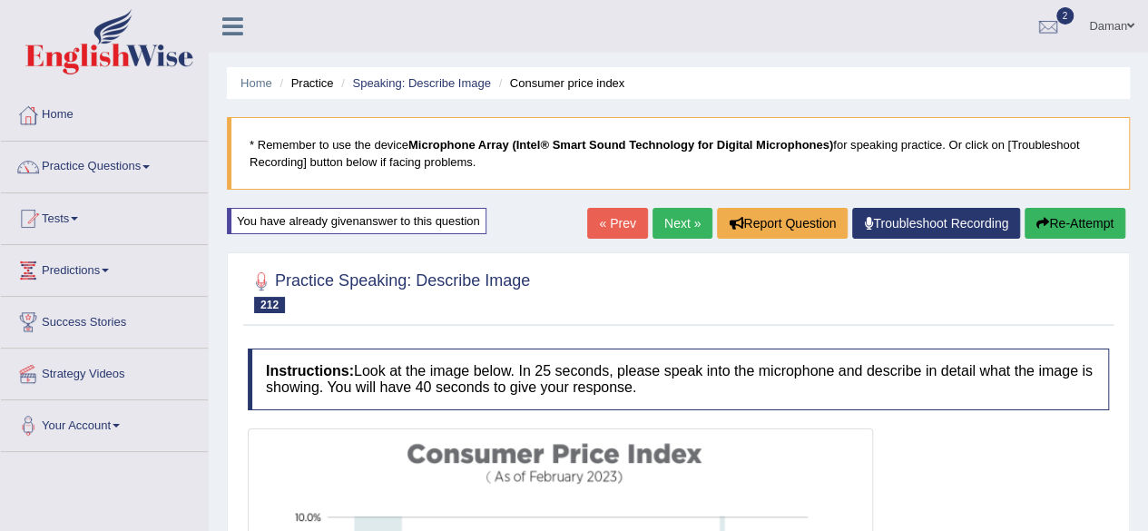
click at [605, 226] on link "« Prev" at bounding box center [617, 223] width 60 height 31
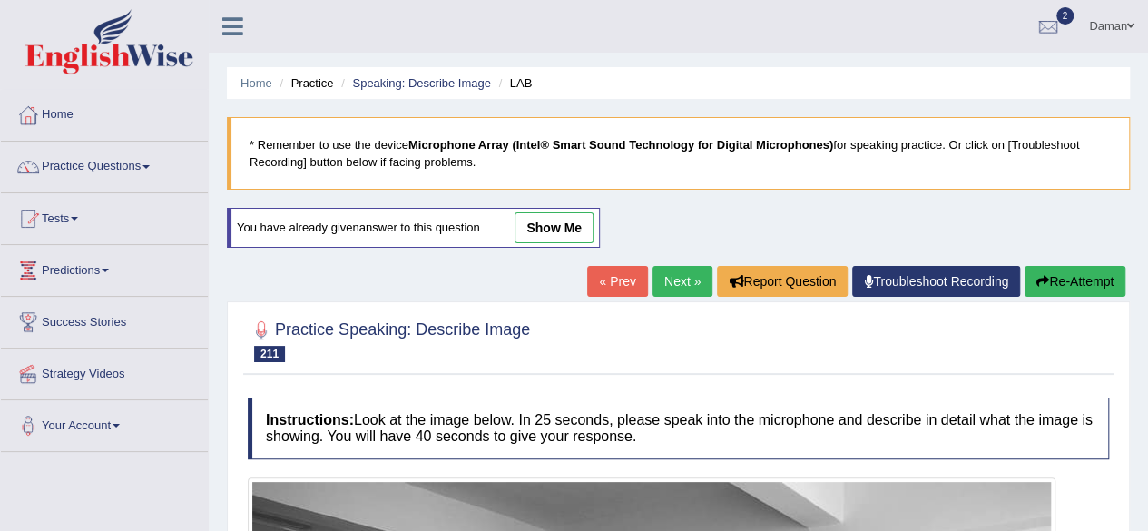
click at [677, 279] on link "Next »" at bounding box center [682, 281] width 60 height 31
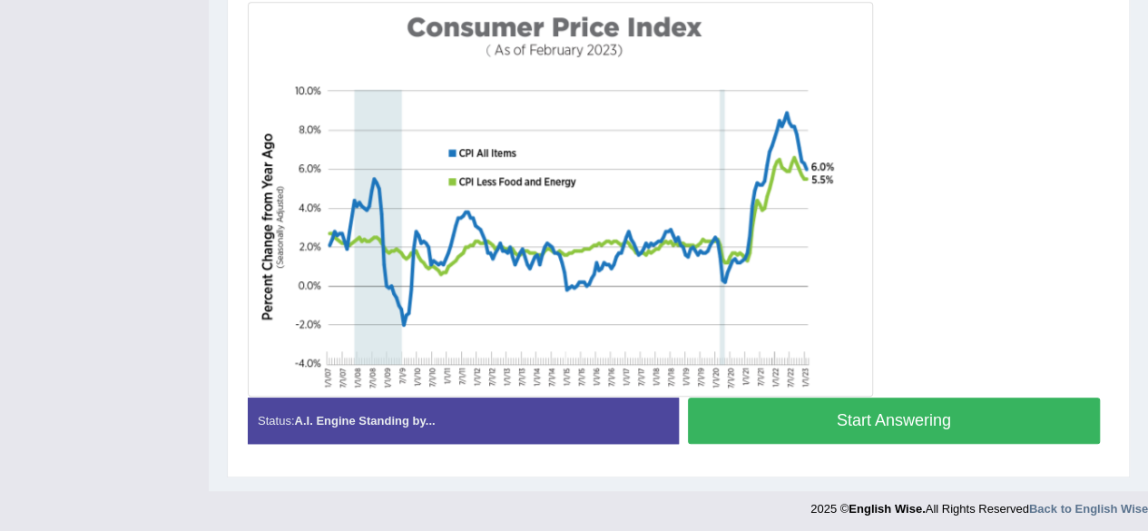
click at [839, 407] on button "Start Answering" at bounding box center [894, 420] width 413 height 46
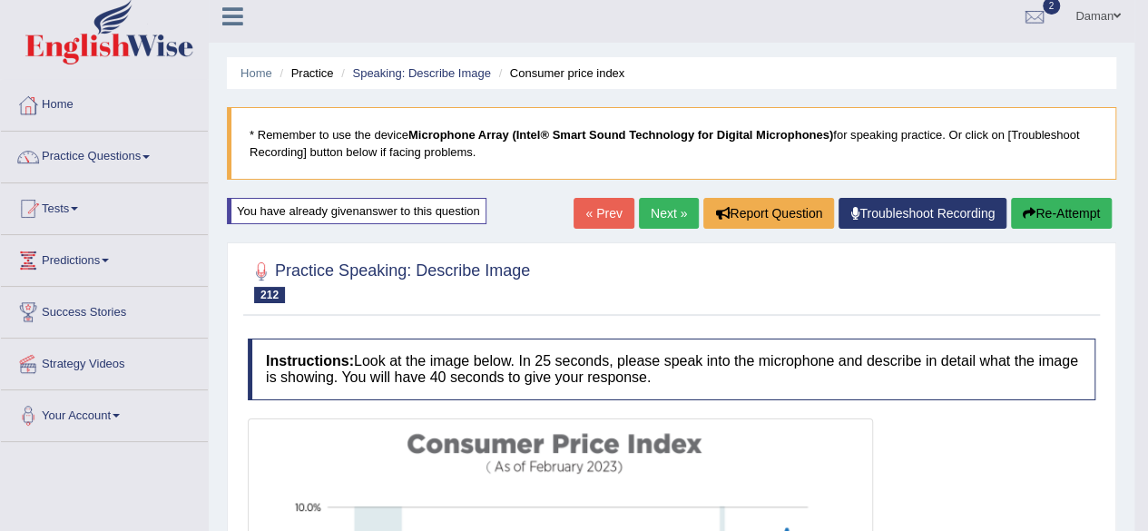
scroll to position [8, 0]
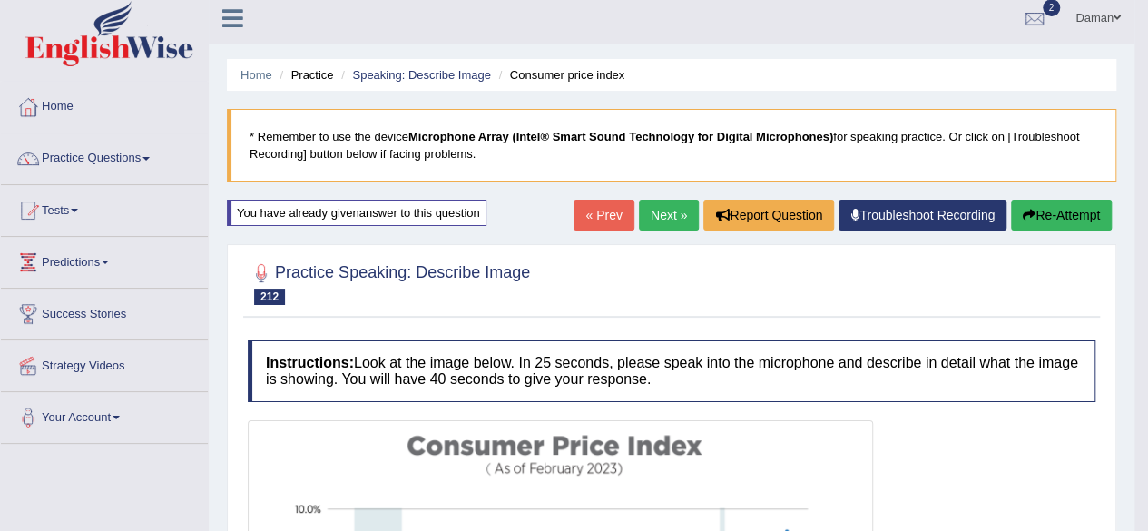
click at [660, 217] on link "Next »" at bounding box center [669, 215] width 60 height 31
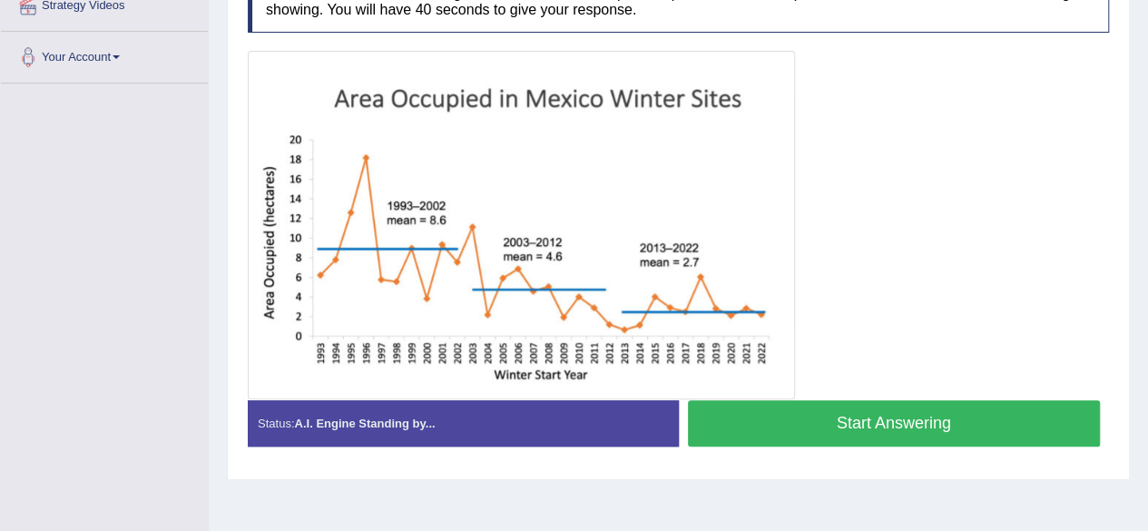
scroll to position [365, 0]
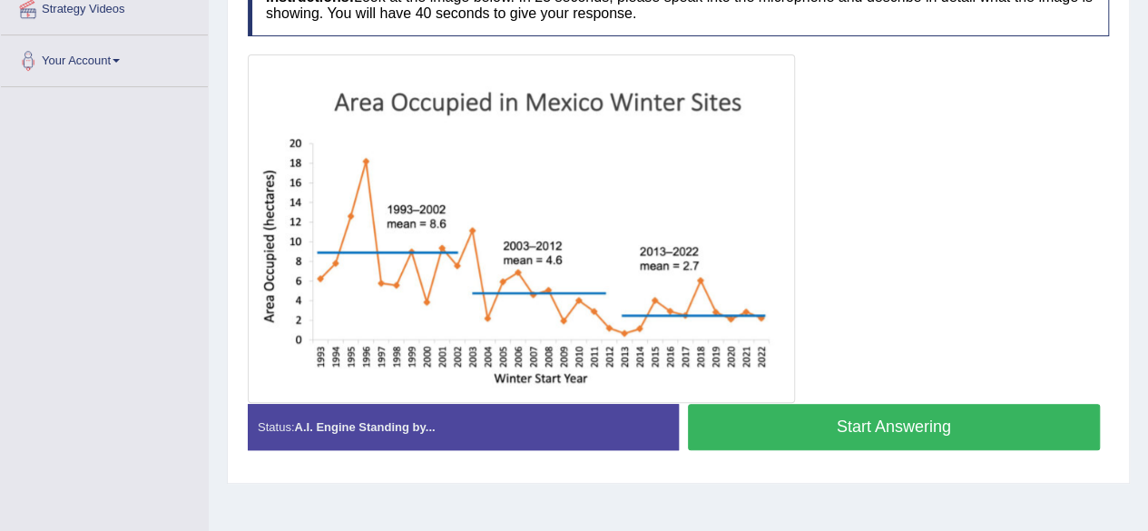
click at [870, 419] on button "Start Answering" at bounding box center [894, 427] width 413 height 46
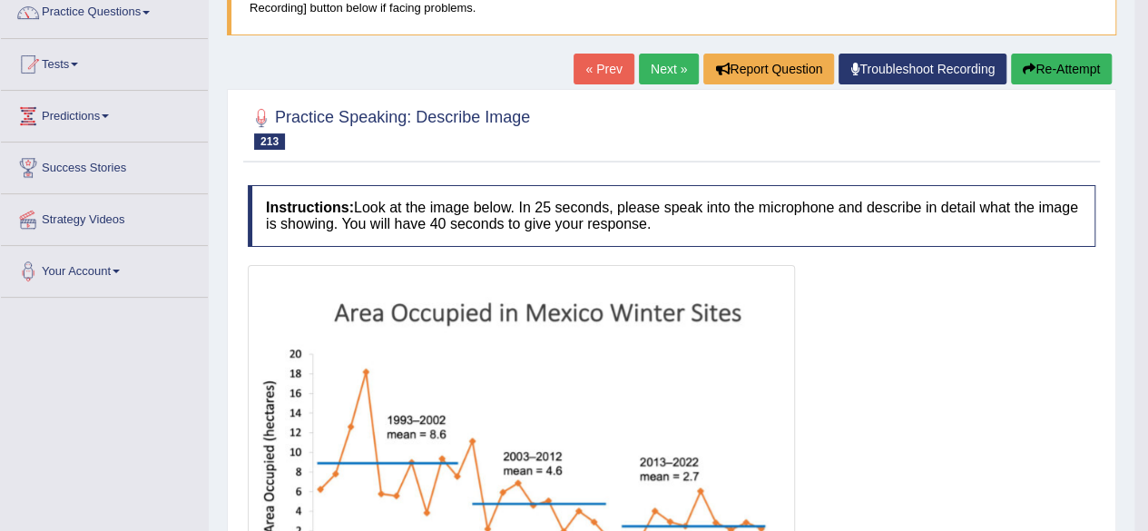
scroll to position [153, 0]
click at [1056, 69] on button "Re-Attempt" at bounding box center [1061, 69] width 101 height 31
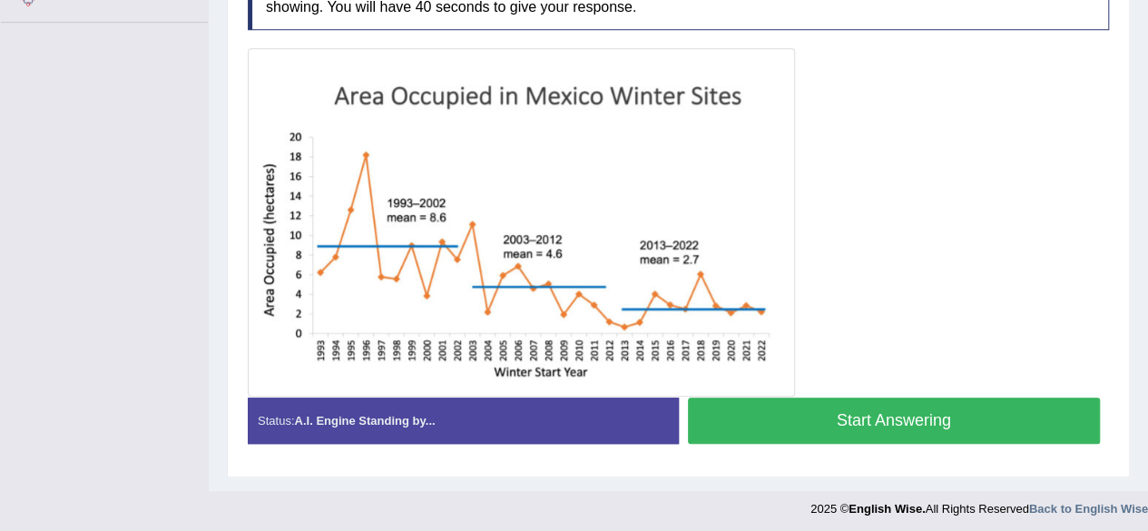
click at [911, 418] on button "Start Answering" at bounding box center [894, 420] width 413 height 46
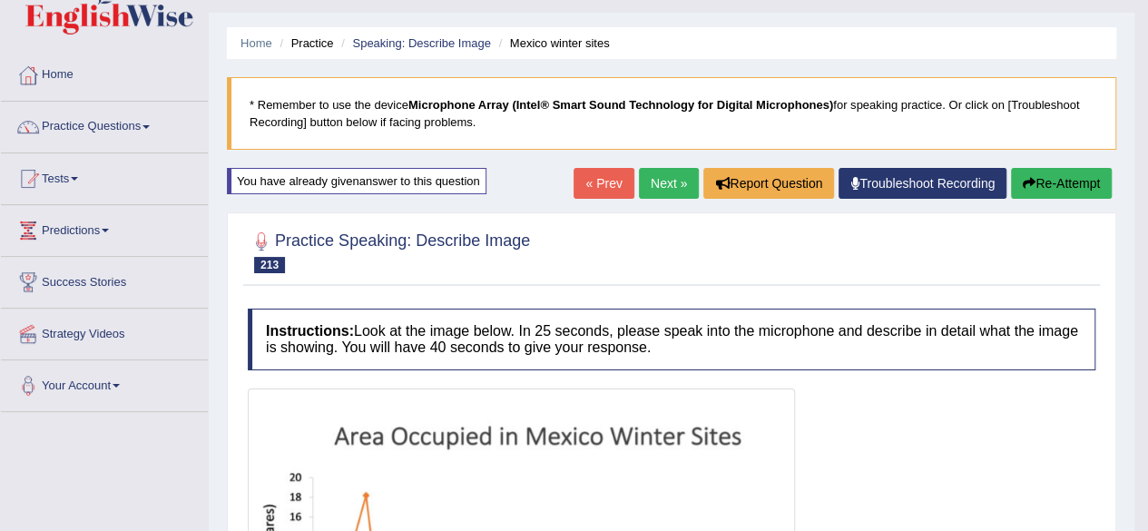
scroll to position [38, 0]
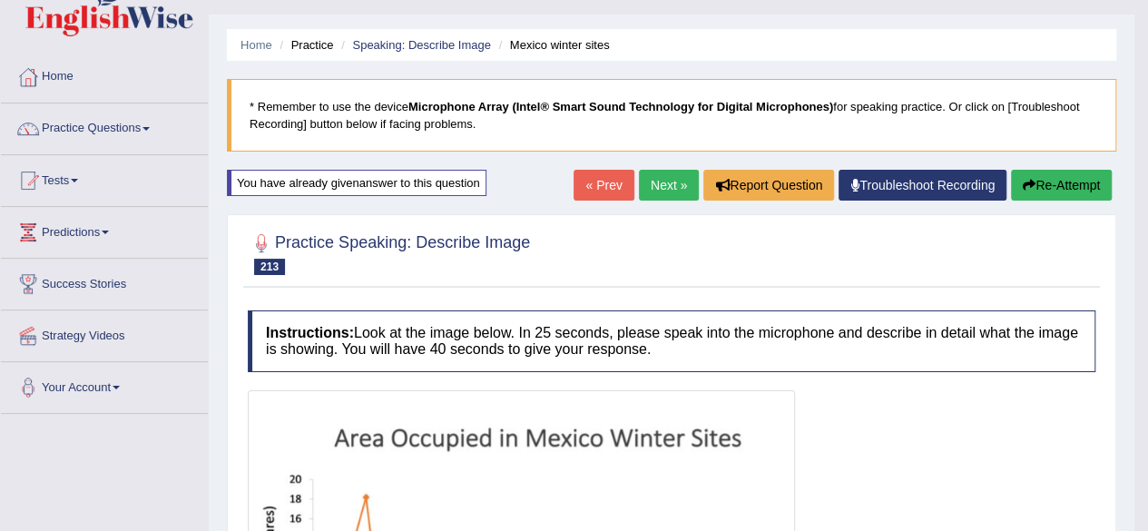
click at [655, 186] on link "Next »" at bounding box center [669, 185] width 60 height 31
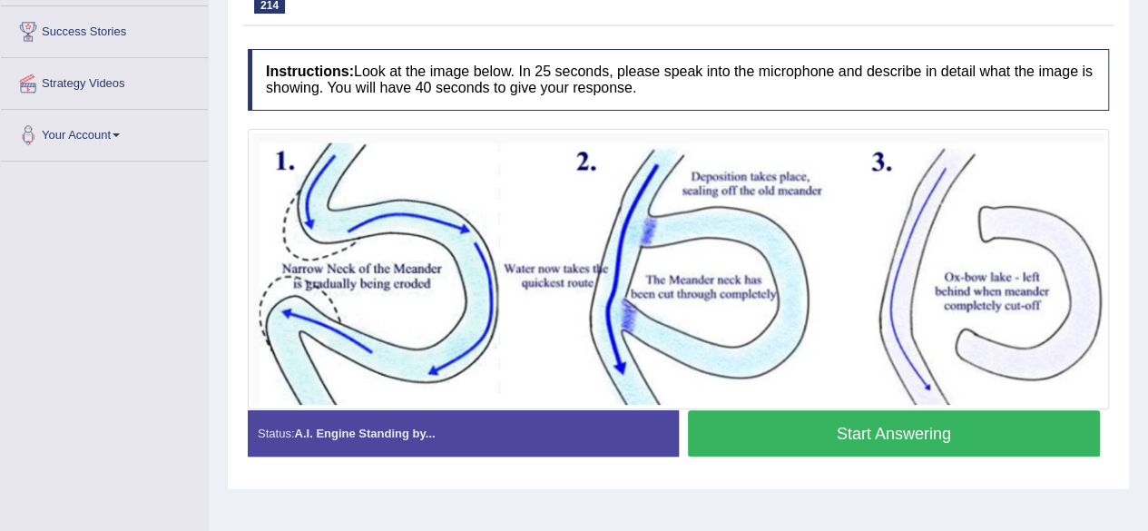
scroll to position [292, 0]
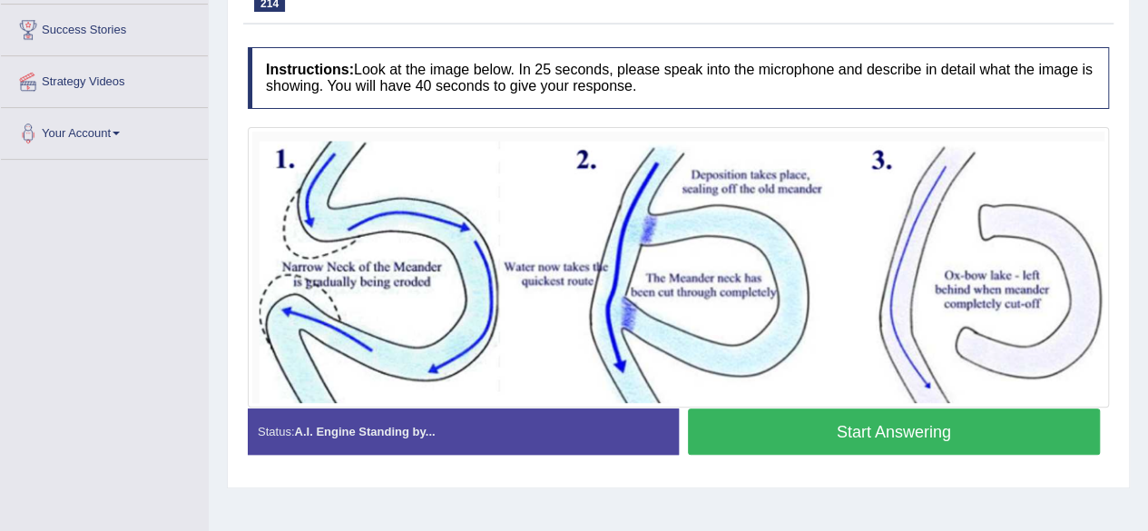
click at [865, 429] on button "Start Answering" at bounding box center [894, 431] width 413 height 46
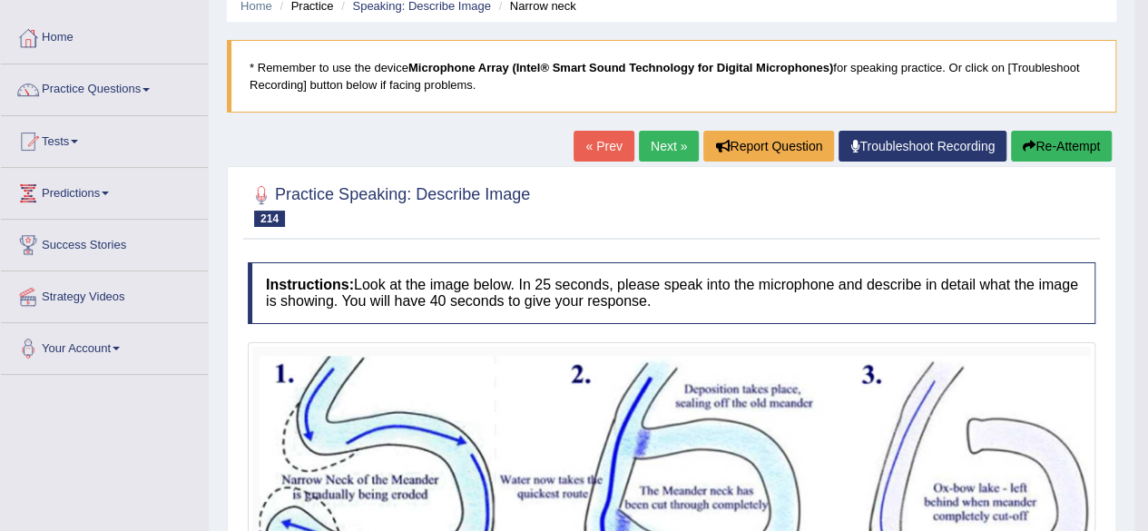
scroll to position [64, 0]
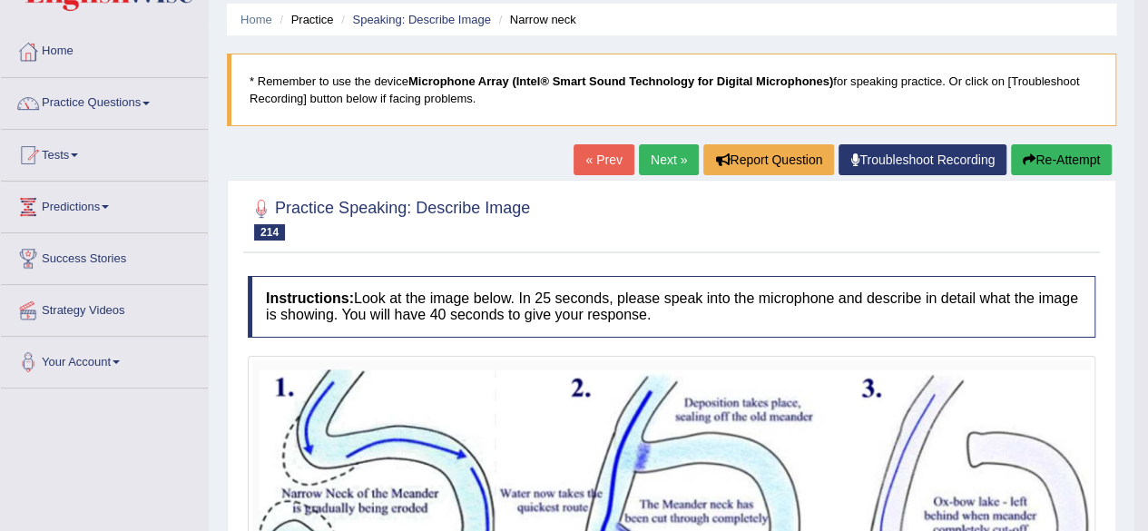
click at [666, 168] on link "Next »" at bounding box center [669, 159] width 60 height 31
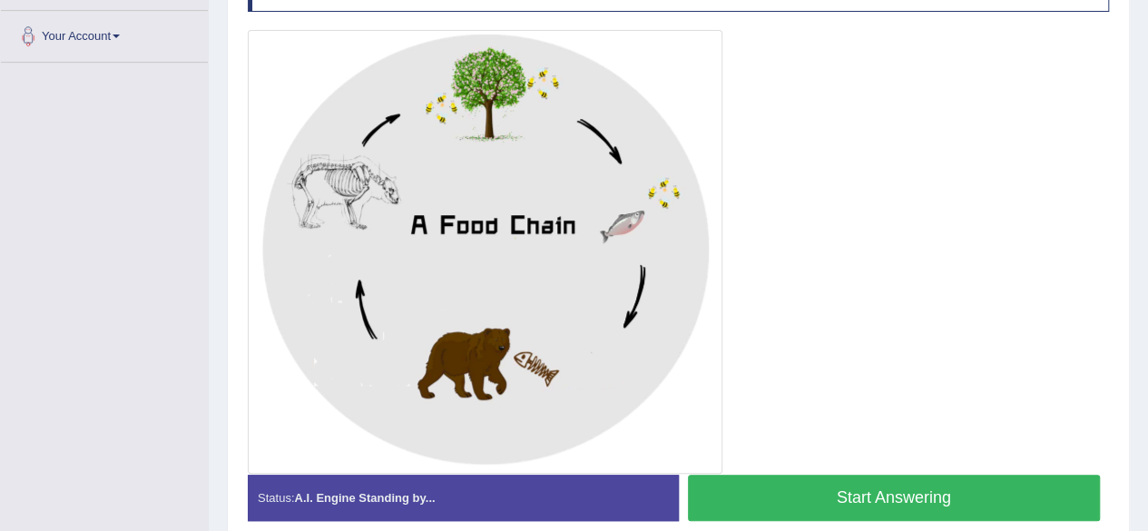
scroll to position [386, 0]
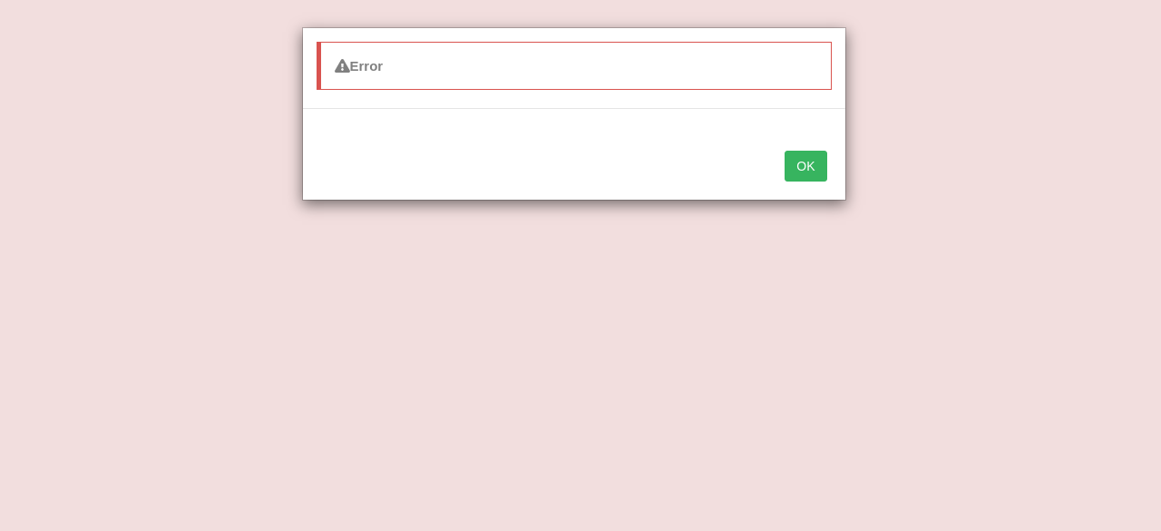
click at [796, 162] on button "OK" at bounding box center [806, 166] width 42 height 31
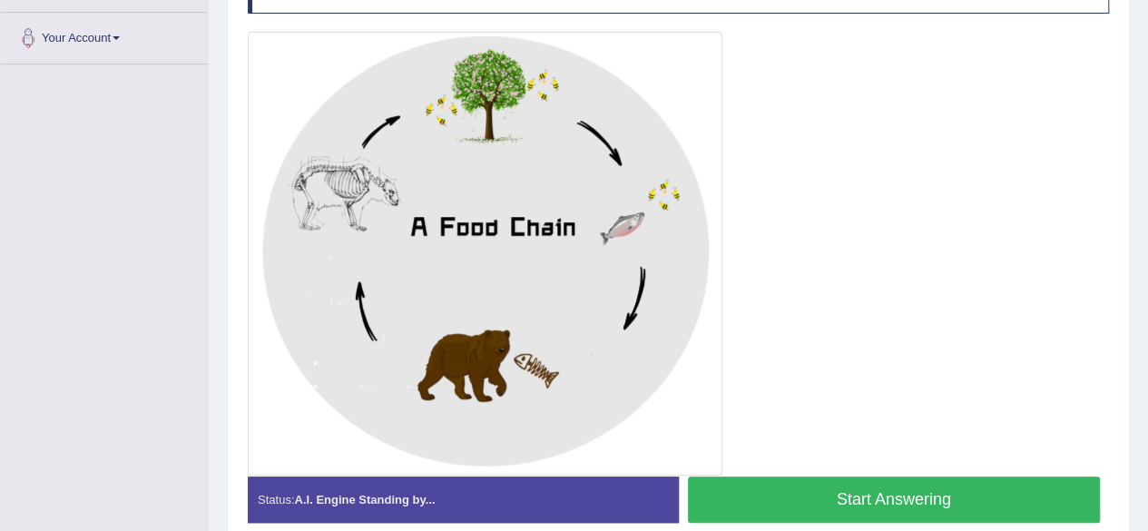
scroll to position [468, 0]
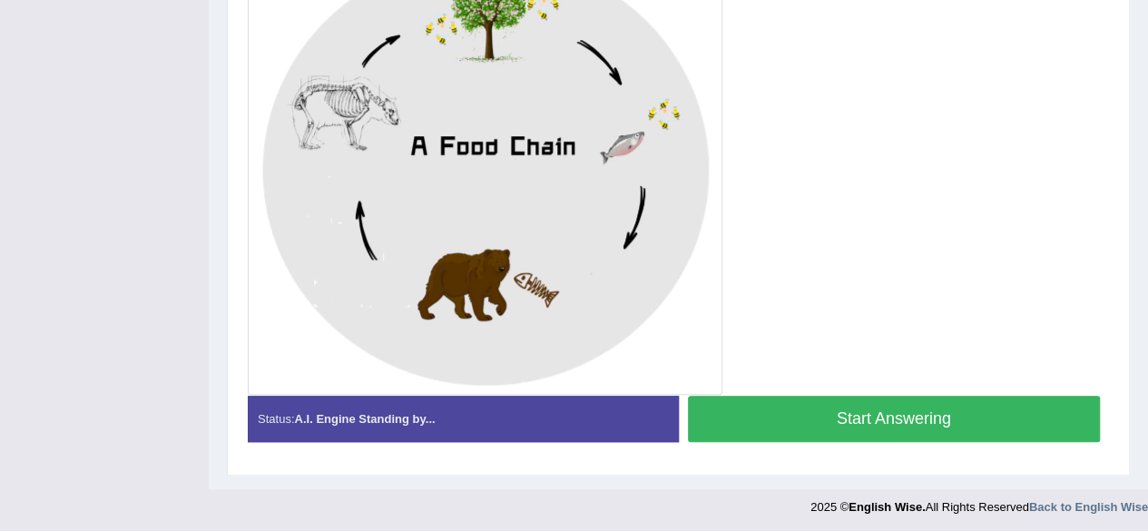
click at [895, 416] on button "Start Answering" at bounding box center [894, 419] width 413 height 46
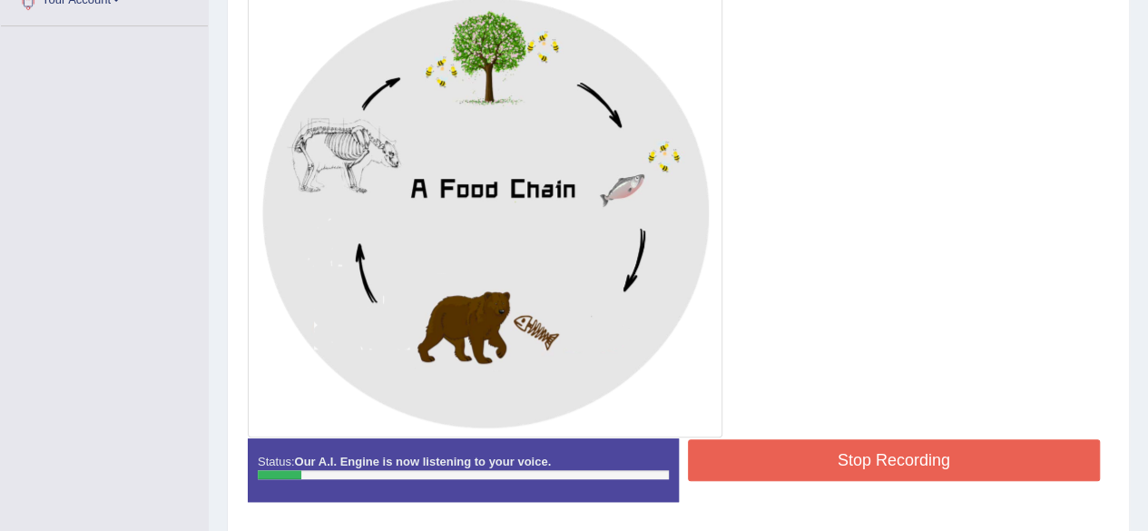
scroll to position [425, 0]
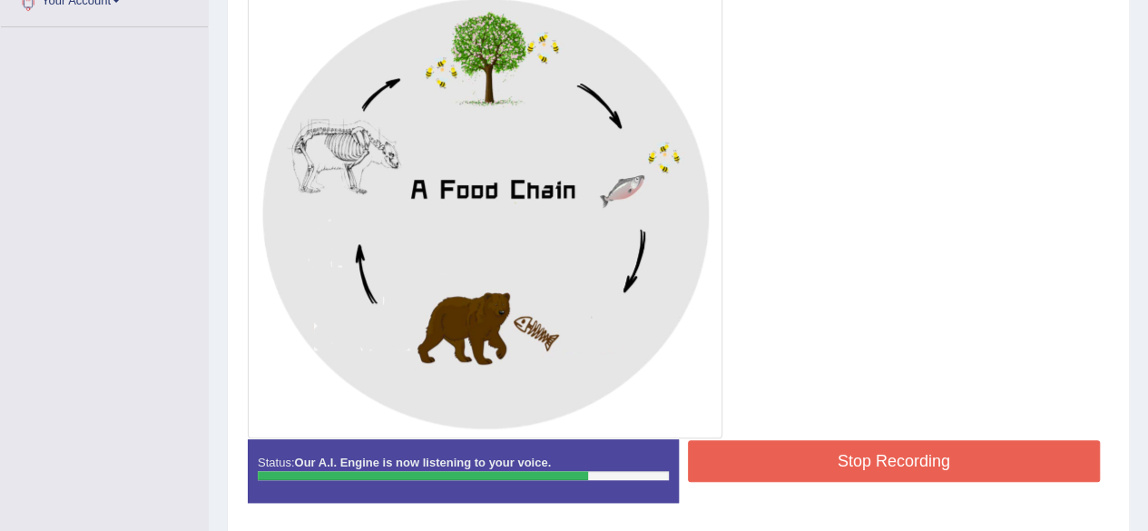
click at [932, 451] on button "Stop Recording" at bounding box center [894, 461] width 413 height 42
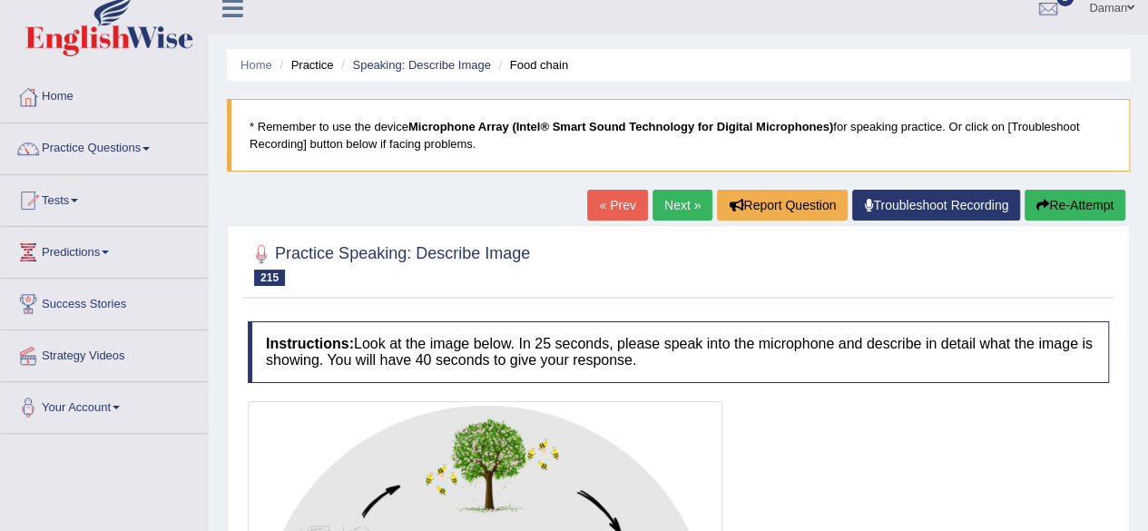
scroll to position [11, 0]
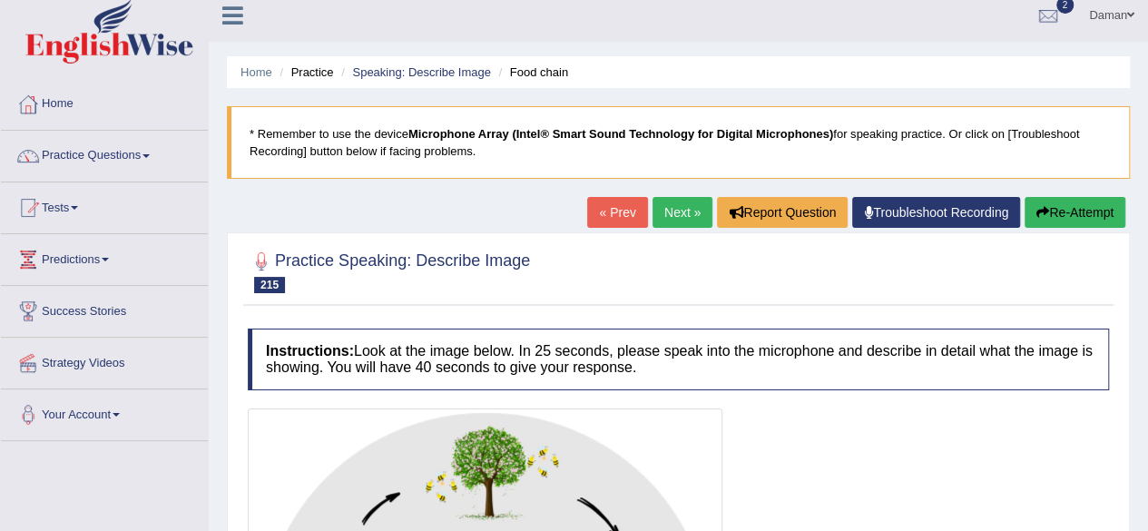
click at [594, 209] on link "« Prev" at bounding box center [617, 212] width 60 height 31
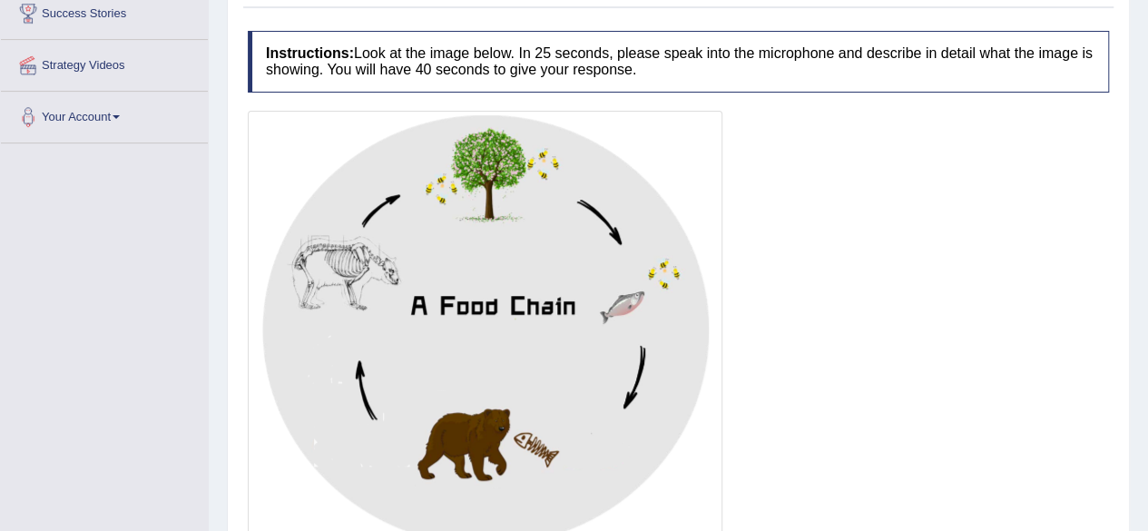
scroll to position [307, 0]
